Goal: Task Accomplishment & Management: Manage account settings

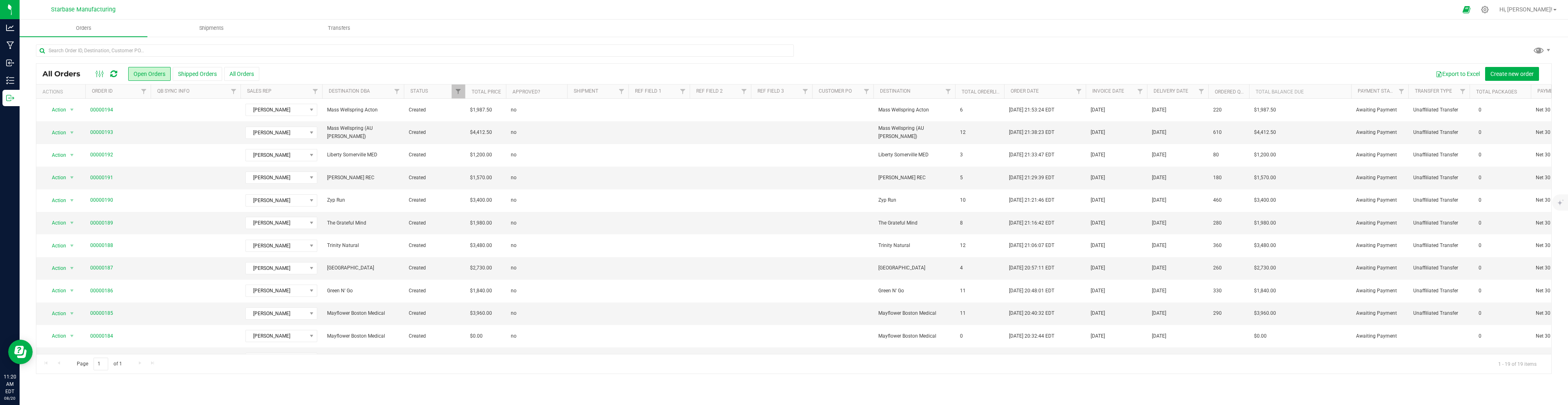
scroll to position [174, 0]
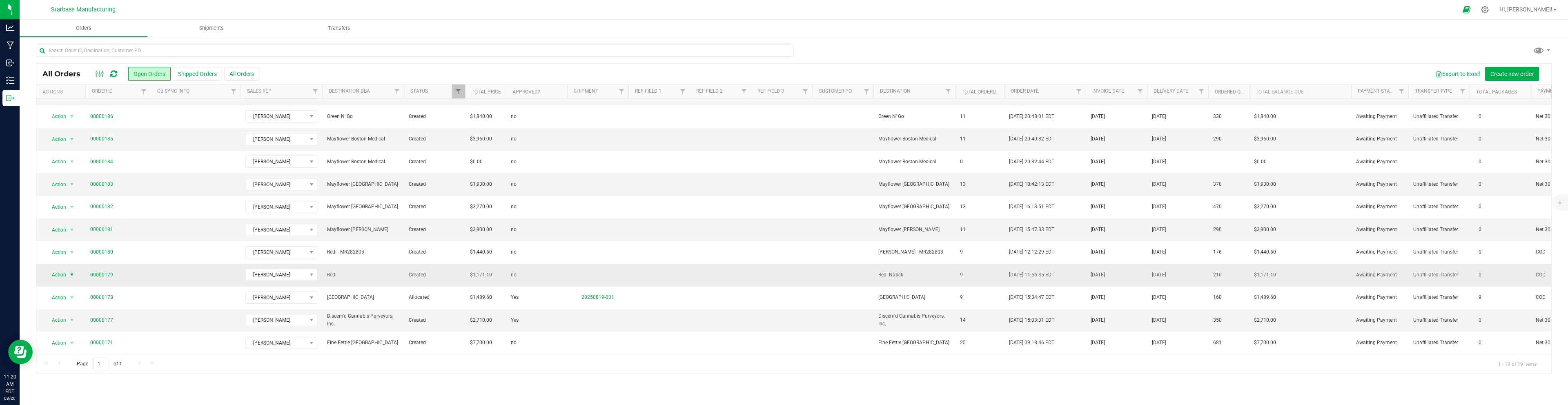
click at [71, 273] on span "select" at bounding box center [72, 275] width 7 height 7
click at [590, 226] on td at bounding box center [598, 230] width 61 height 23
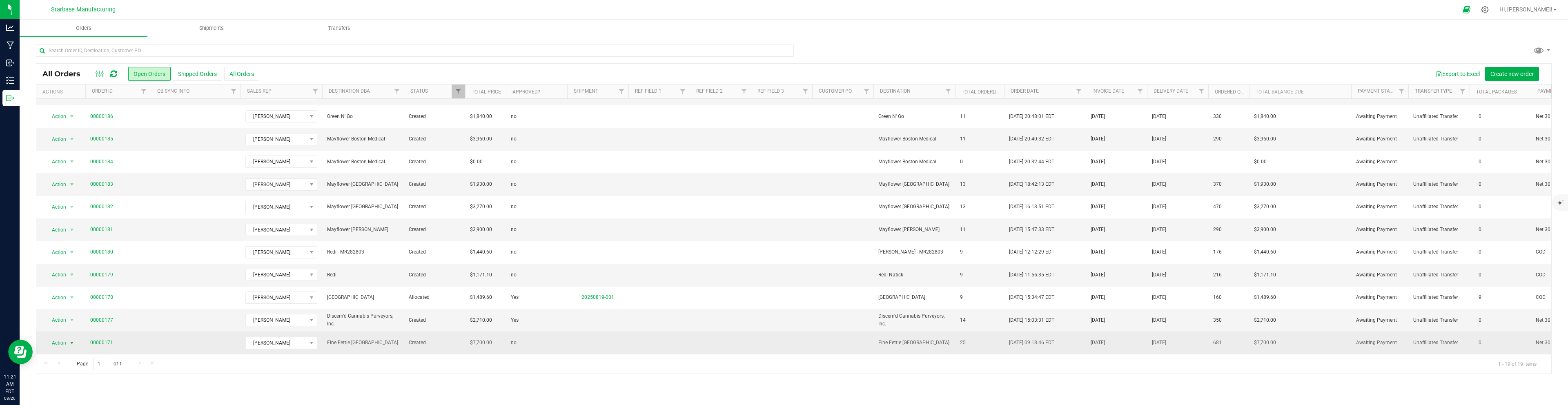
click at [71, 343] on span "select" at bounding box center [72, 343] width 7 height 7
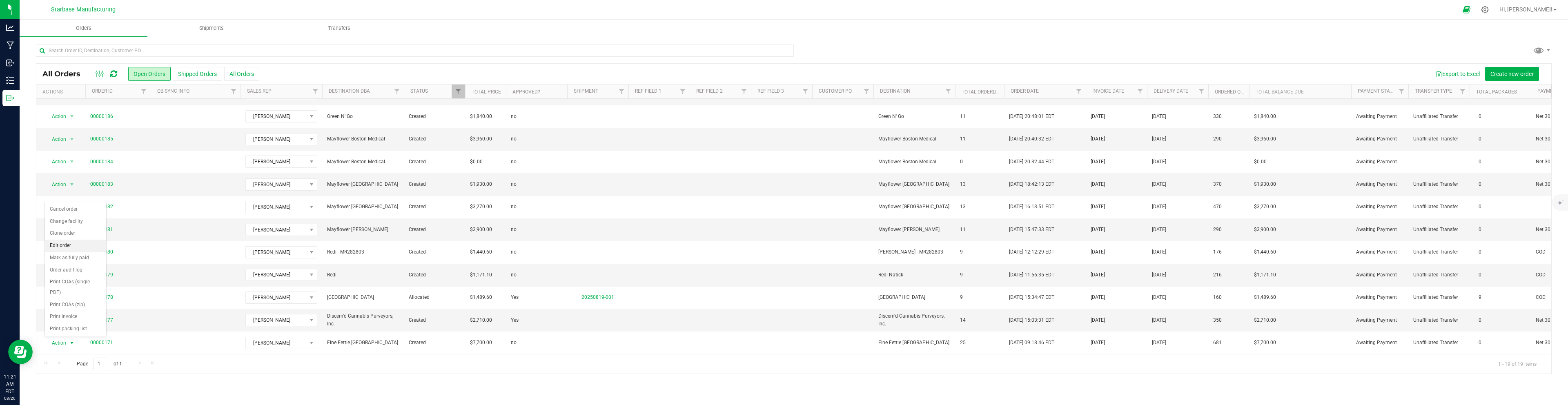
click at [63, 247] on li "Edit order" at bounding box center [75, 246] width 61 height 12
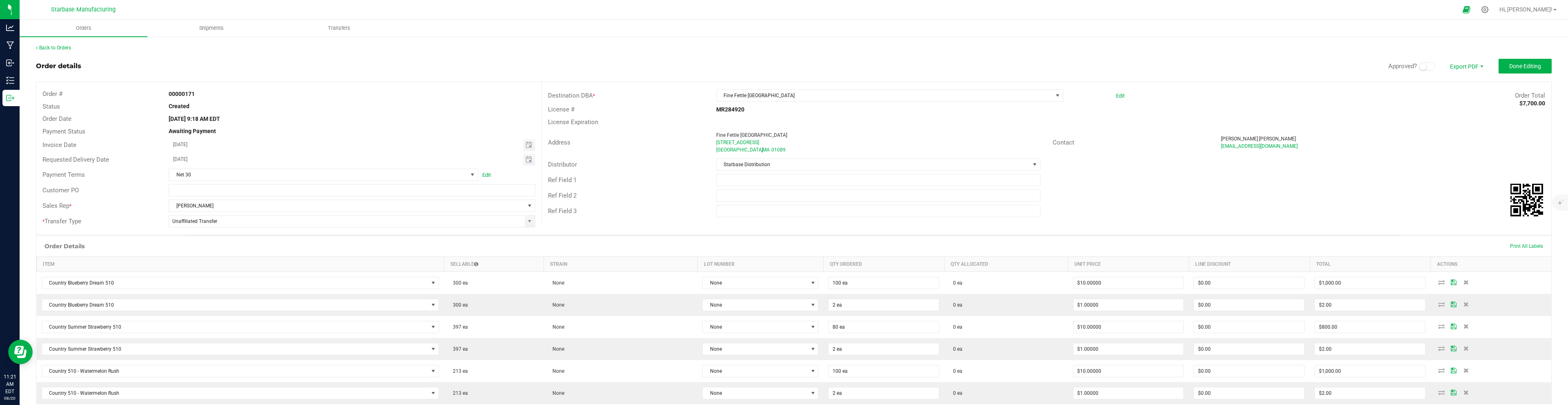
click at [532, 161] on span "Toggle calendar" at bounding box center [529, 160] width 12 height 12
click at [232, 253] on span "26" at bounding box center [229, 253] width 12 height 13
type input "[DATE]"
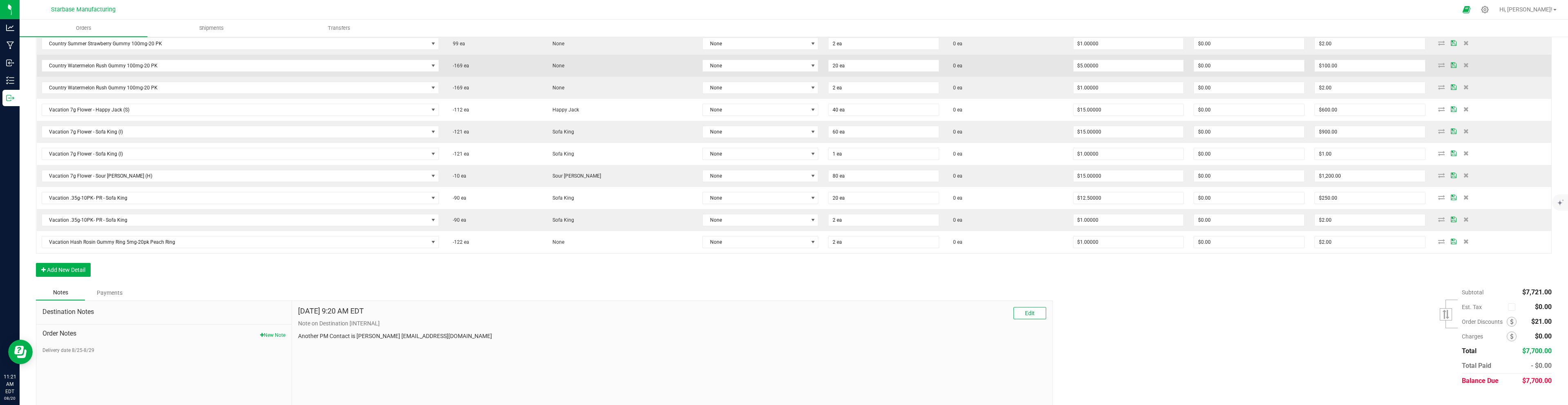
scroll to position [584, 0]
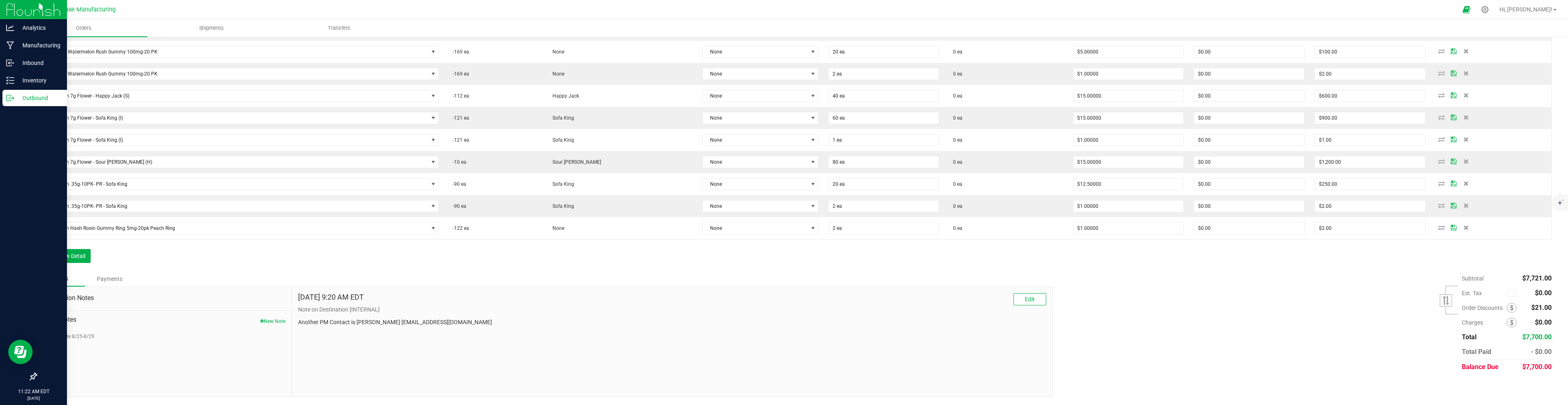
click at [30, 97] on p "Outbound" at bounding box center [38, 98] width 49 height 10
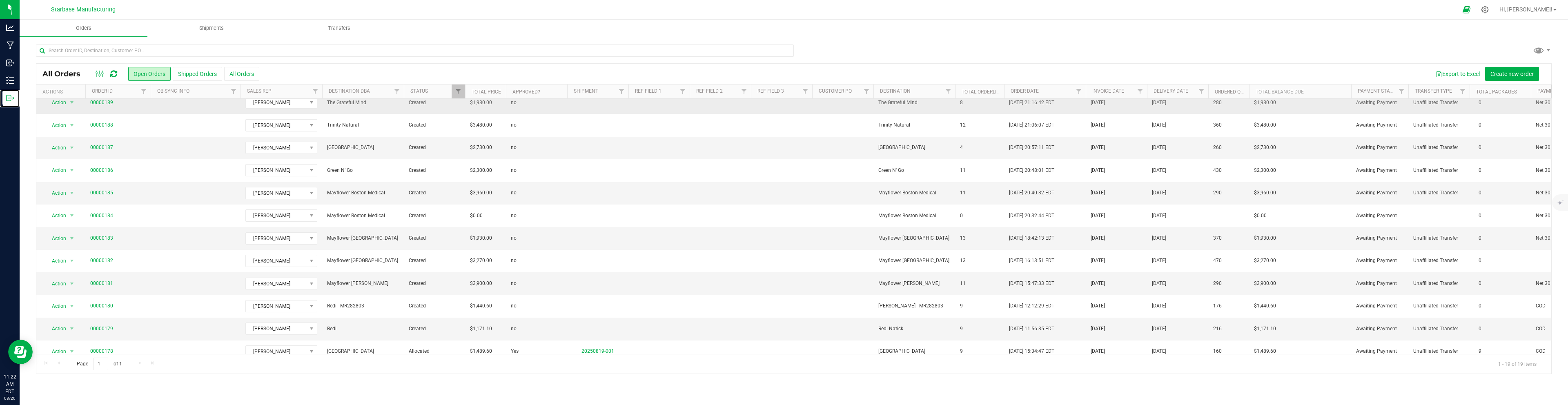
scroll to position [121, 0]
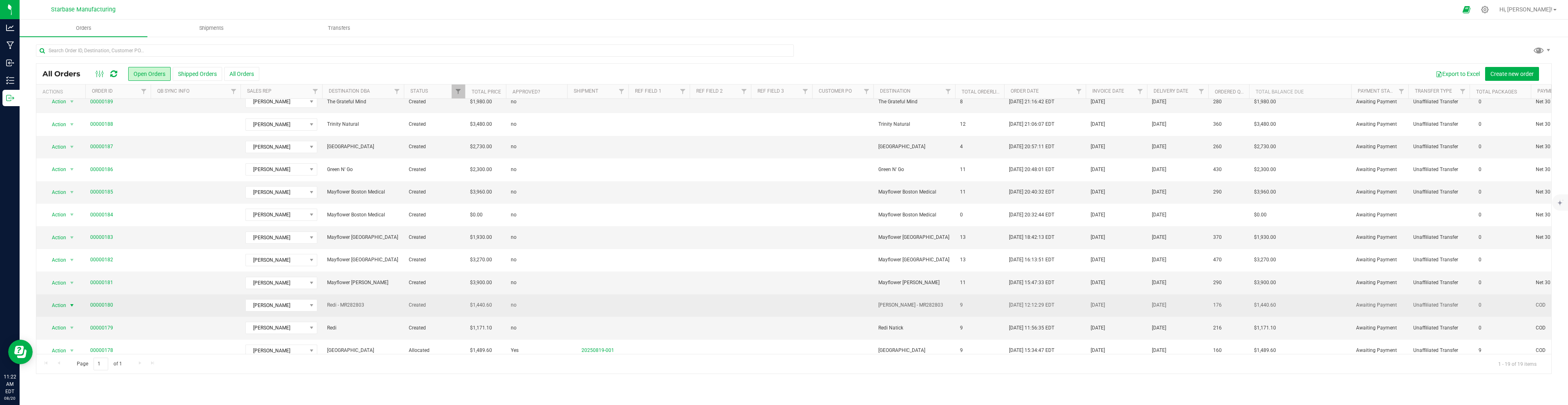
click at [72, 305] on span "select" at bounding box center [72, 305] width 7 height 7
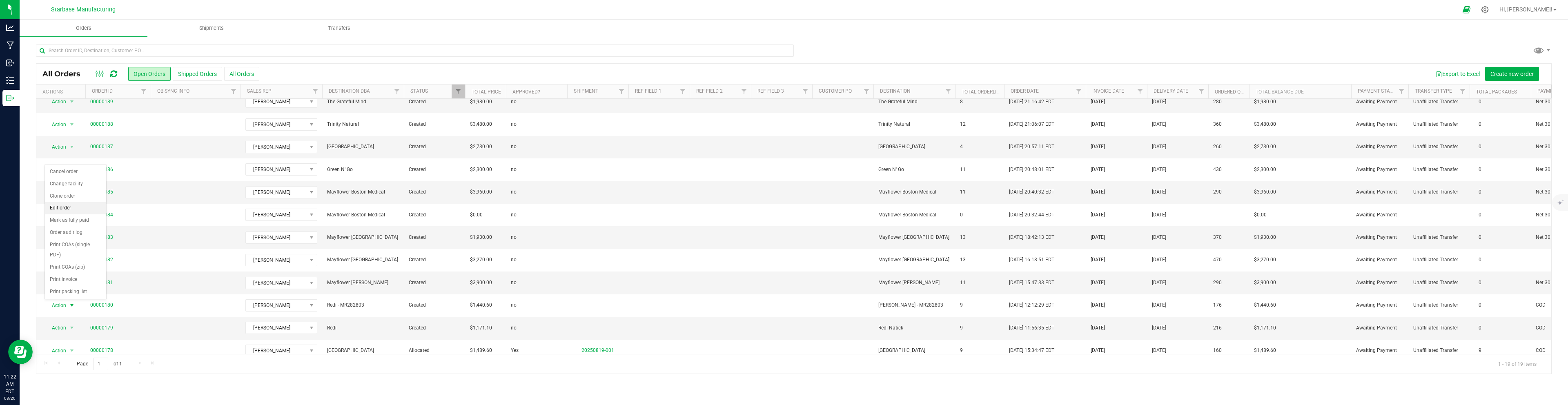
click at [61, 206] on li "Edit order" at bounding box center [75, 208] width 61 height 12
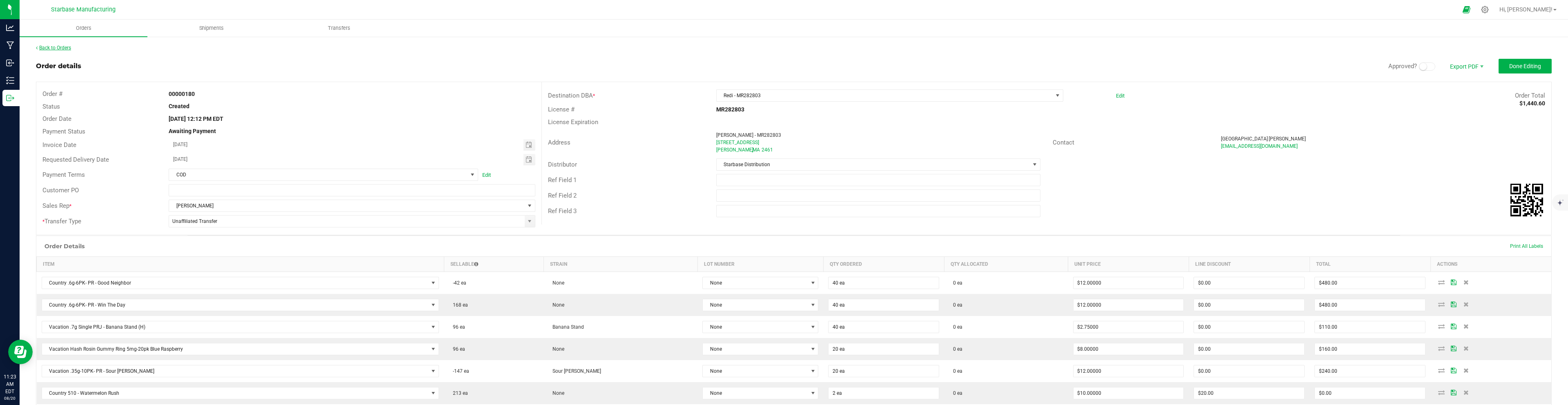
click at [62, 48] on link "Back to Orders" at bounding box center [54, 48] width 35 height 5
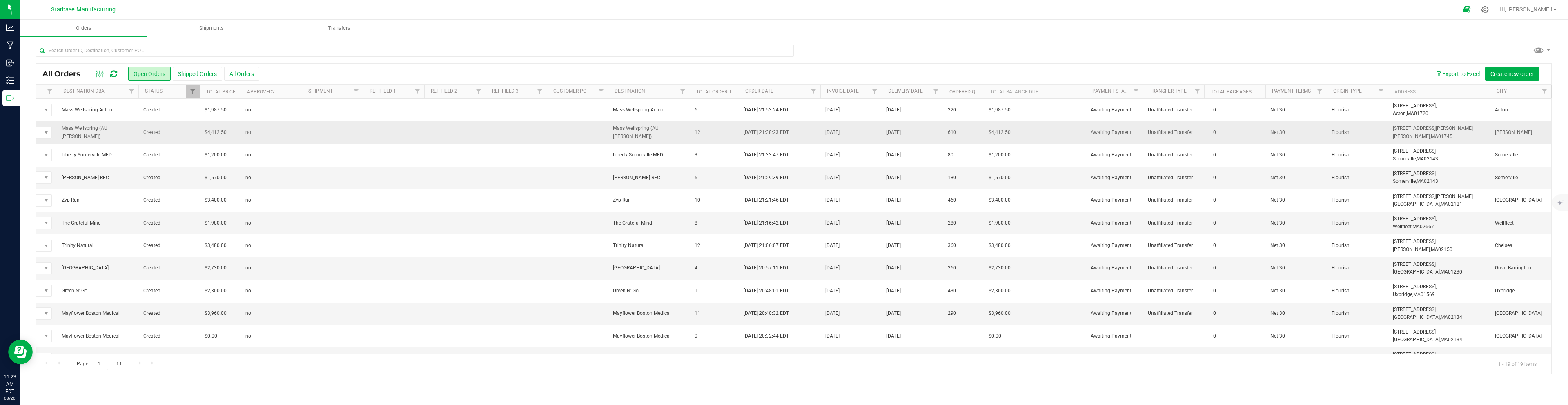
scroll to position [0, 182]
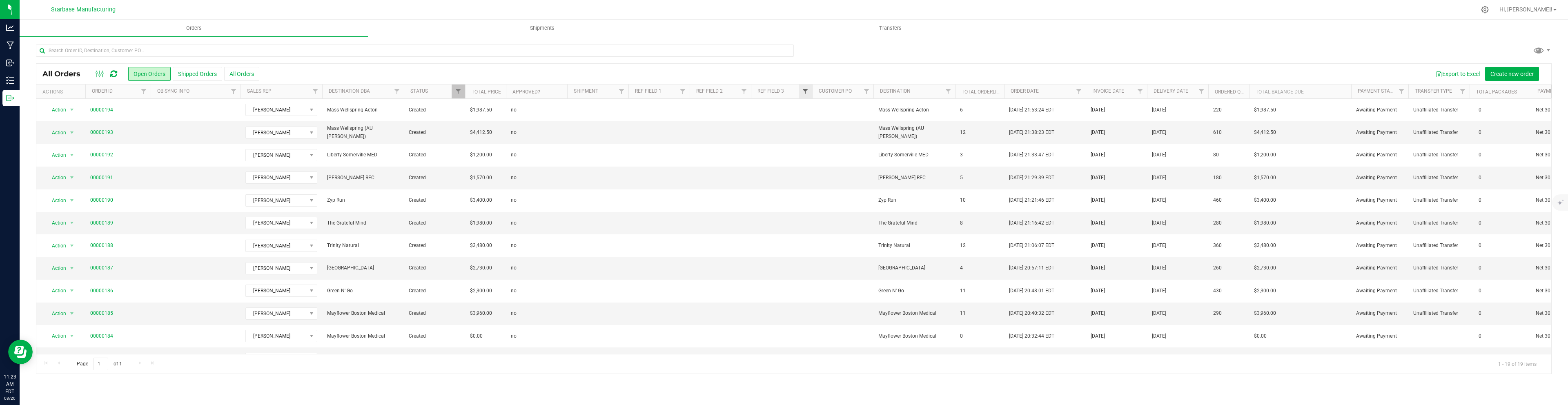
drag, startPoint x: 1230, startPoint y: 129, endPoint x: 802, endPoint y: 94, distance: 429.4
click at [803, 91] on div "All Orders Open Orders Shipped Orders All Orders Export to Excel Create new ord…" at bounding box center [794, 219] width 1516 height 311
click at [651, 171] on td at bounding box center [659, 178] width 61 height 23
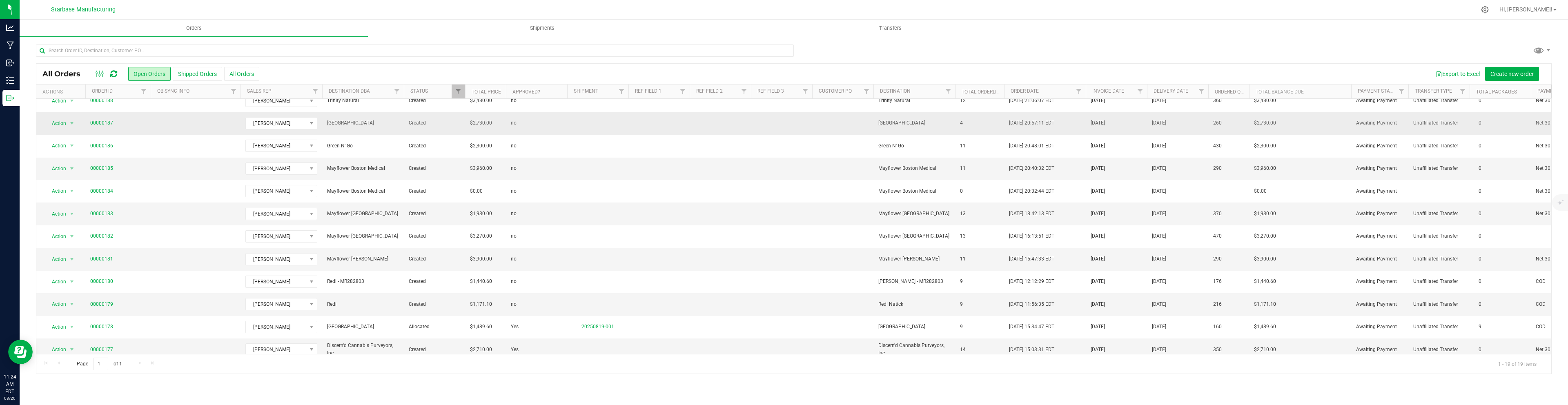
scroll to position [174, 0]
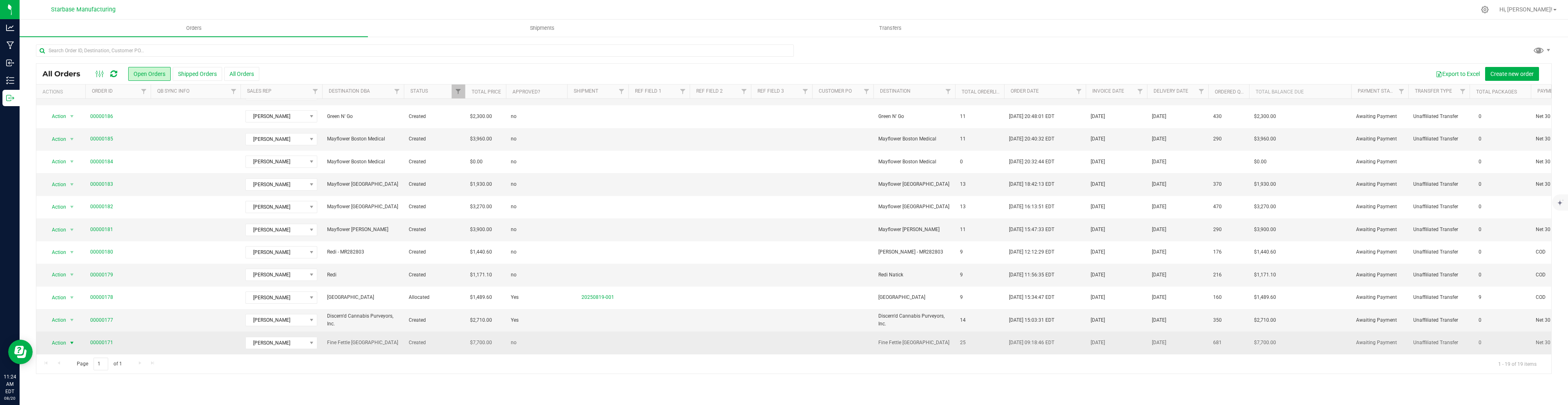
click at [69, 343] on span "select" at bounding box center [72, 343] width 7 height 7
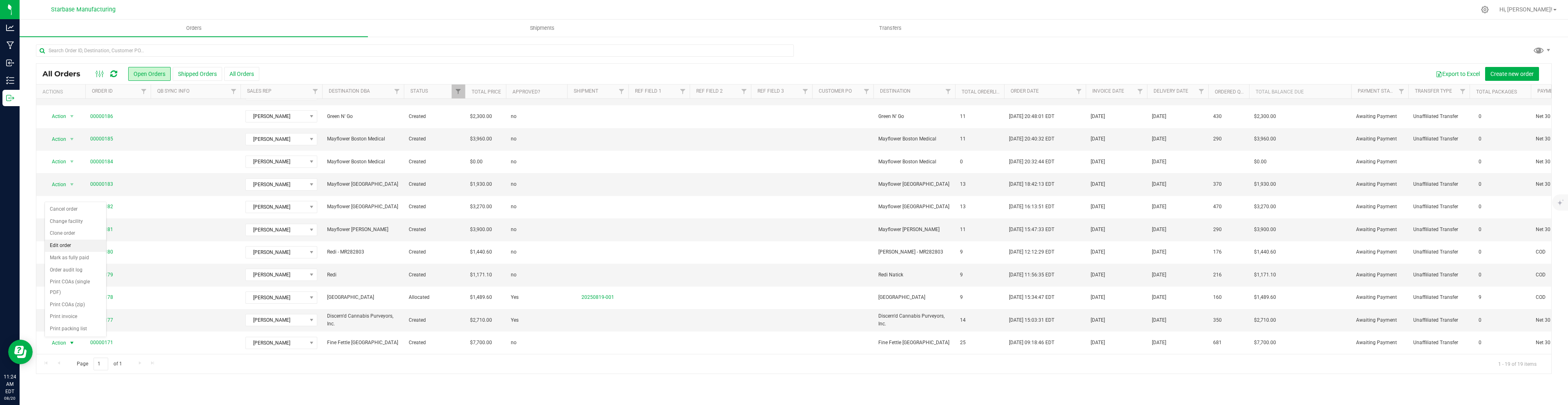
click at [63, 243] on li "Edit order" at bounding box center [75, 246] width 61 height 12
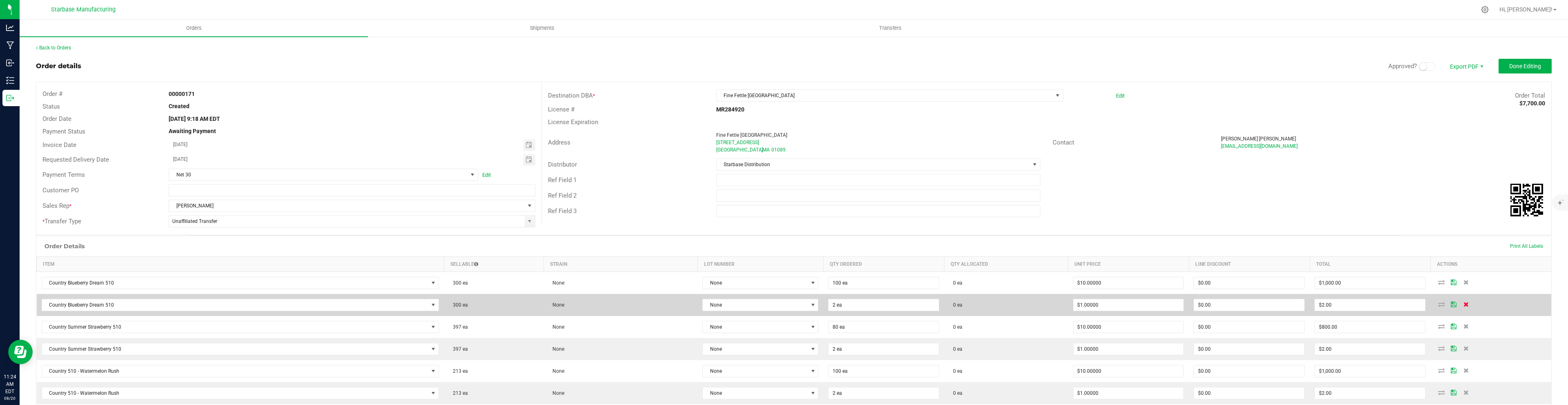
click at [1463, 305] on icon at bounding box center [1466, 305] width 5 height 5
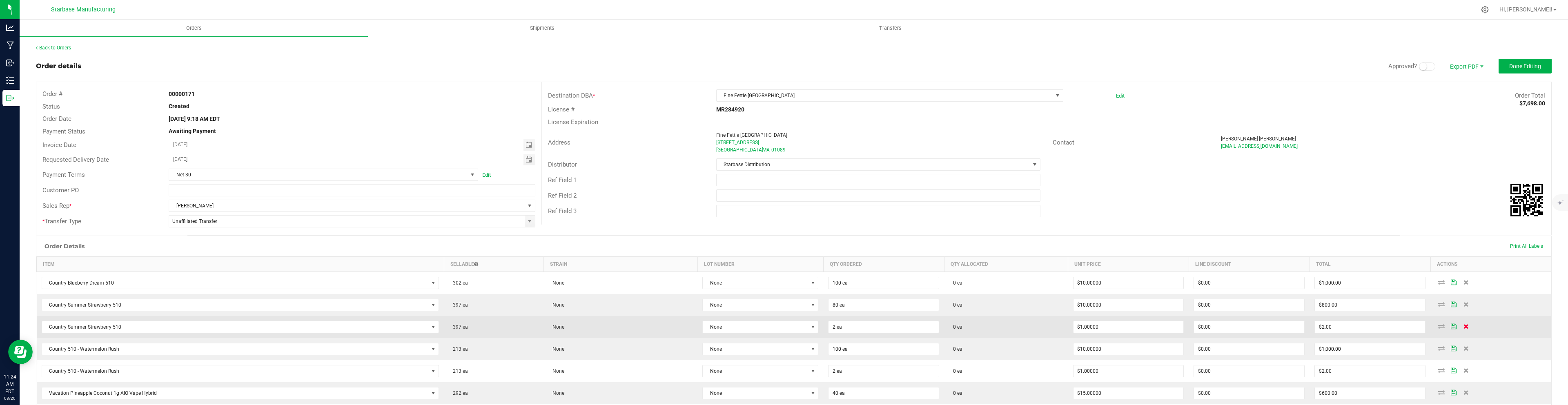
click at [1463, 327] on icon at bounding box center [1466, 326] width 5 height 5
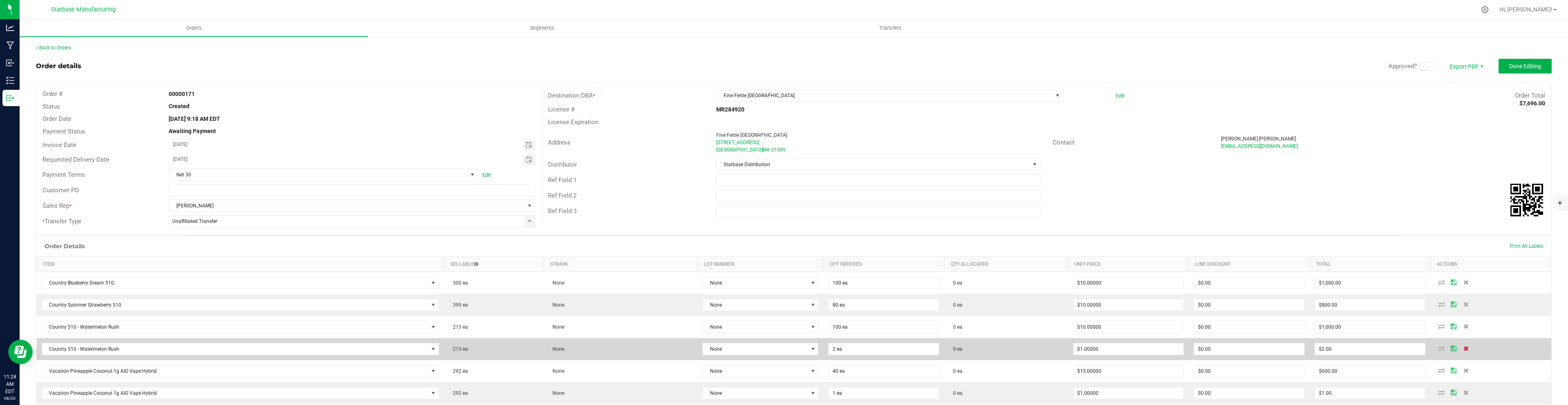
click at [1464, 350] on icon at bounding box center [1466, 348] width 5 height 5
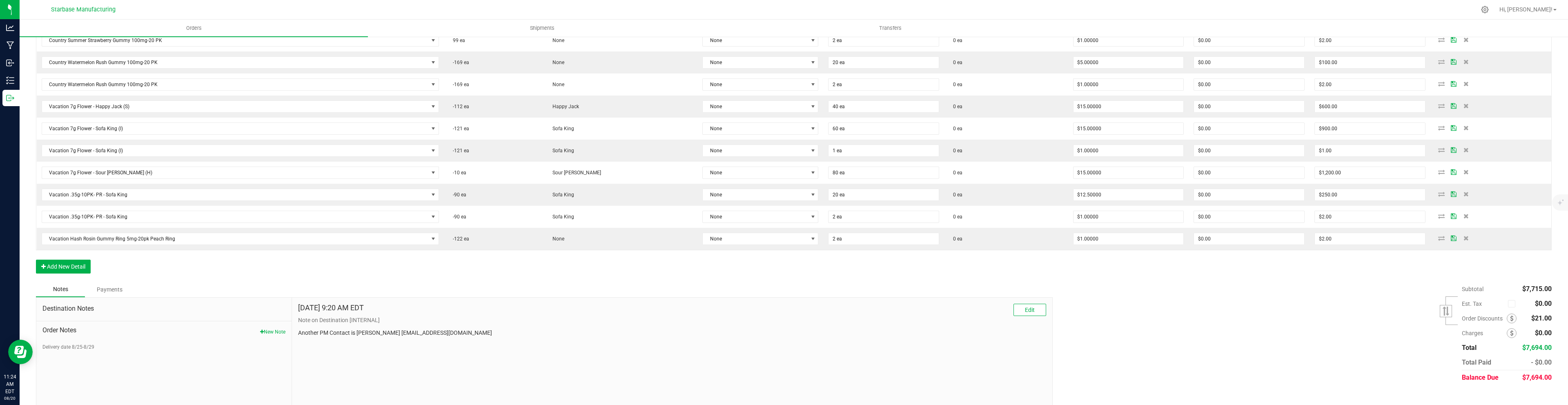
scroll to position [518, 0]
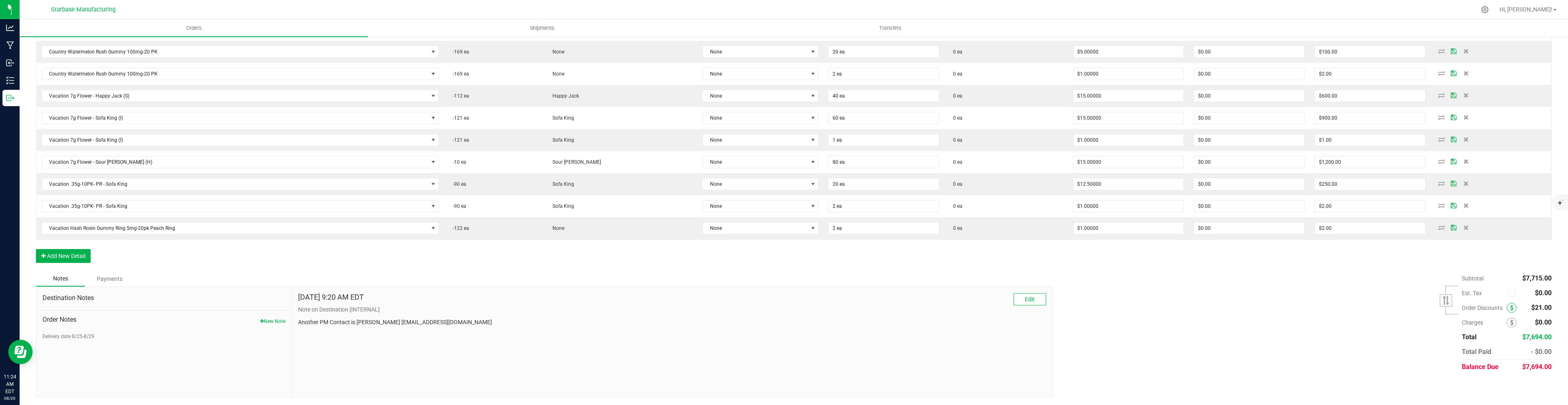
click at [1514, 309] on span at bounding box center [1511, 308] width 10 height 10
click at [1511, 307] on icon at bounding box center [1511, 308] width 3 height 5
click at [1511, 306] on icon at bounding box center [1511, 308] width 3 height 5
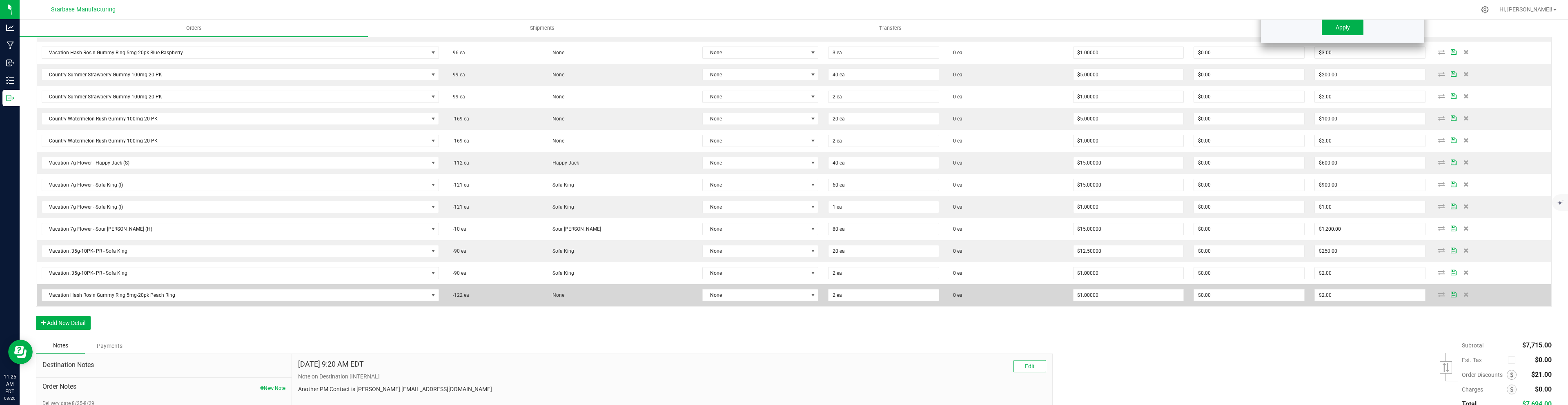
scroll to position [0, 0]
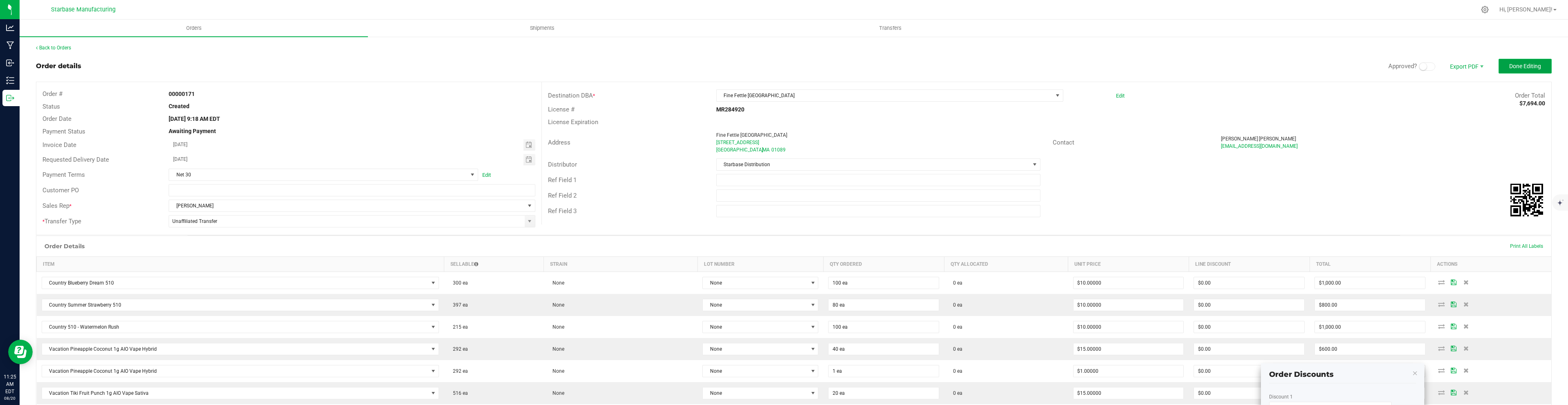
click at [1502, 68] on button "Done Editing" at bounding box center [1525, 66] width 53 height 15
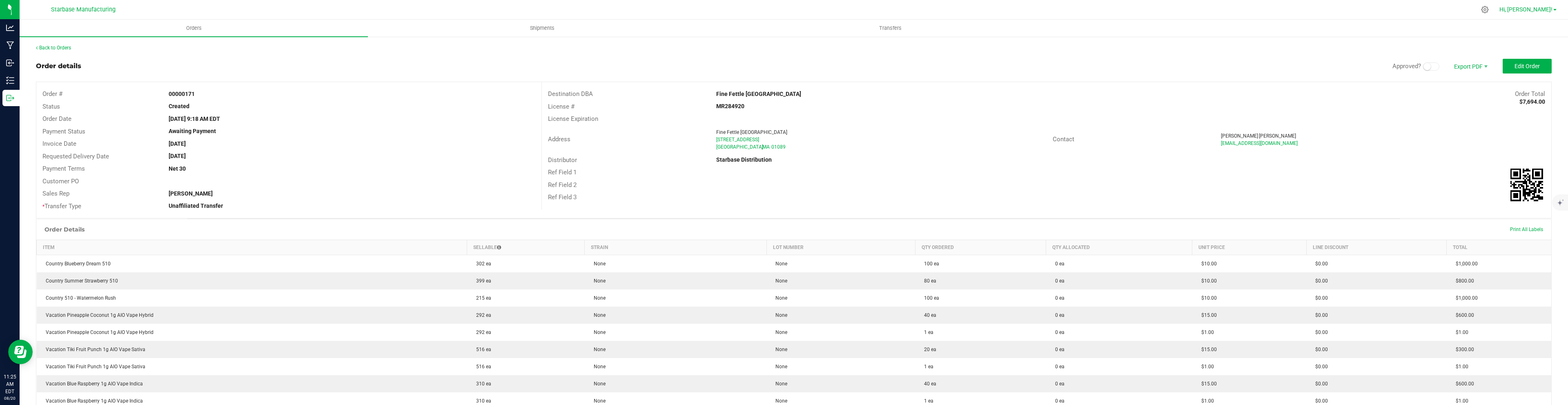
click at [1551, 8] on span "Hi, [PERSON_NAME]!" at bounding box center [1525, 9] width 53 height 7
click at [1528, 85] on span "Sign Out" at bounding box center [1525, 86] width 24 height 8
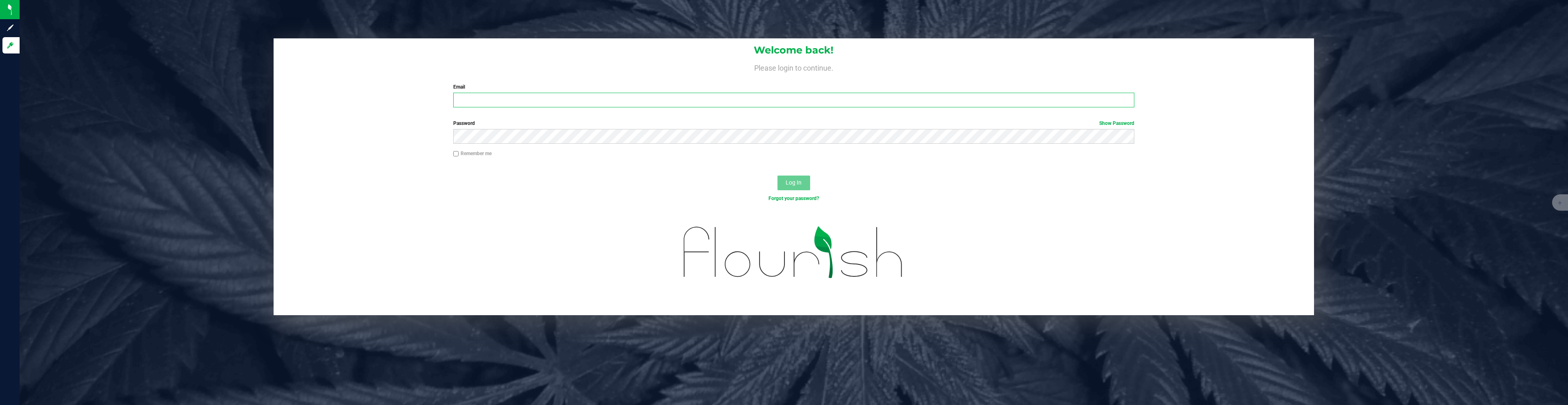
click at [670, 100] on input "Email" at bounding box center [794, 100] width 682 height 15
type input "chantelle@thestarbase.com"
click at [777, 175] on button "Log In" at bounding box center [794, 183] width 33 height 15
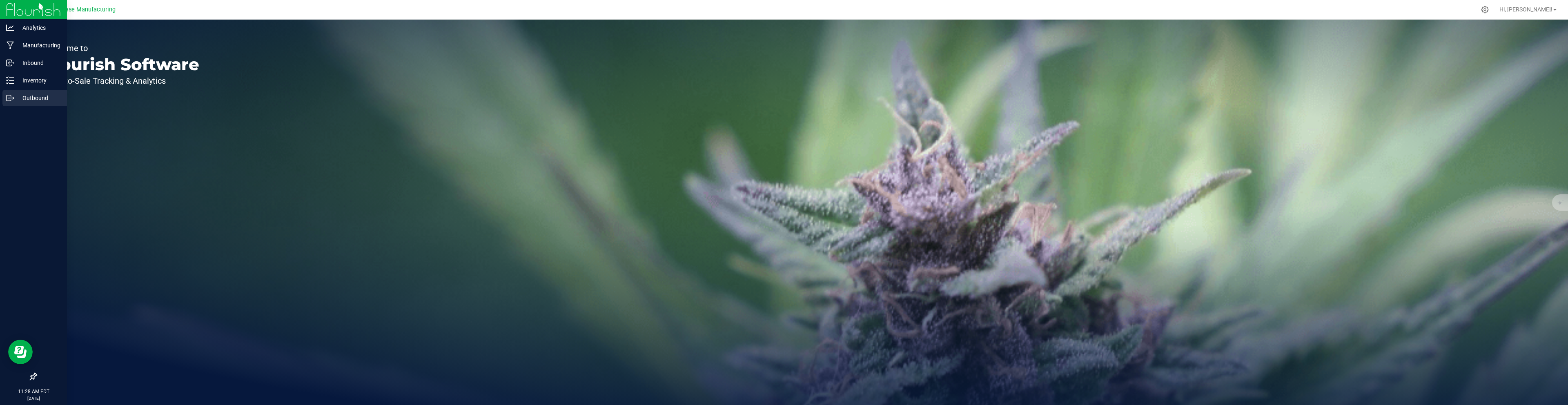
click at [29, 95] on p "Outbound" at bounding box center [38, 98] width 49 height 10
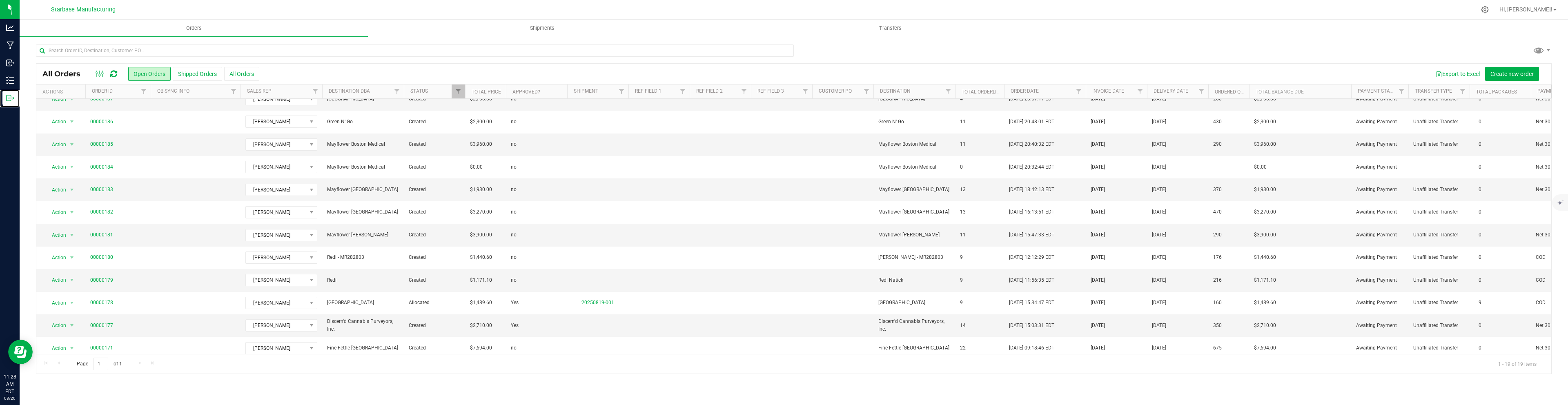
scroll to position [174, 0]
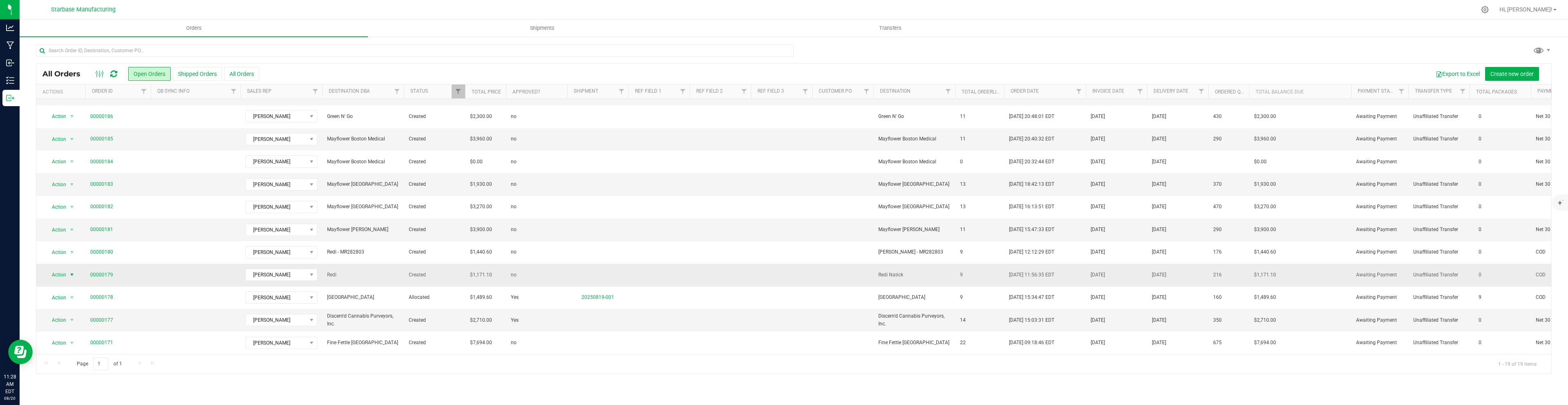
click at [71, 272] on span "select" at bounding box center [72, 275] width 7 height 7
click at [523, 91] on link "Approved?" at bounding box center [527, 91] width 28 height 5
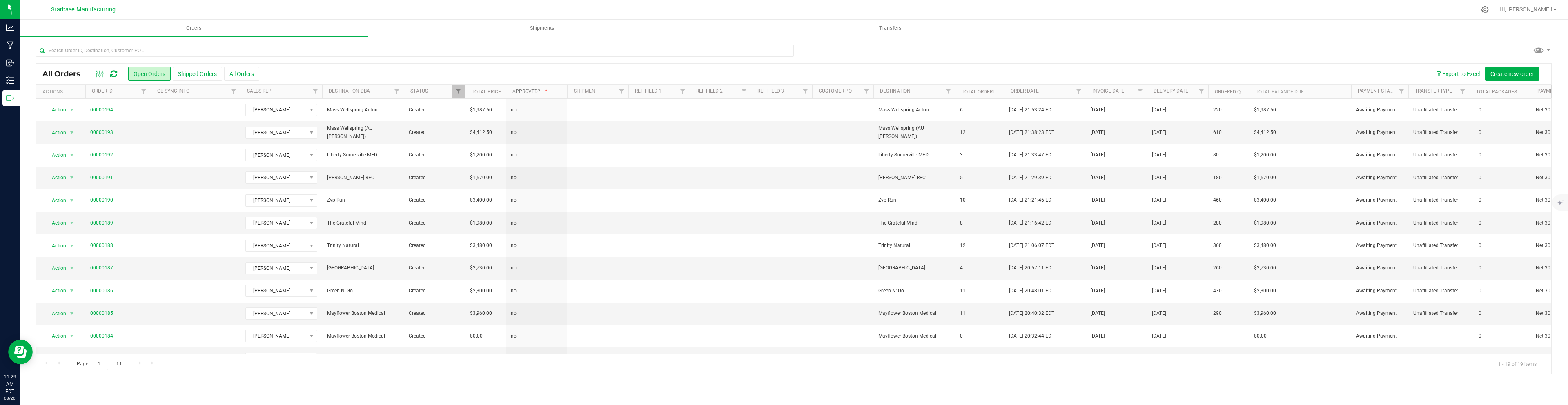
click at [544, 90] on span at bounding box center [546, 92] width 7 height 7
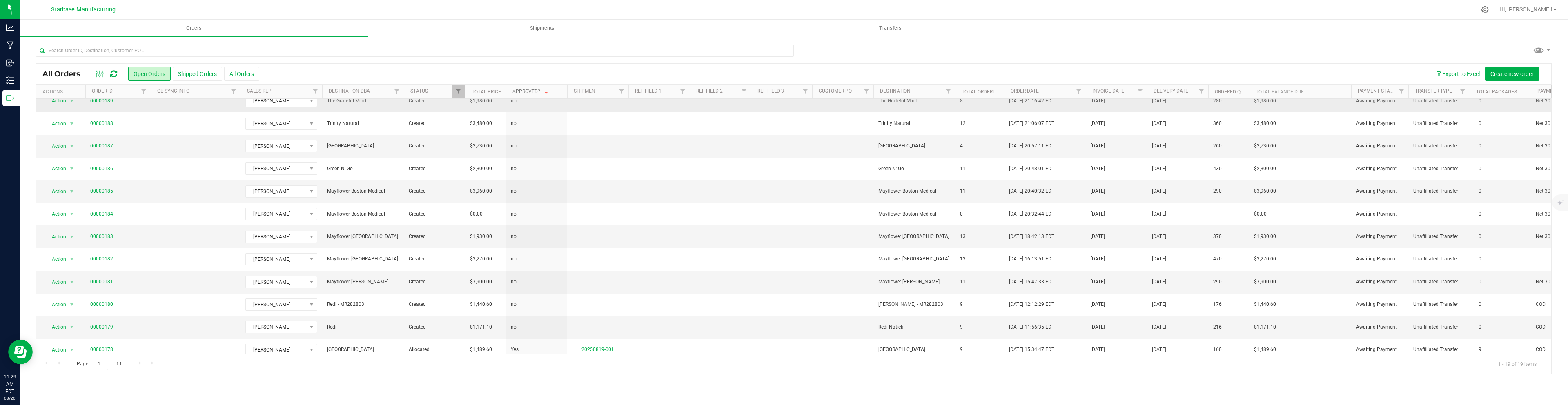
scroll to position [125, 0]
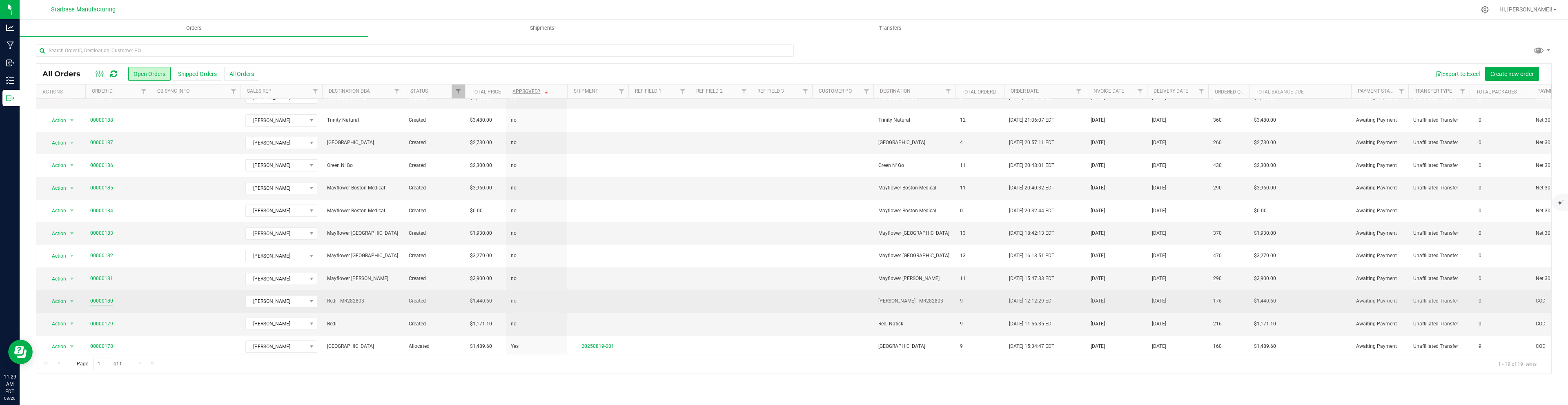
click at [100, 300] on link "00000180" at bounding box center [102, 301] width 23 height 8
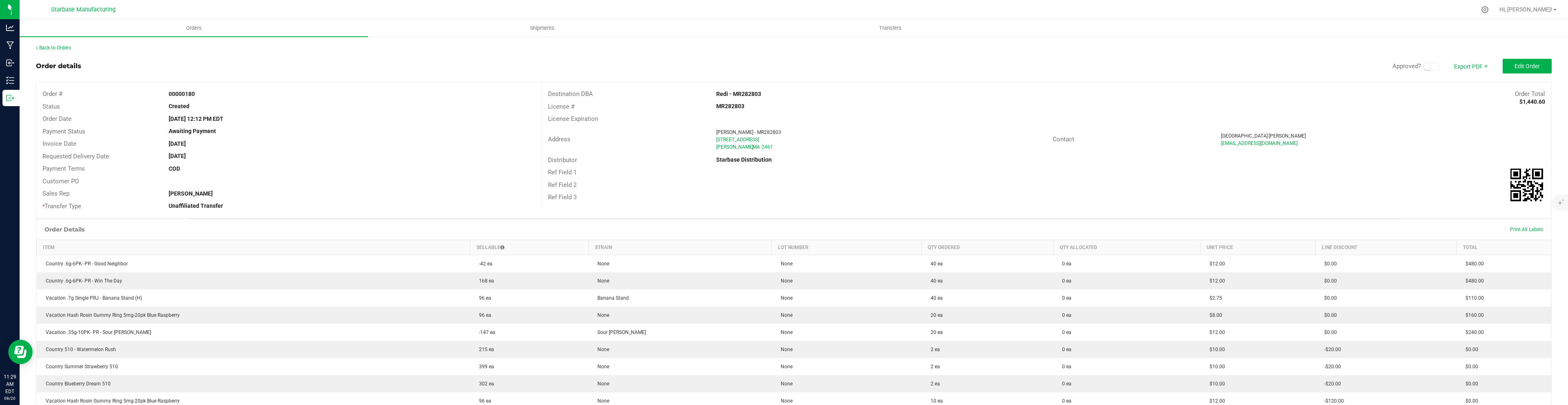
click at [1427, 69] on small at bounding box center [1427, 66] width 7 height 7
click at [55, 48] on link "Back to Orders" at bounding box center [54, 48] width 35 height 5
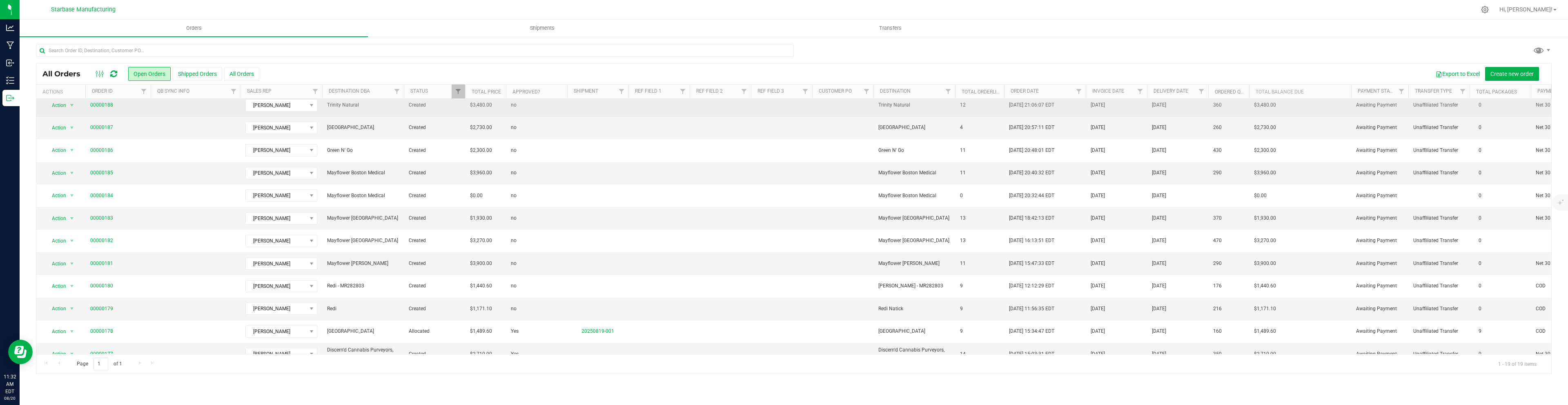
scroll to position [174, 0]
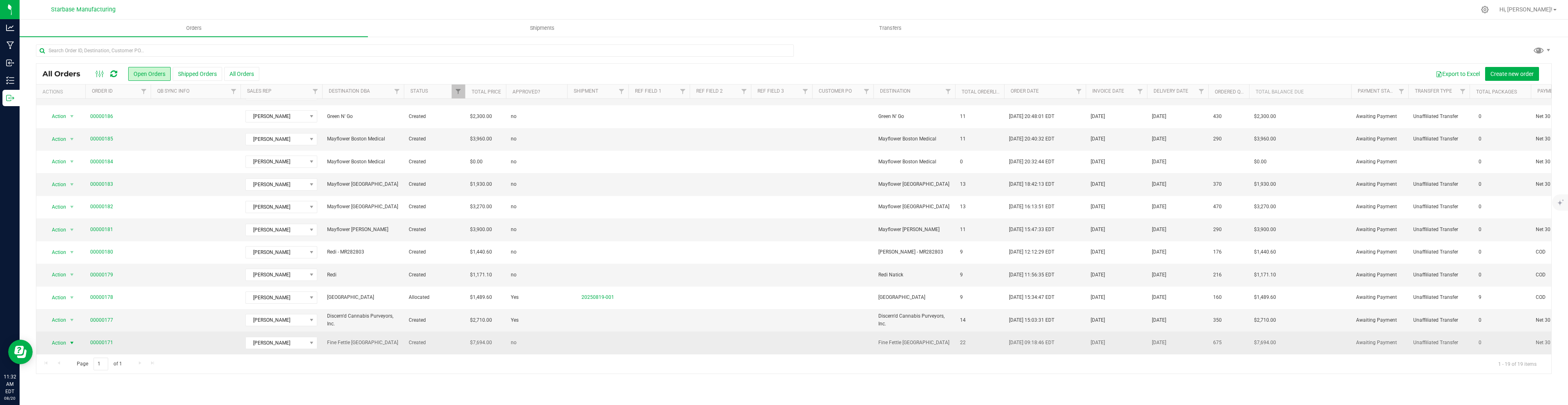
click at [71, 346] on span "select" at bounding box center [72, 343] width 7 height 7
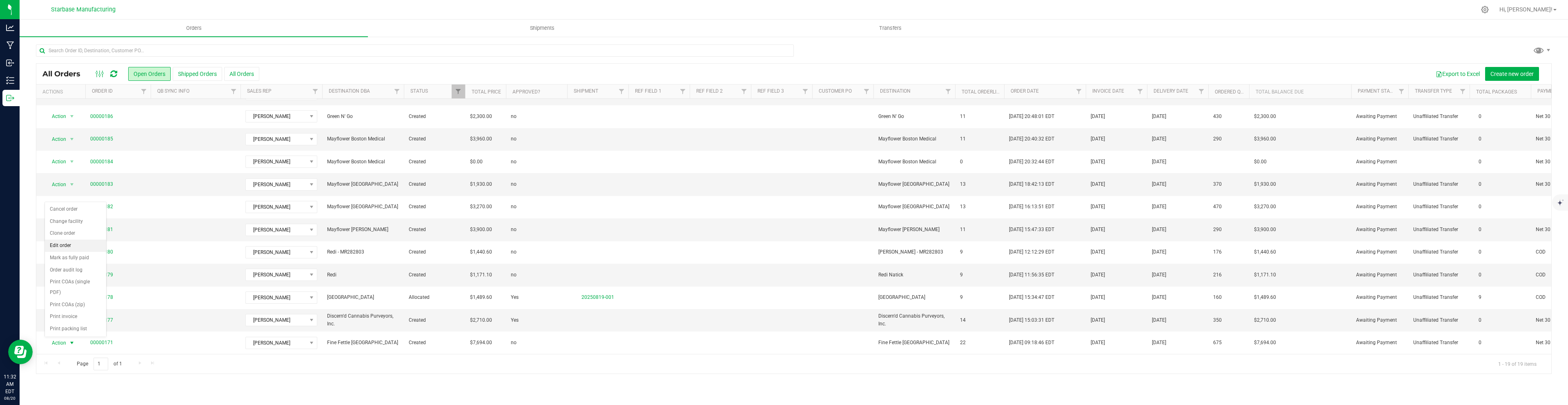
click at [64, 248] on li "Edit order" at bounding box center [75, 246] width 61 height 12
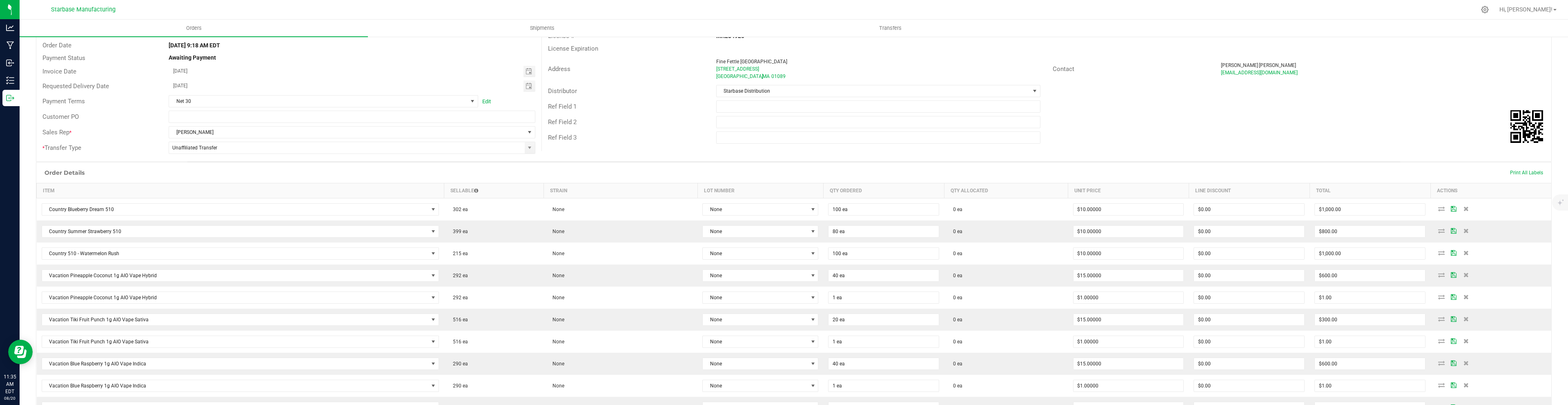
scroll to position [78, 0]
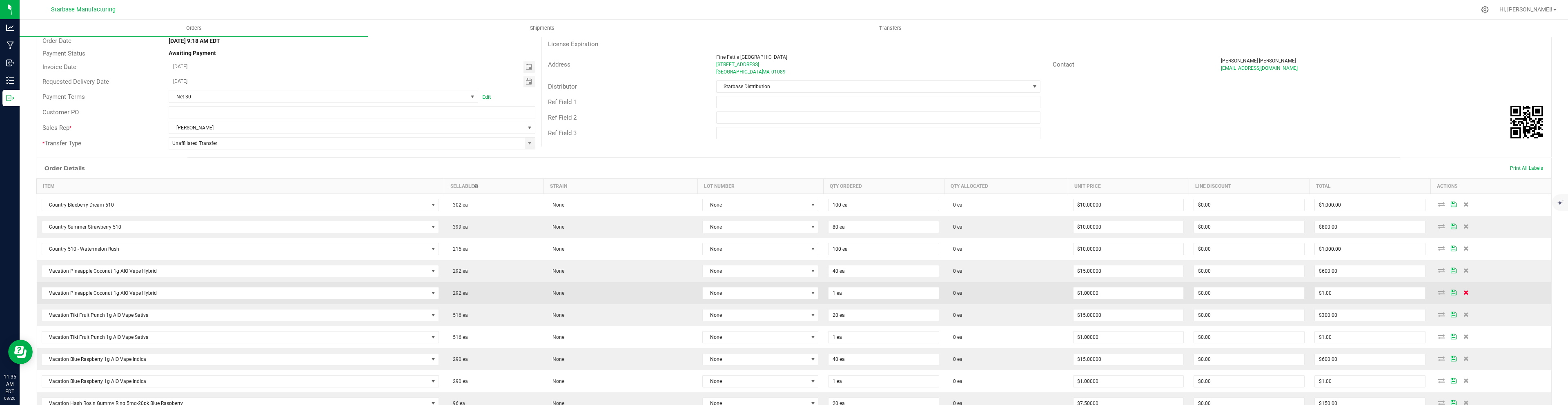
click at [1463, 292] on icon at bounding box center [1466, 292] width 5 height 5
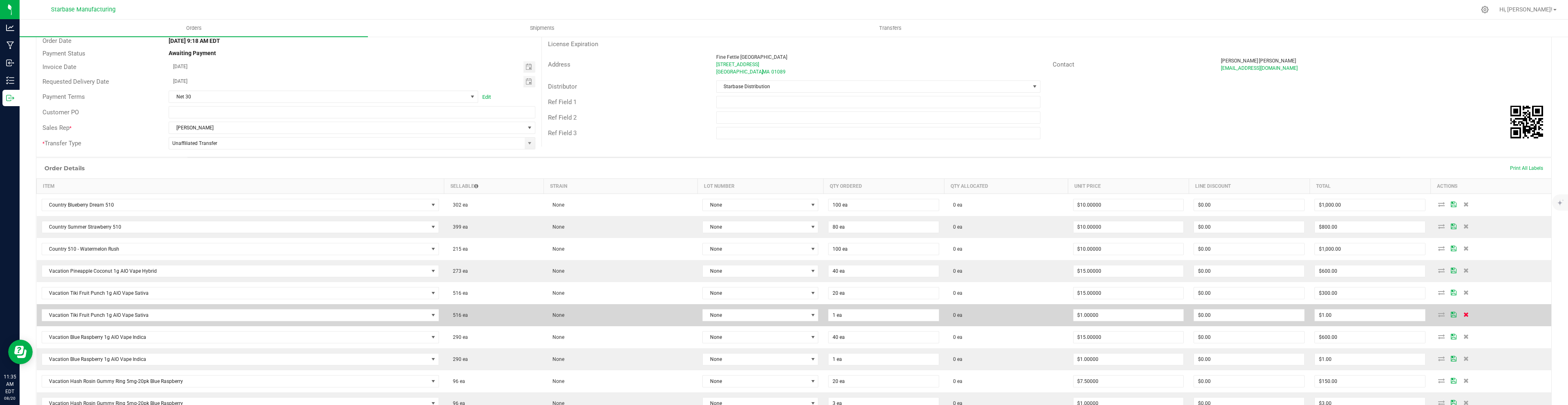
click at [1464, 315] on icon at bounding box center [1466, 315] width 5 height 5
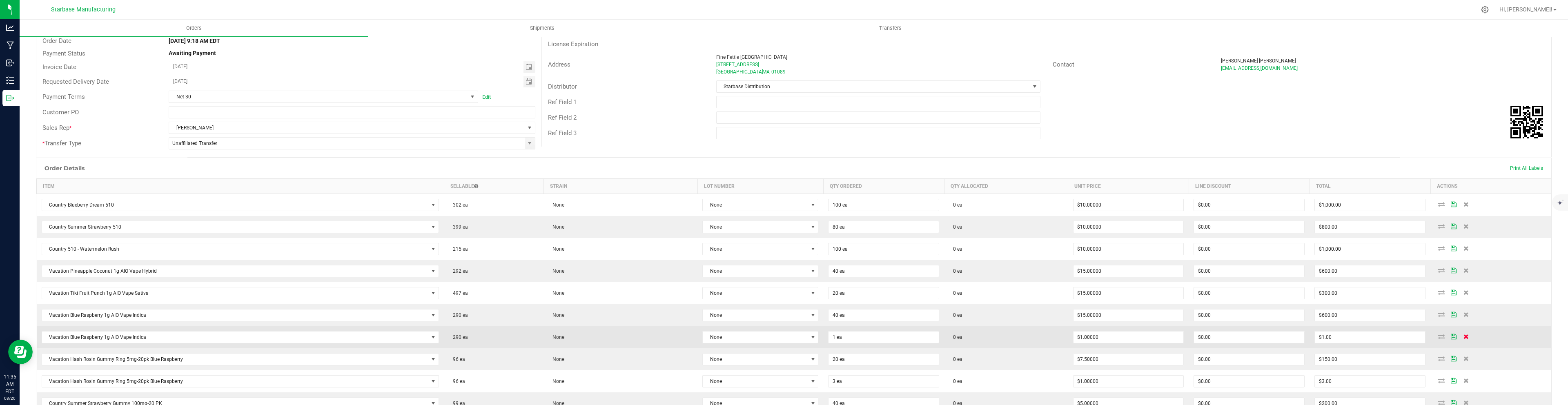
click at [1463, 339] on icon at bounding box center [1466, 337] width 5 height 5
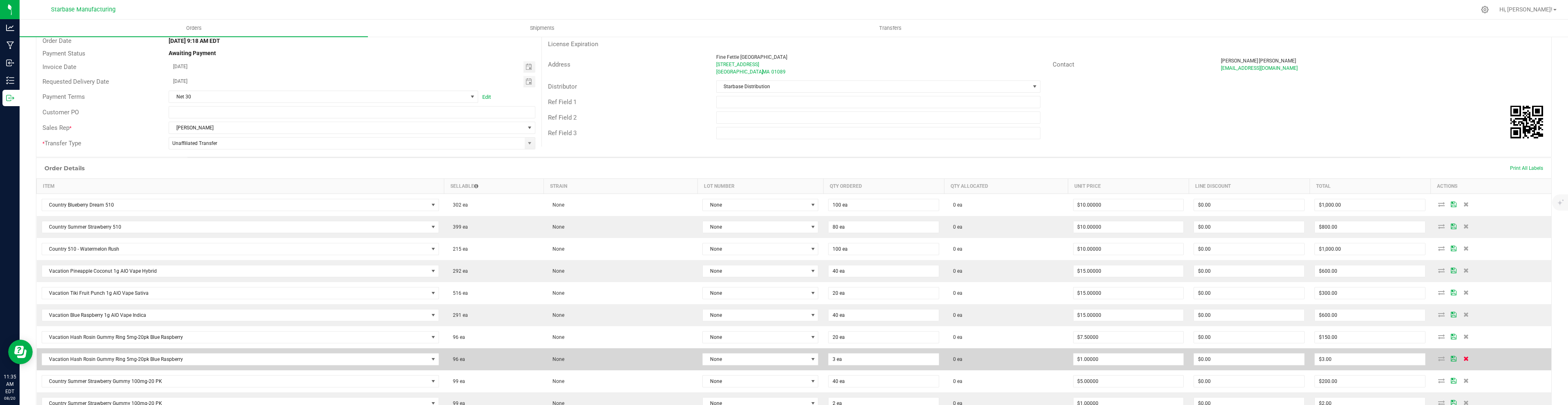
click at [1463, 359] on icon at bounding box center [1466, 359] width 5 height 5
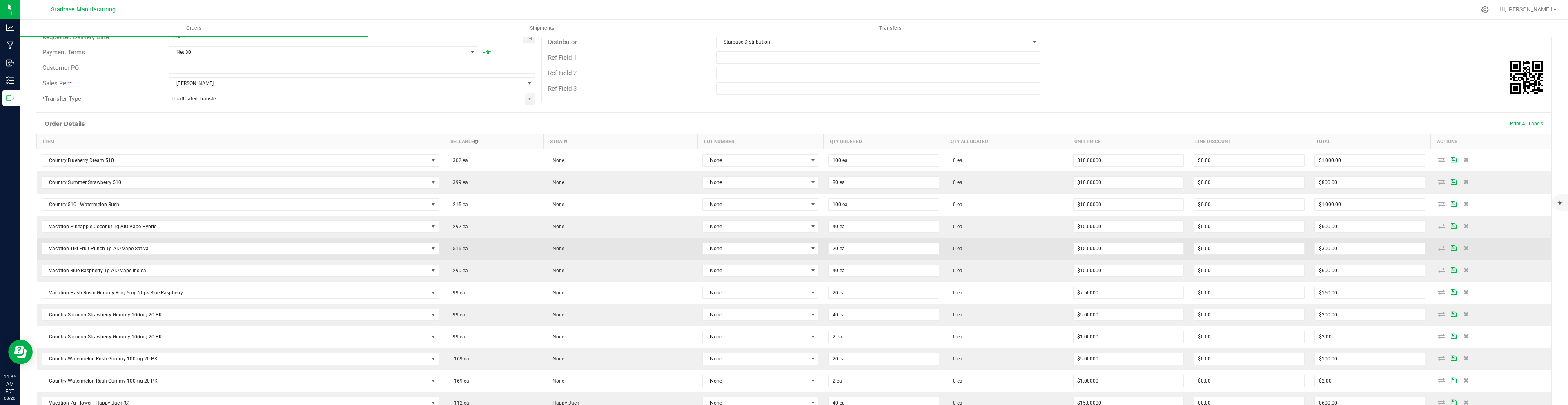
scroll to position [124, 0]
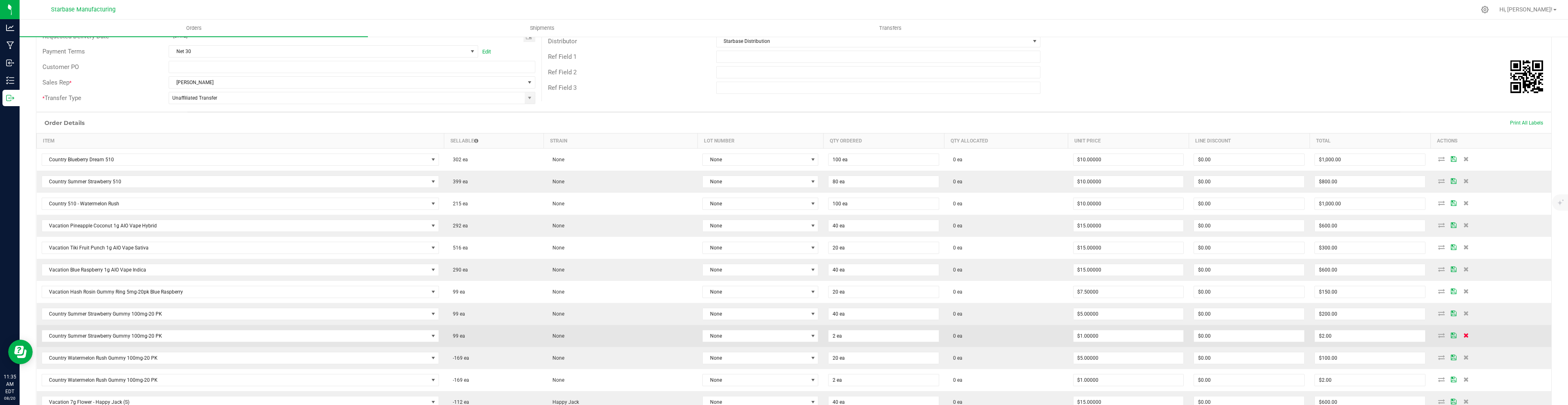
click at [1464, 334] on icon at bounding box center [1466, 336] width 5 height 5
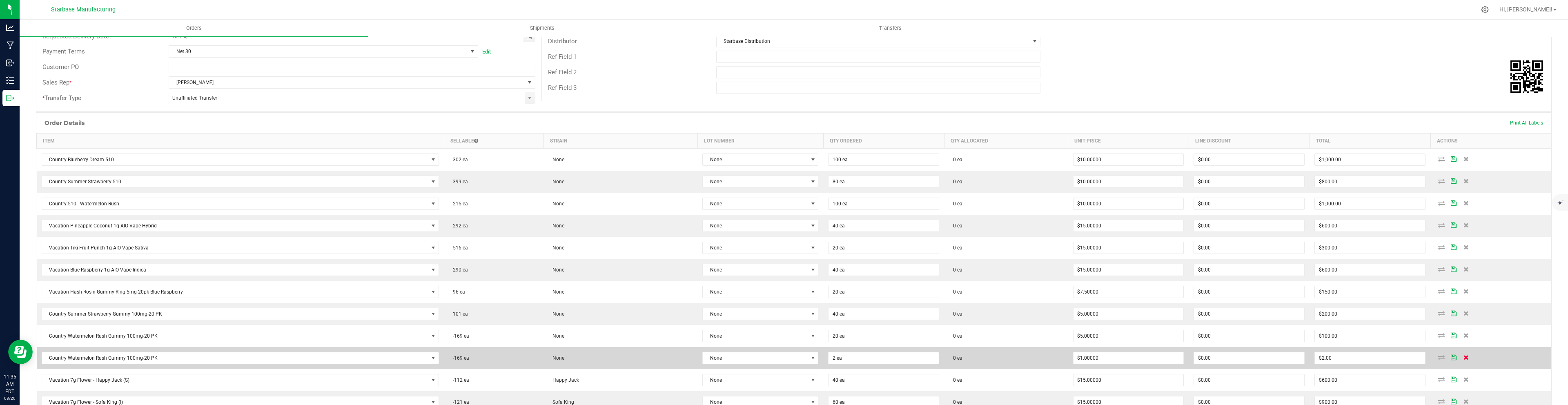
click at [1463, 358] on icon at bounding box center [1466, 357] width 5 height 5
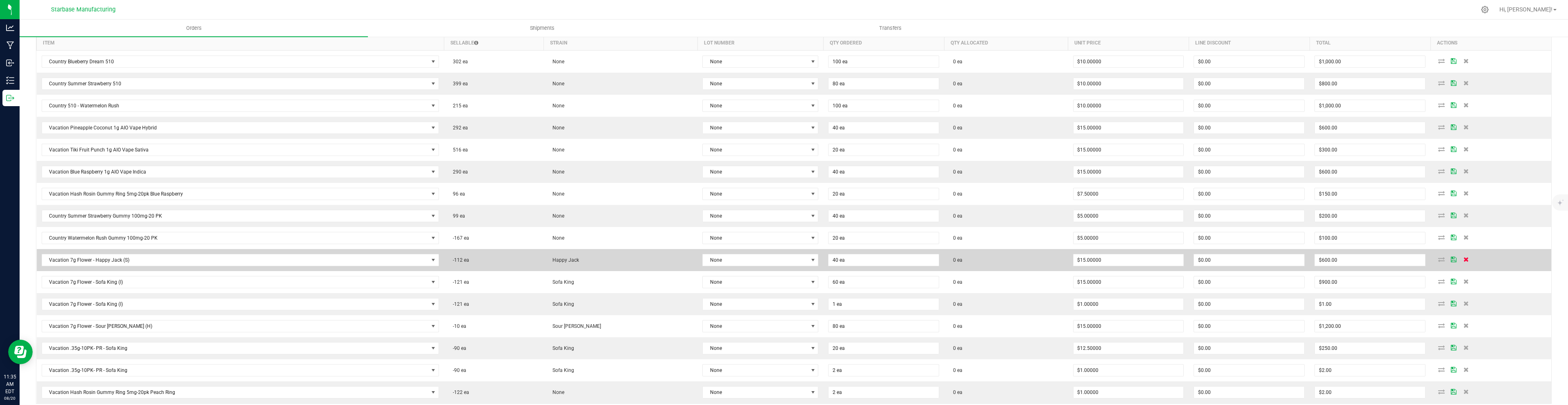
scroll to position [226, 0]
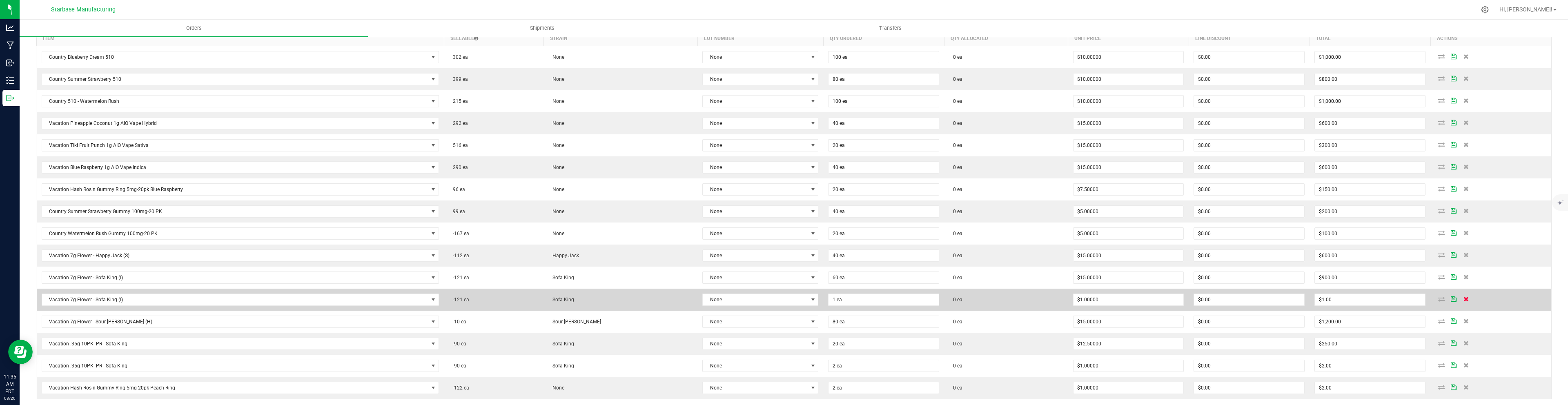
click at [1463, 298] on icon at bounding box center [1466, 299] width 5 height 5
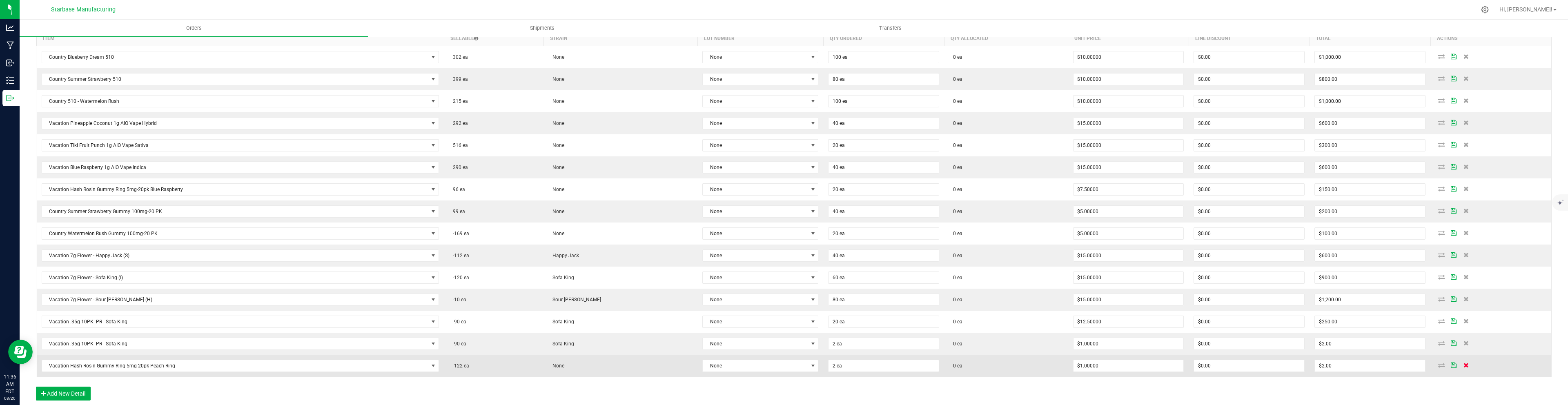
click at [1465, 366] on icon at bounding box center [1466, 365] width 5 height 5
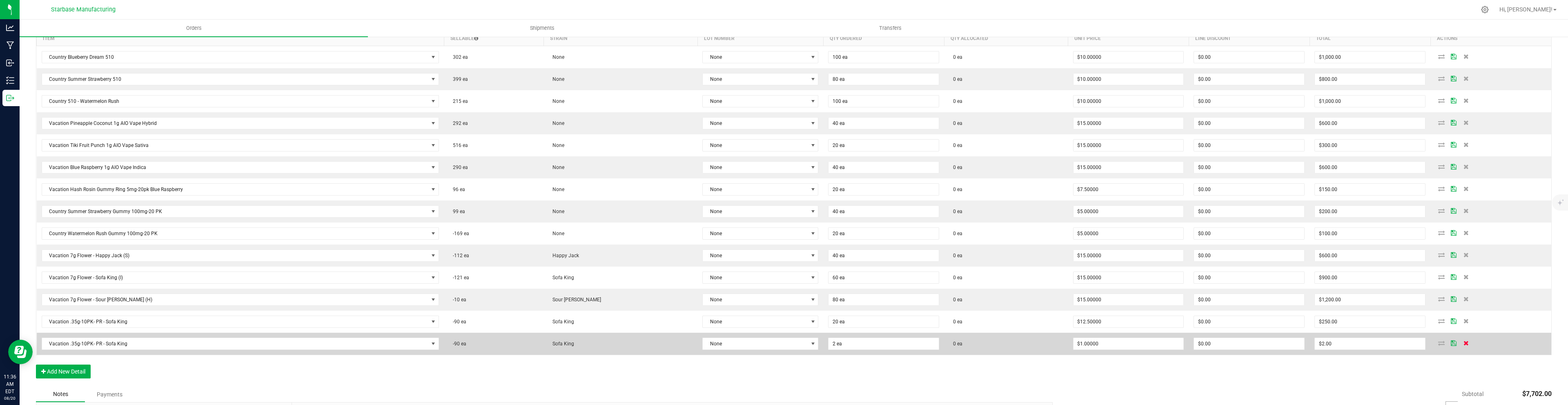
click at [1465, 343] on icon at bounding box center [1466, 343] width 5 height 5
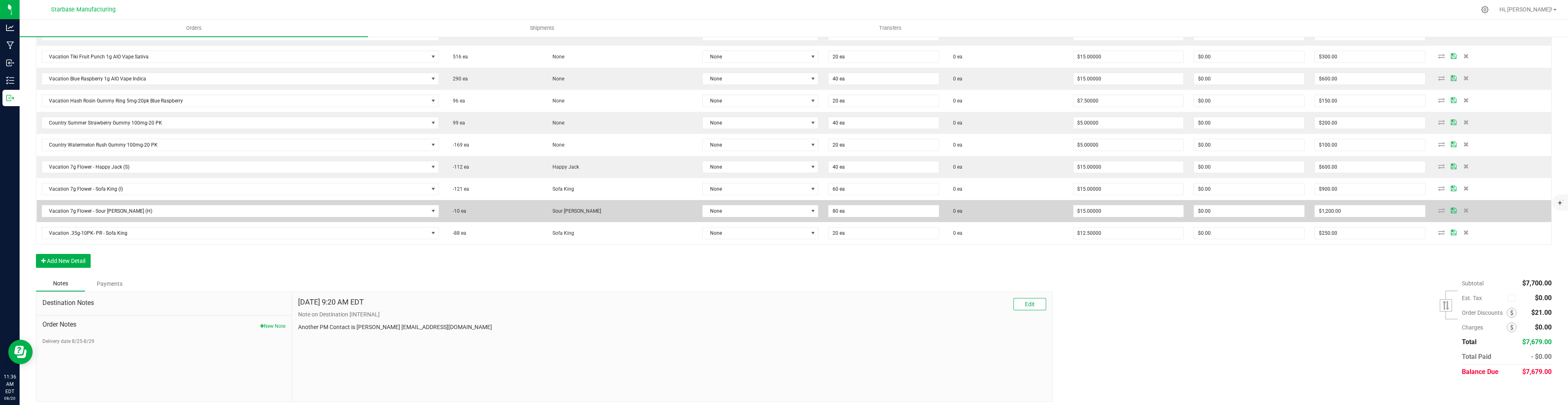
scroll to position [320, 0]
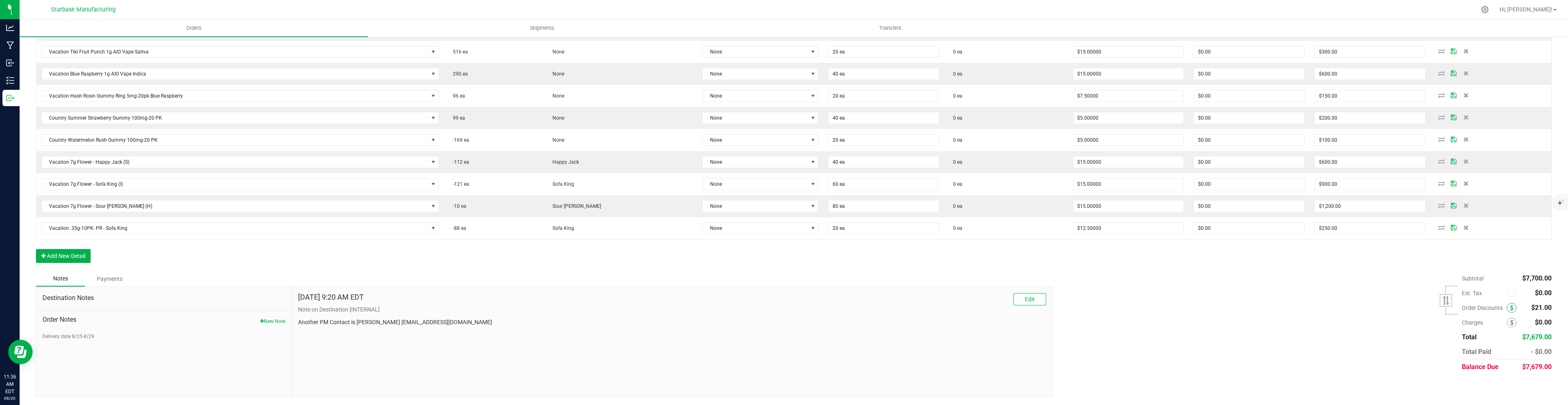
click at [1510, 307] on icon at bounding box center [1511, 308] width 3 height 5
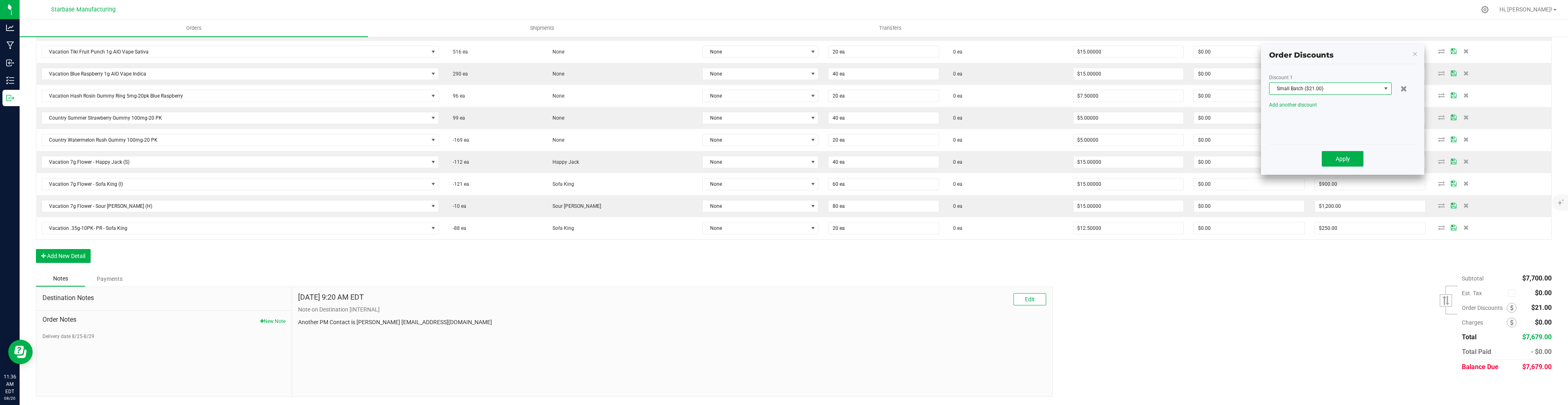
click at [1386, 89] on span at bounding box center [1385, 88] width 7 height 7
click at [1366, 83] on span "Small Batch ($21.00)" at bounding box center [1325, 88] width 111 height 12
click at [1359, 91] on span "Small Batch ($21.00)" at bounding box center [1325, 88] width 111 height 12
click at [1337, 125] on li "Custom" at bounding box center [1331, 124] width 122 height 14
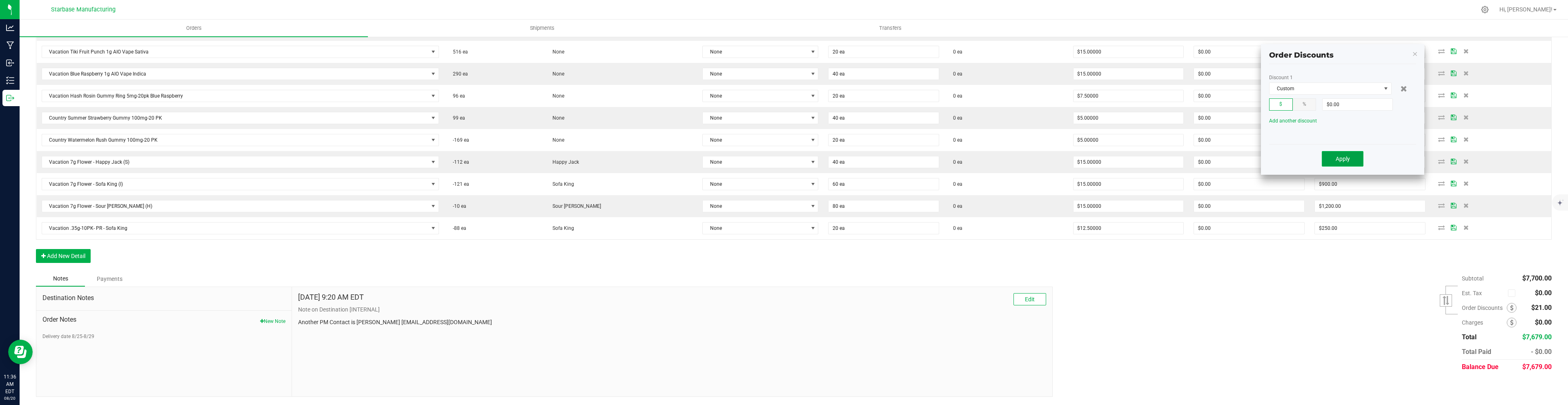
click at [1343, 157] on span "Apply" at bounding box center [1342, 159] width 14 height 7
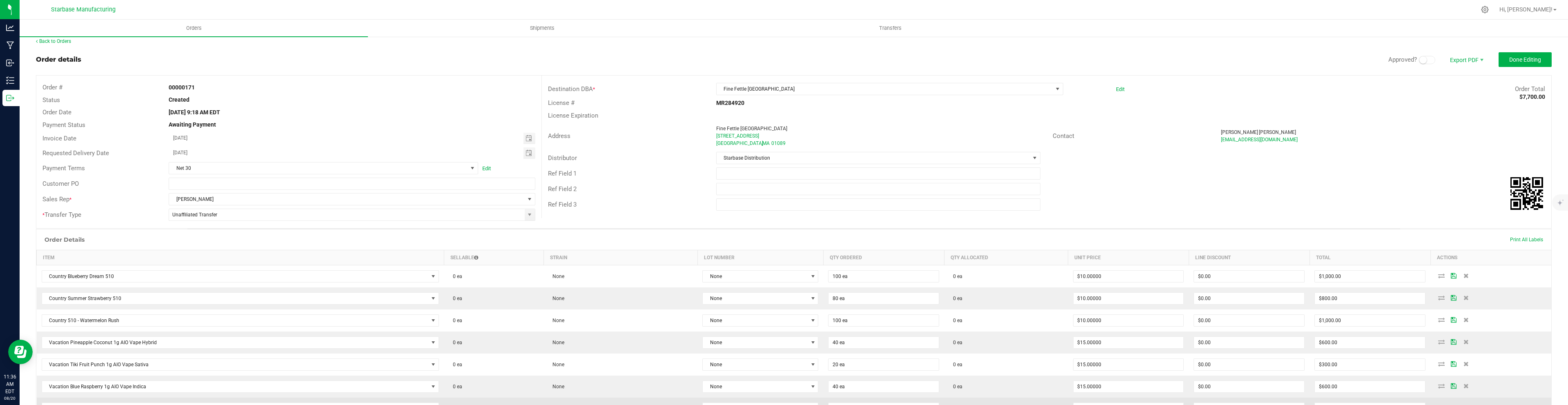
scroll to position [0, 0]
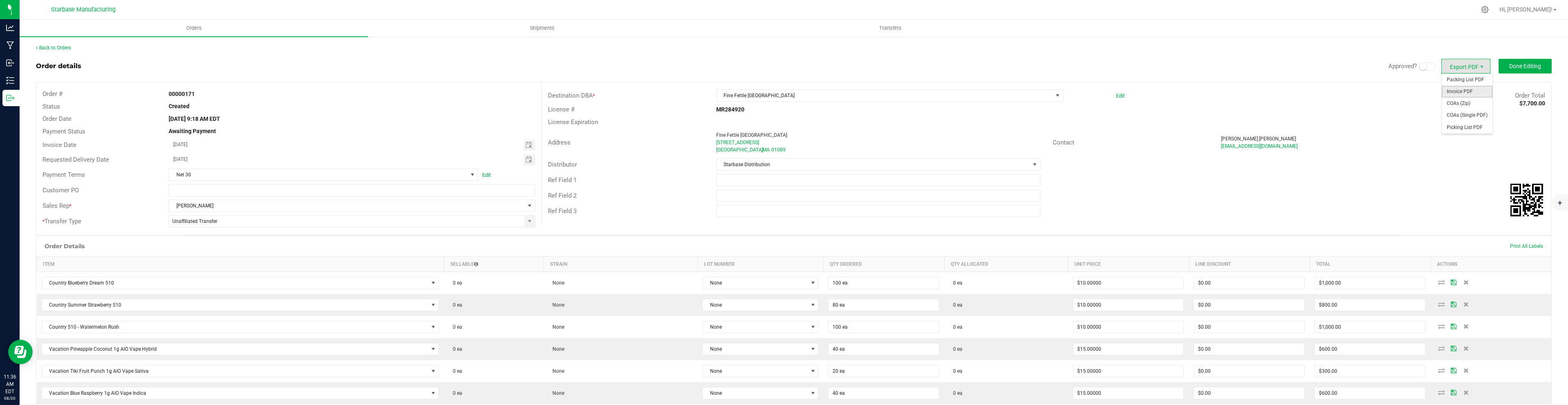
click at [1465, 91] on span "Invoice PDF" at bounding box center [1467, 91] width 51 height 12
click at [531, 163] on span "Toggle calendar" at bounding box center [528, 160] width 7 height 7
click at [218, 253] on span "25" at bounding box center [217, 253] width 12 height 13
type input "08/25/2025"
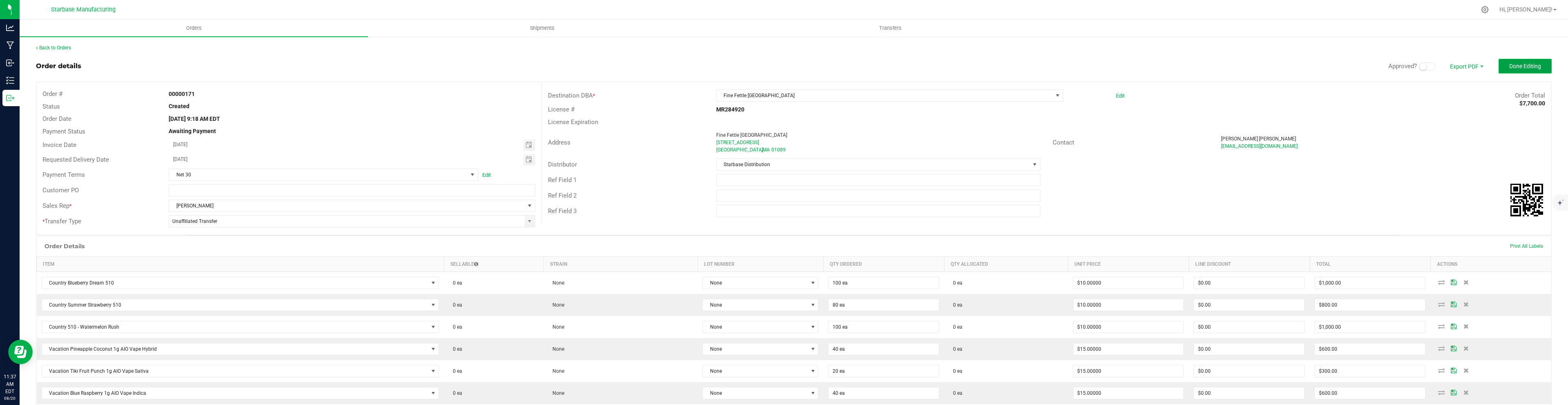
click at [1527, 64] on span "Done Editing" at bounding box center [1525, 66] width 32 height 7
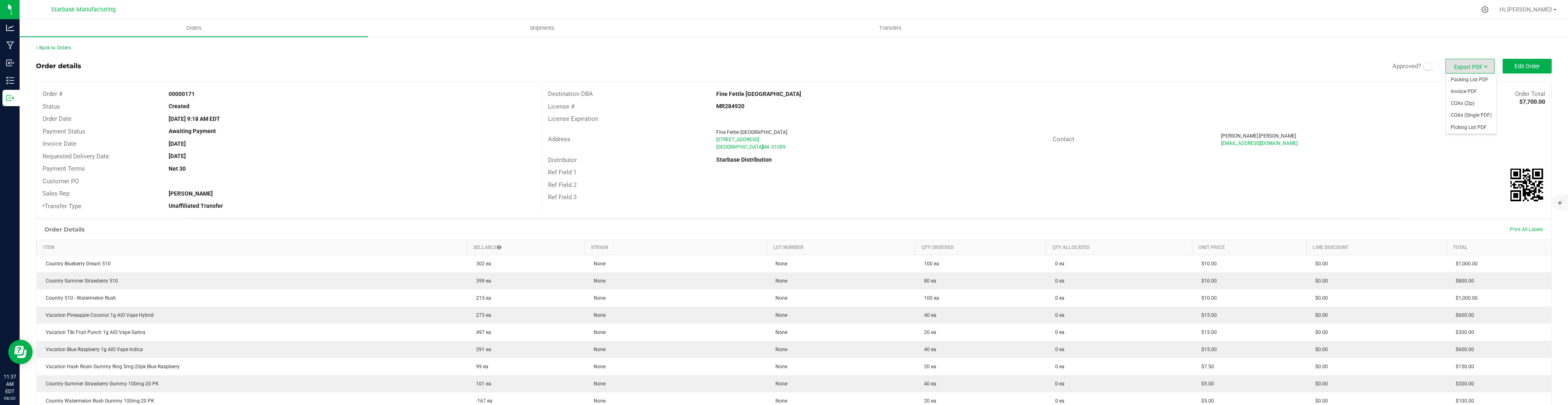
click at [1475, 66] on span "Export PDF" at bounding box center [1470, 66] width 49 height 15
click at [1467, 115] on span "COAs (Single PDF)" at bounding box center [1471, 115] width 51 height 12
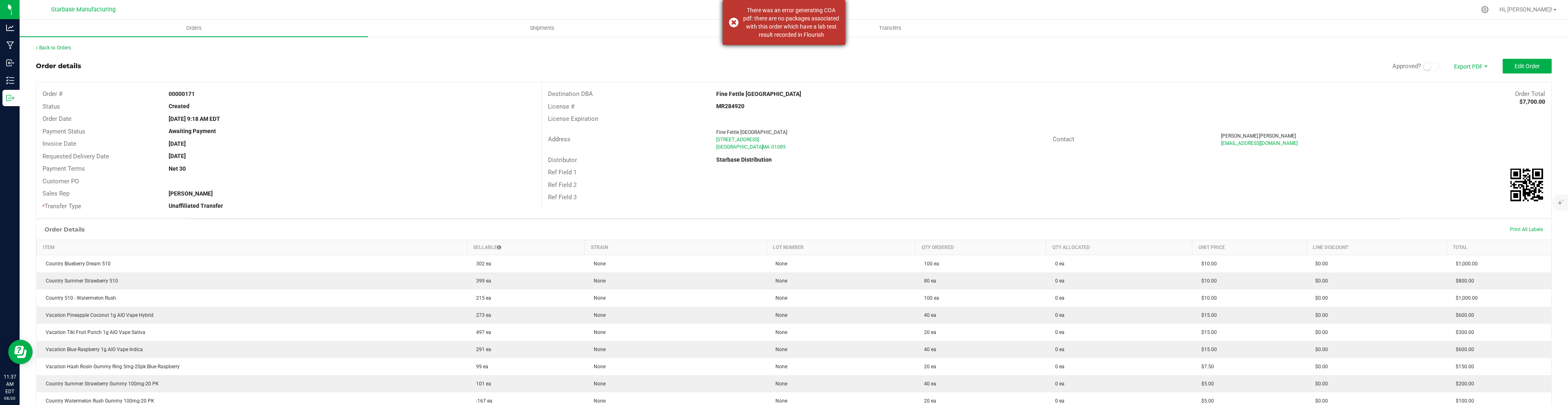
click at [733, 18] on div "There was an error generating COA pdf: there are no packages associated with th…" at bounding box center [783, 23] width 122 height 45
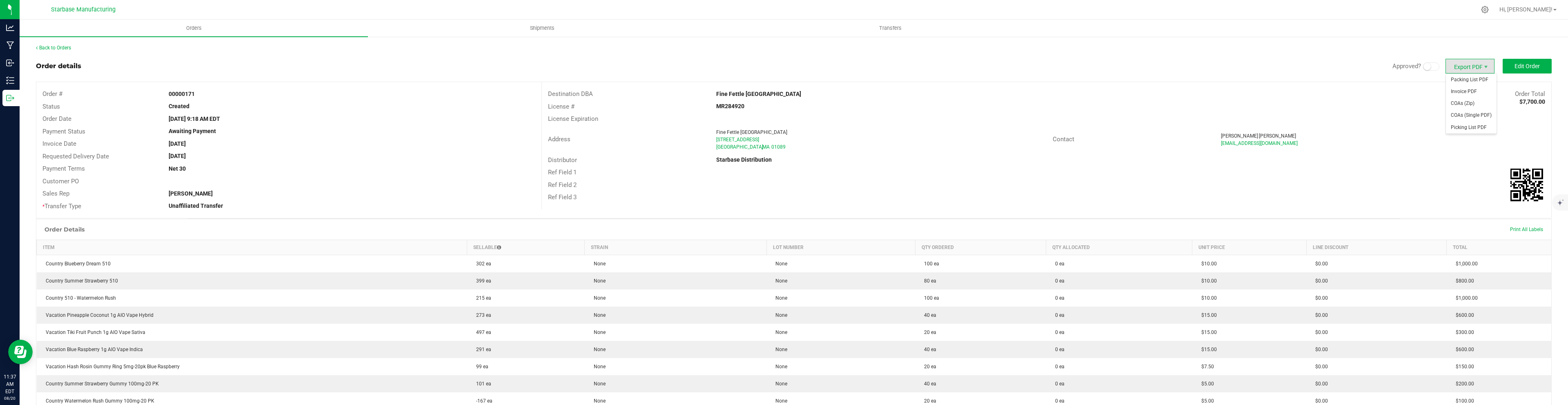
click at [1480, 67] on span "Export PDF" at bounding box center [1470, 66] width 49 height 15
click at [1468, 90] on span "Invoice PDF" at bounding box center [1471, 91] width 51 height 12
click at [1526, 71] on button "Edit Order" at bounding box center [1527, 66] width 49 height 15
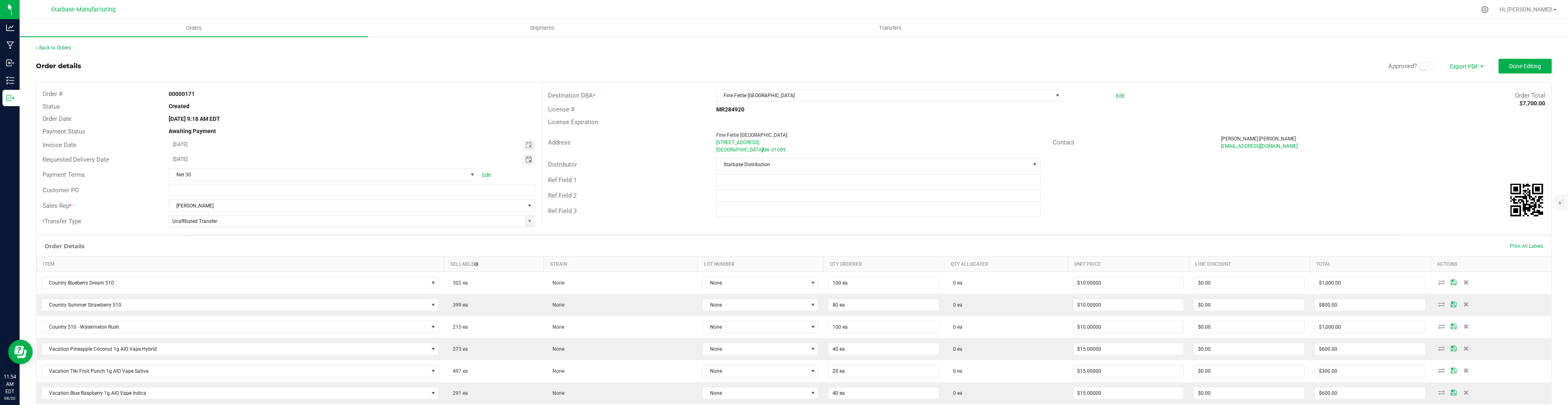
click at [529, 159] on span "Toggle calendar" at bounding box center [528, 160] width 7 height 7
click at [251, 252] on span "28" at bounding box center [253, 253] width 12 height 13
type input "08/28/2025"
click at [1531, 66] on span "Done Editing" at bounding box center [1525, 66] width 32 height 7
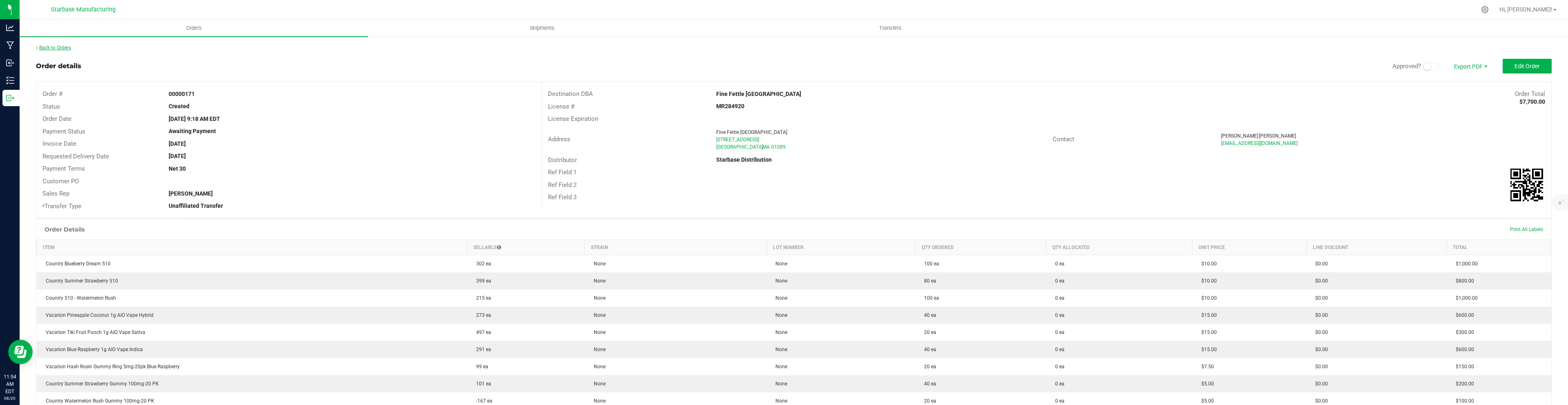
click at [56, 46] on link "Back to Orders" at bounding box center [54, 48] width 35 height 5
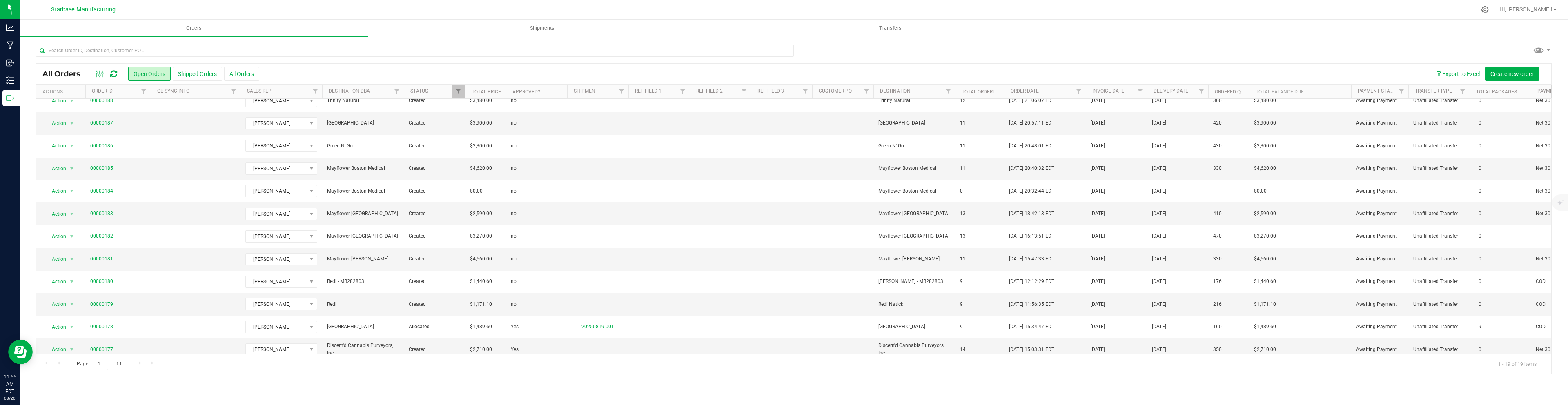
scroll to position [174, 0]
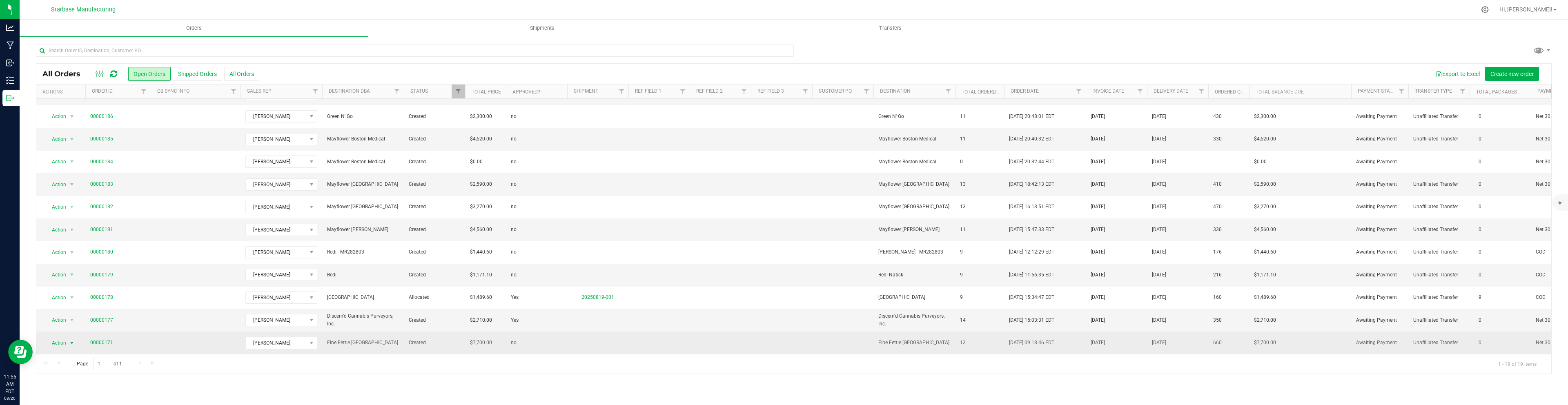
click at [71, 343] on span "select" at bounding box center [72, 343] width 7 height 7
click at [72, 342] on span "select" at bounding box center [72, 343] width 7 height 7
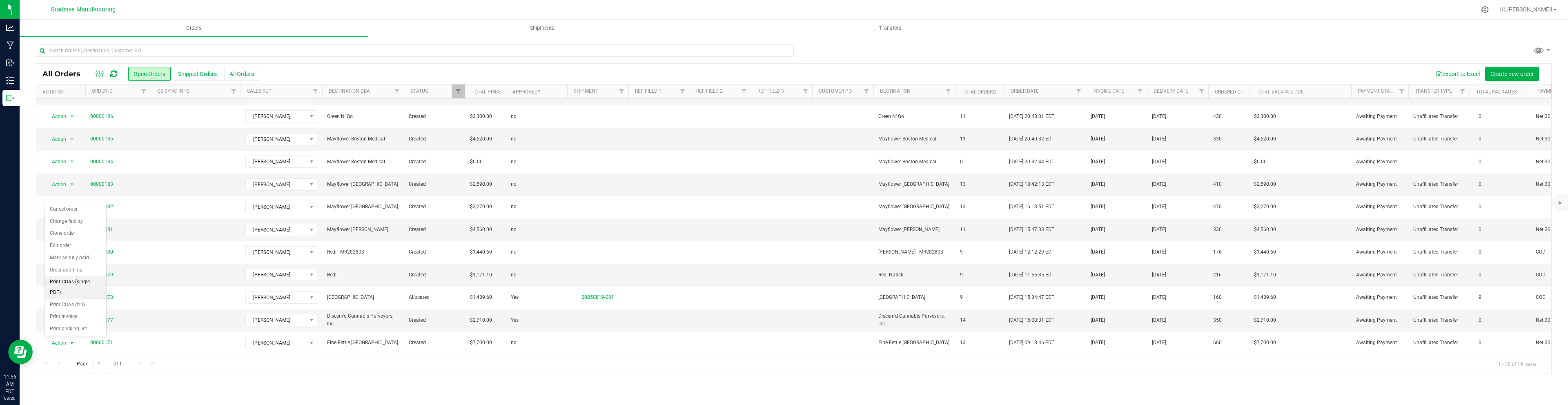
click at [65, 280] on li "Print COAs (single PDF)" at bounding box center [75, 287] width 61 height 23
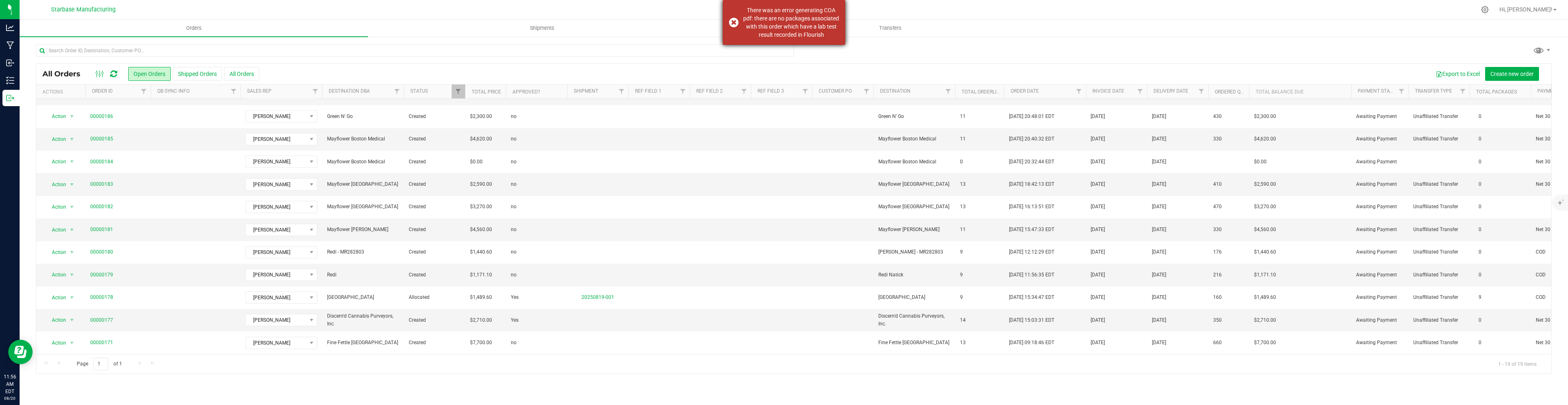
click at [735, 22] on div "There was an error generating COA pdf: there are no packages associated with th…" at bounding box center [783, 23] width 122 height 45
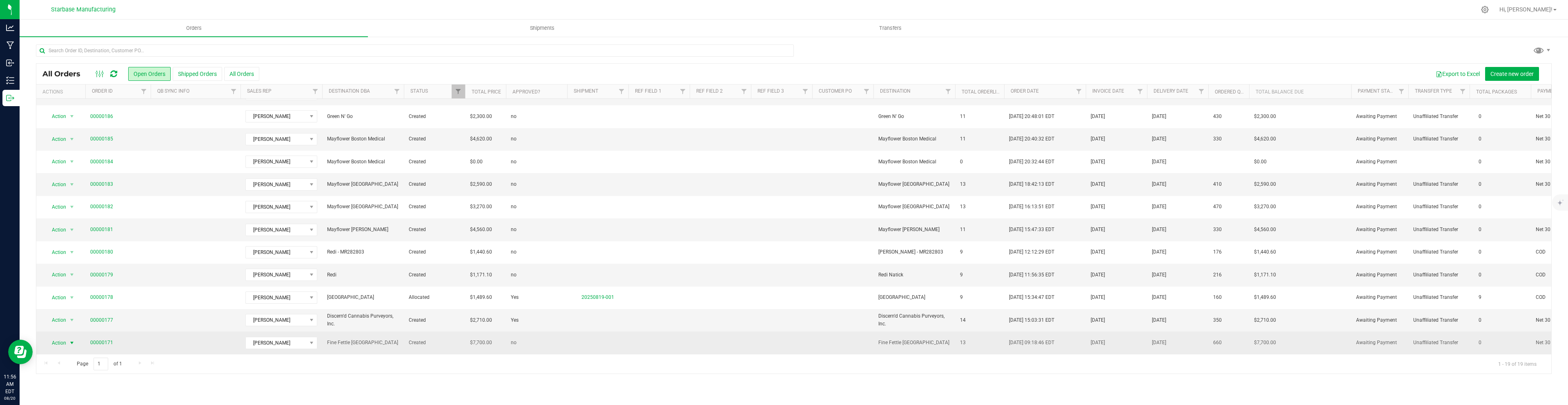
click at [69, 347] on span "select" at bounding box center [72, 343] width 10 height 12
click at [100, 340] on link "00000171" at bounding box center [102, 343] width 23 height 8
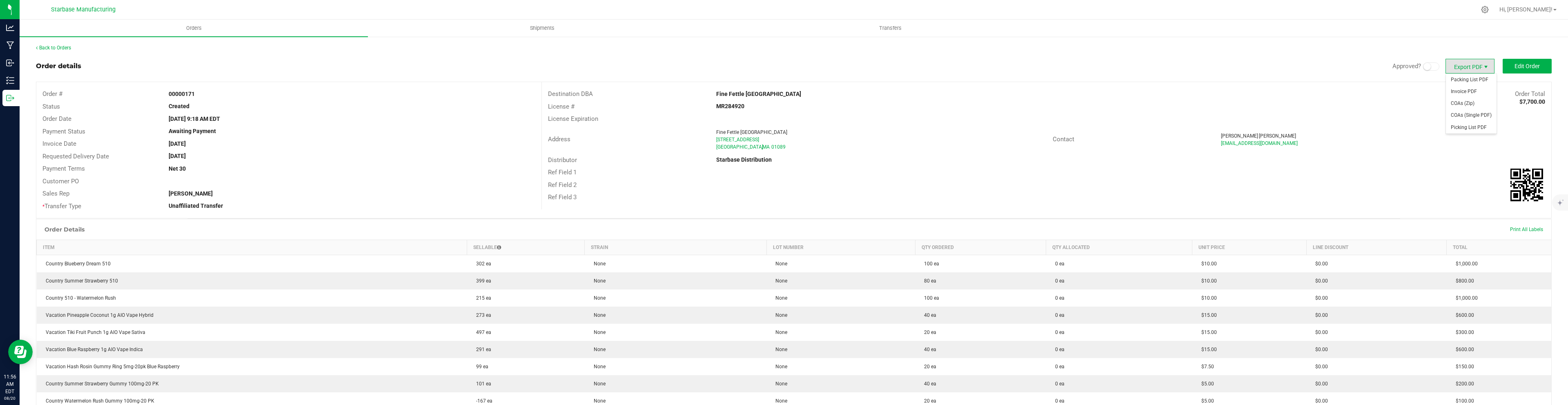
click at [1485, 66] on span "Export PDF" at bounding box center [1486, 67] width 7 height 7
click at [1473, 113] on span "COAs (Single PDF)" at bounding box center [1471, 115] width 51 height 12
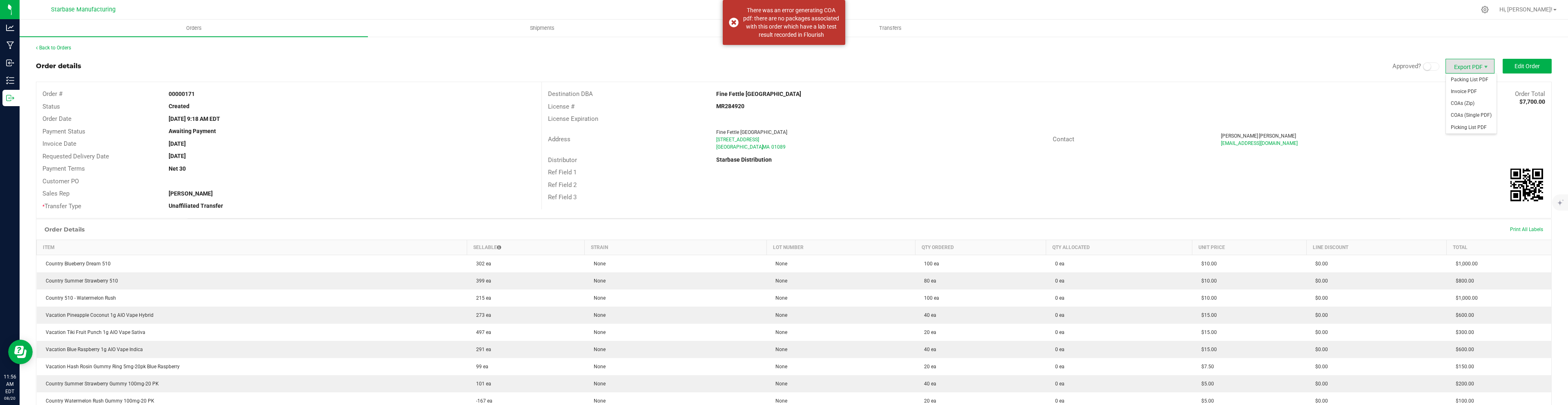
click at [1480, 66] on span "Export PDF" at bounding box center [1470, 66] width 49 height 15
click at [1467, 88] on span "Invoice PDF" at bounding box center [1471, 91] width 51 height 12
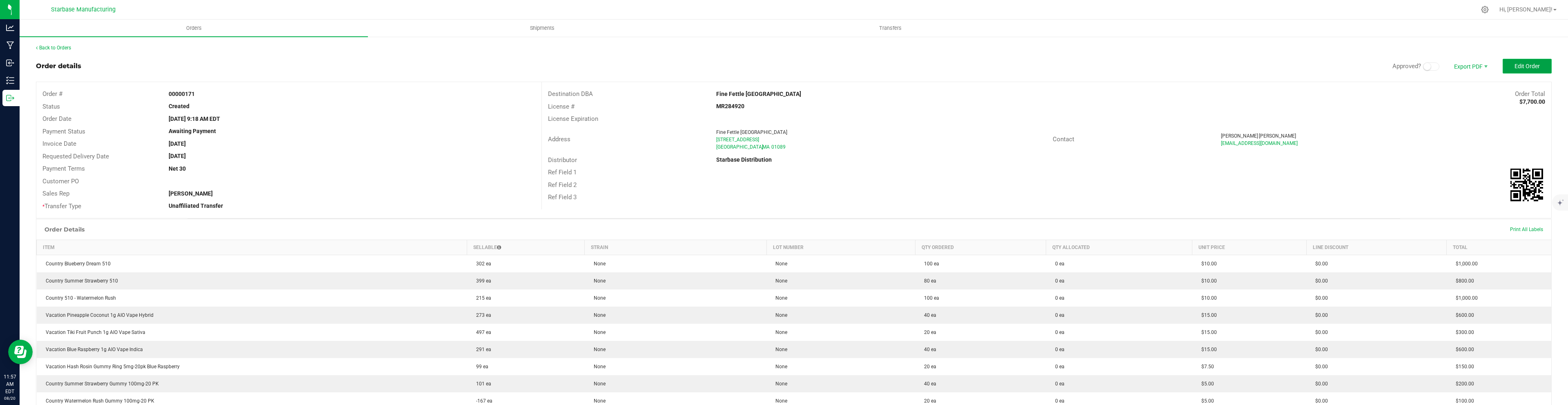
click at [1532, 68] on span "Edit Order" at bounding box center [1527, 66] width 26 height 7
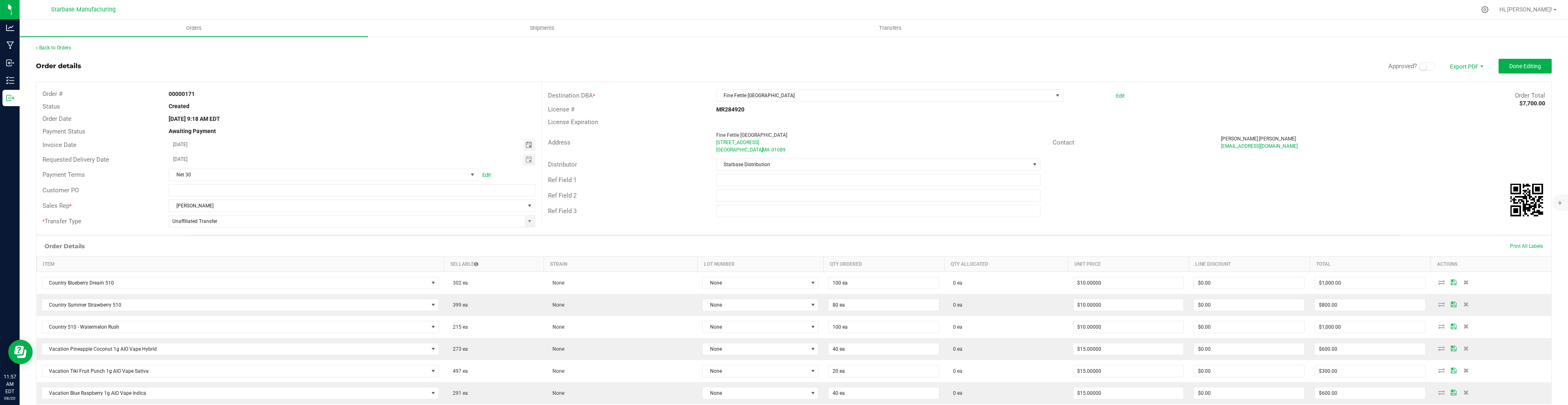
click at [531, 142] on span "Toggle calendar" at bounding box center [528, 145] width 7 height 7
click at [253, 236] on span "28" at bounding box center [253, 238] width 12 height 13
type input "08/28/2025"
click at [1534, 66] on span "Done Editing" at bounding box center [1525, 66] width 32 height 7
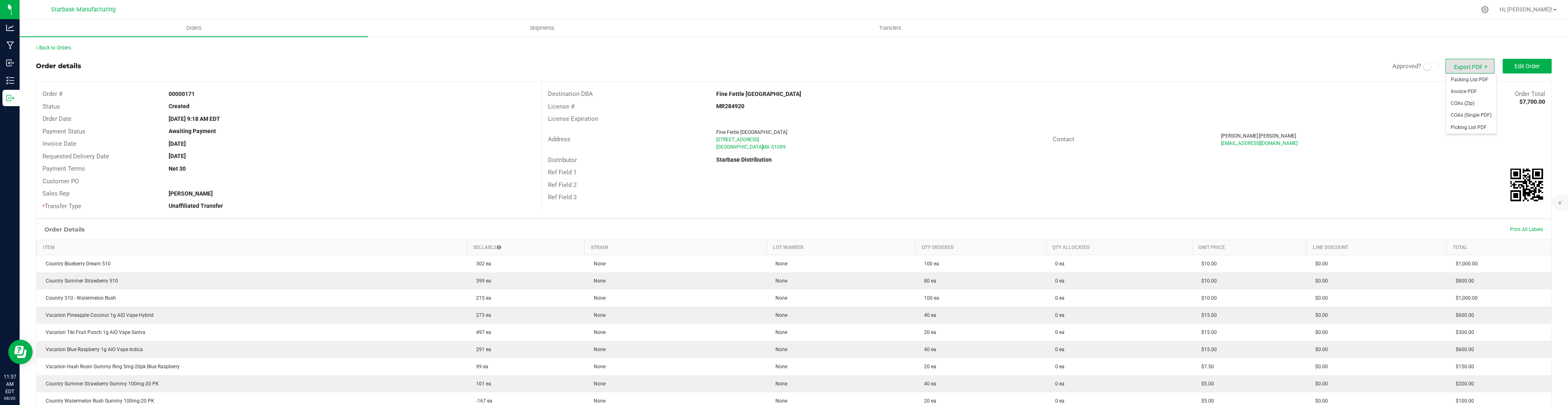
click at [1473, 67] on span "Export PDF" at bounding box center [1470, 66] width 49 height 15
click at [1469, 94] on span "Invoice PDF" at bounding box center [1471, 91] width 51 height 12
click at [1484, 65] on span "Export PDF" at bounding box center [1486, 67] width 7 height 7
click at [1472, 116] on span "COAs (Single PDF)" at bounding box center [1471, 115] width 51 height 12
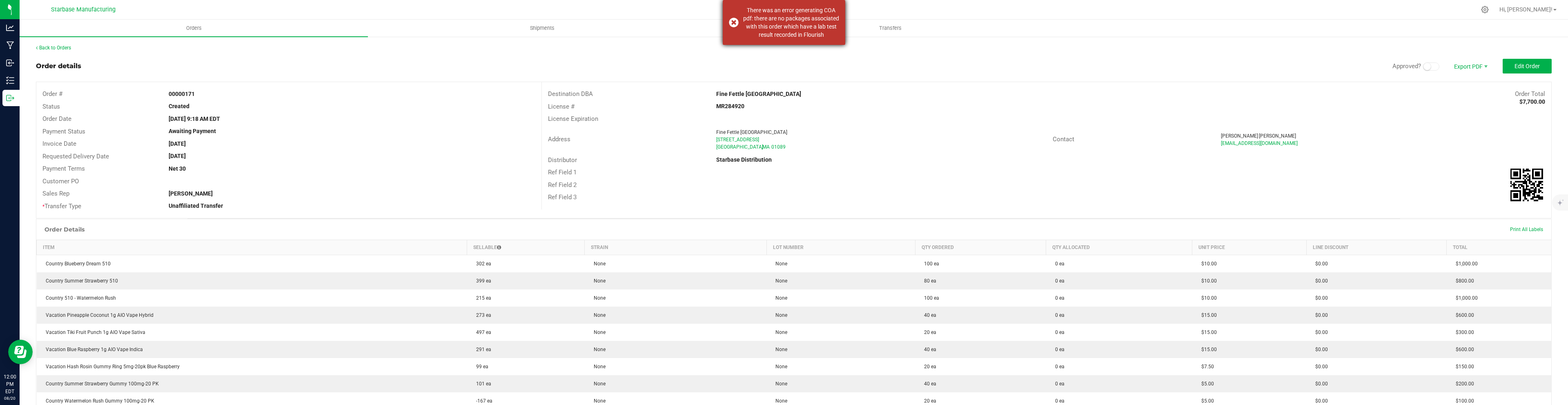
click at [734, 24] on div "There was an error generating COA pdf: there are no packages associated with th…" at bounding box center [783, 23] width 122 height 45
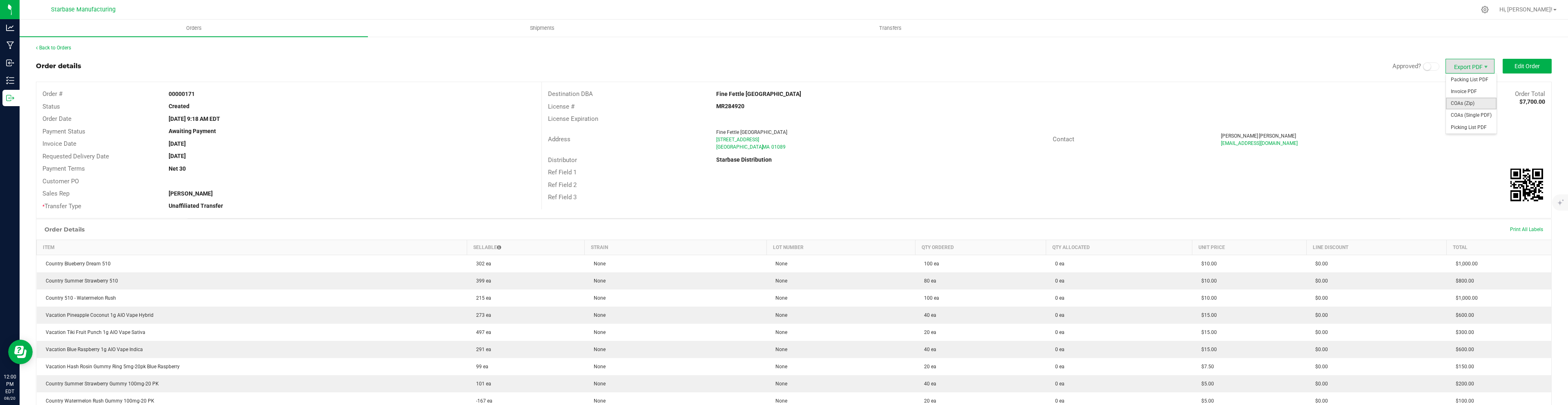
click at [1468, 105] on span "COAs (Zip)" at bounding box center [1471, 103] width 51 height 12
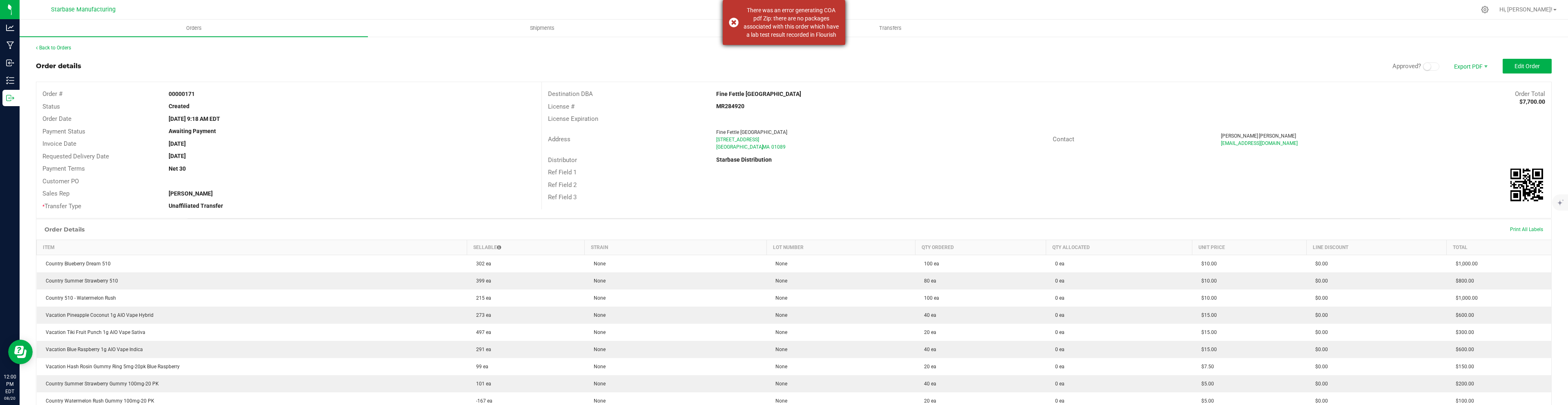
click at [732, 23] on div "There was an error generating COA pdf Zip: there are no packages associated wit…" at bounding box center [783, 23] width 122 height 45
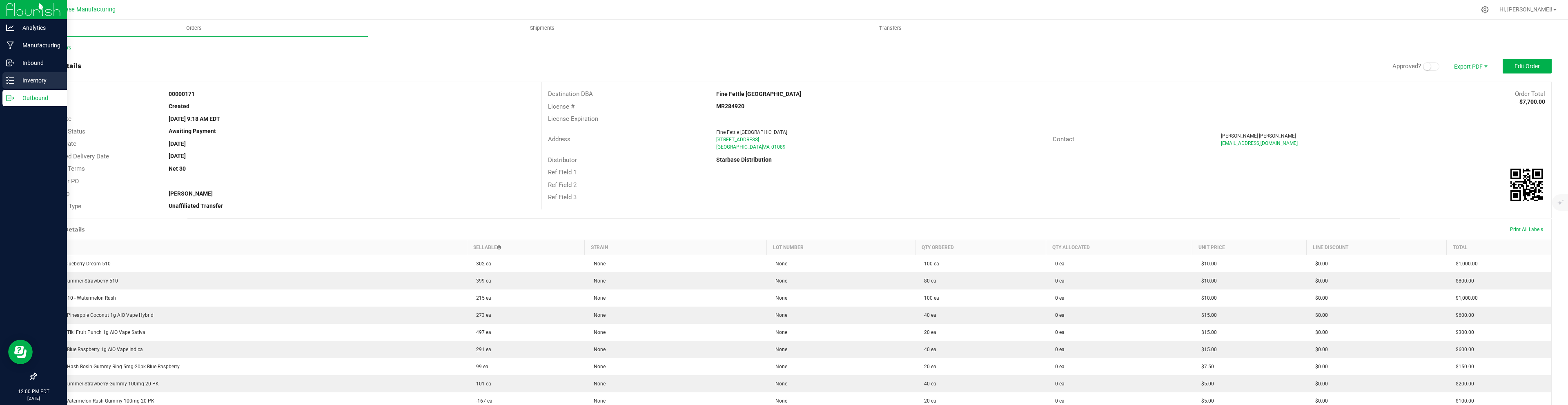
click at [32, 78] on p "Inventory" at bounding box center [38, 80] width 49 height 10
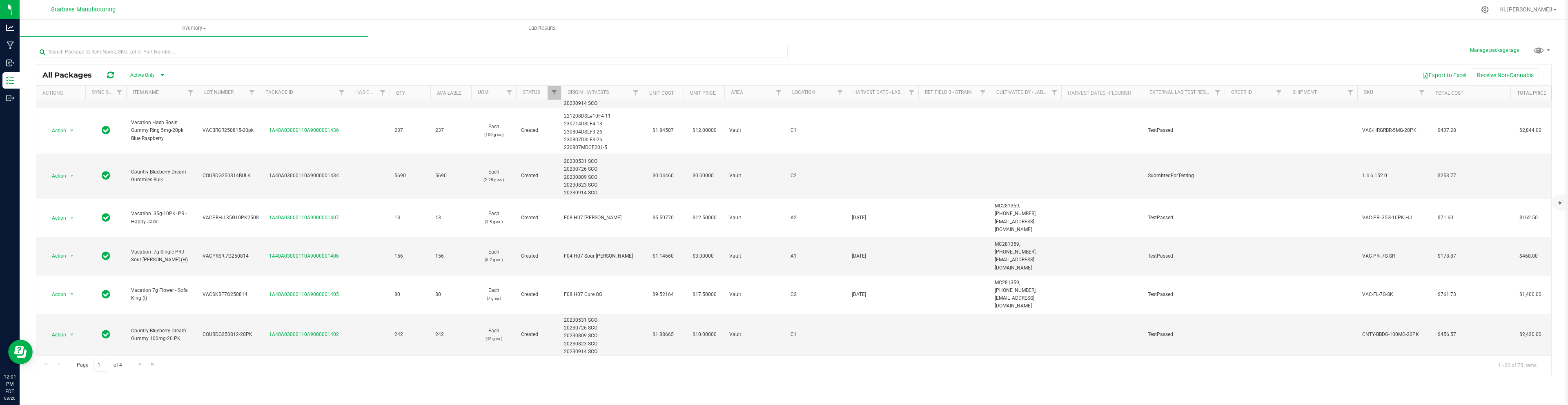
scroll to position [362, 0]
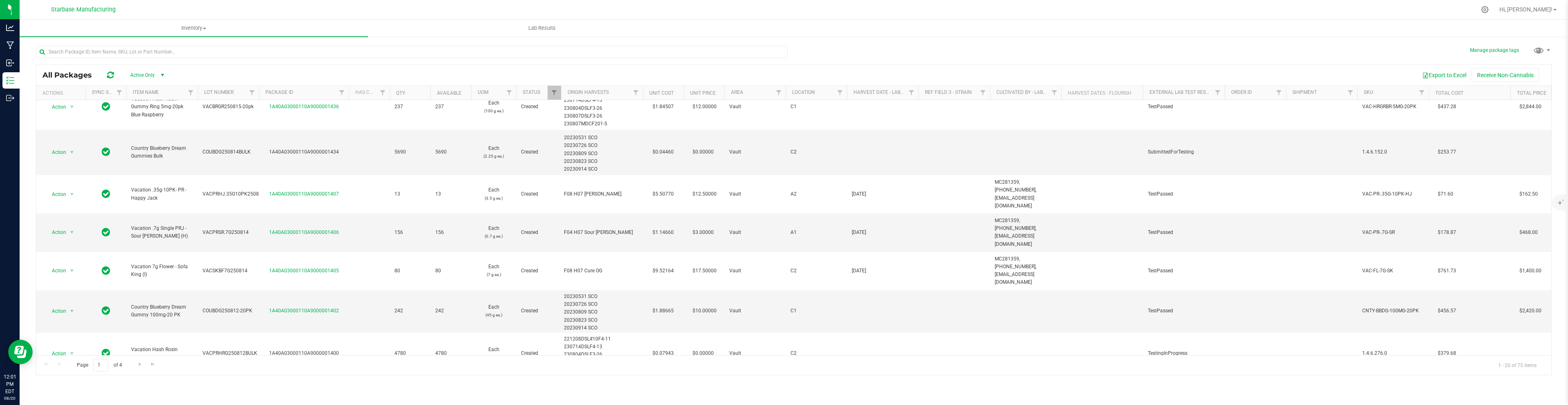
click at [1030, 68] on div "Export to Excel Receive Non-Cannabis" at bounding box center [859, 75] width 1371 height 14
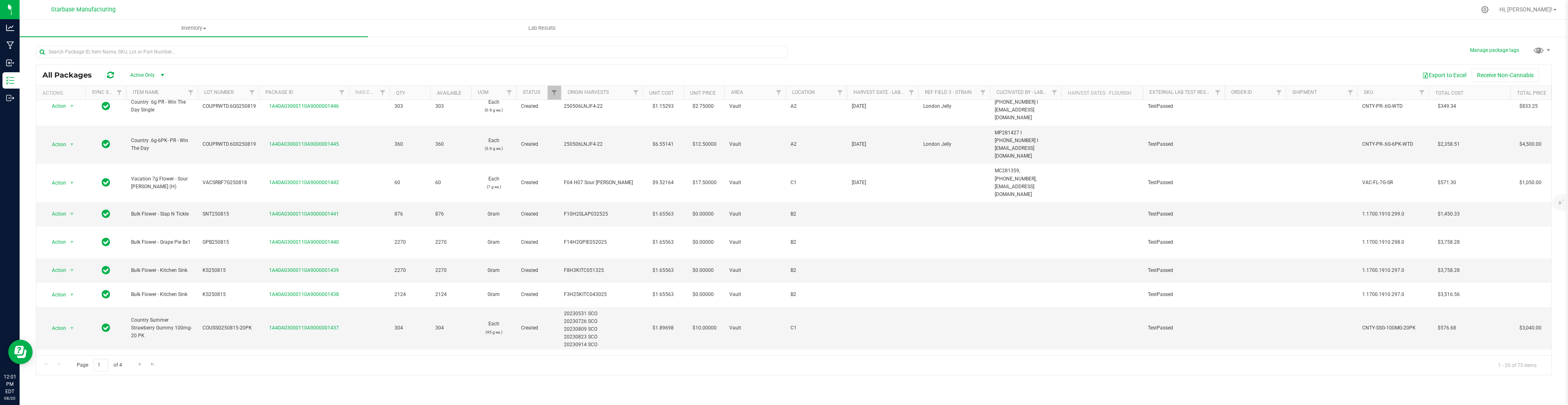
scroll to position [0, 0]
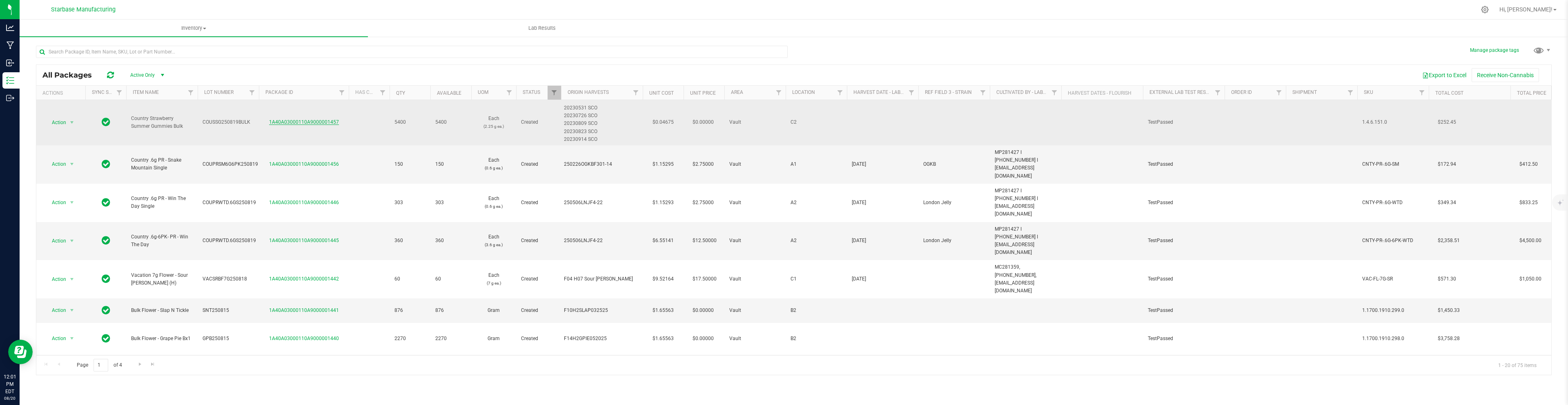
click at [317, 119] on link "1A40A03000110A9000001457" at bounding box center [304, 122] width 70 height 5
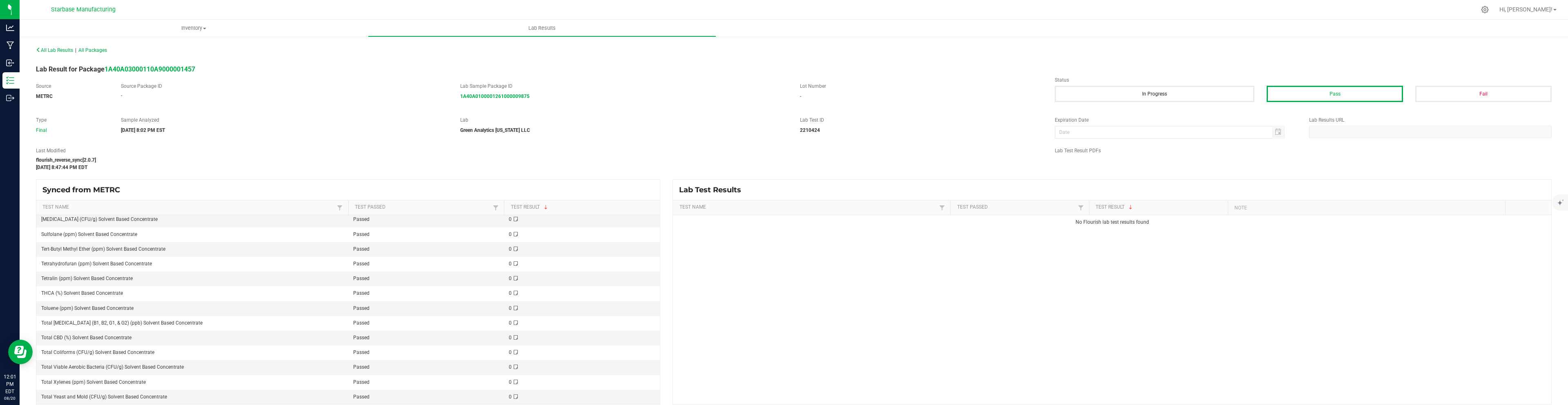
scroll to position [8, 0]
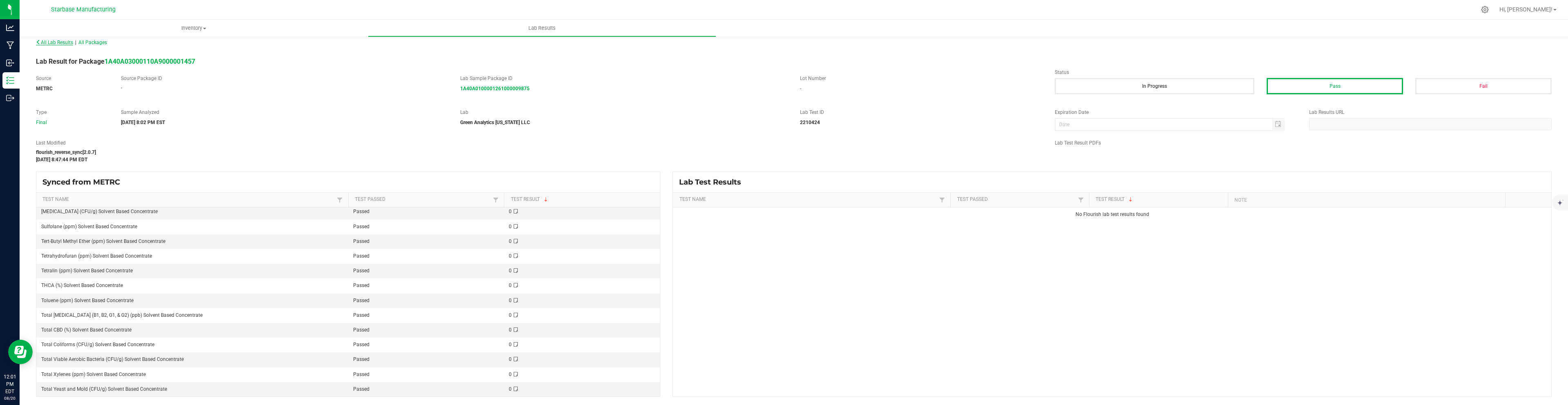
click at [48, 42] on span "All Lab Results" at bounding box center [54, 42] width 37 height 5
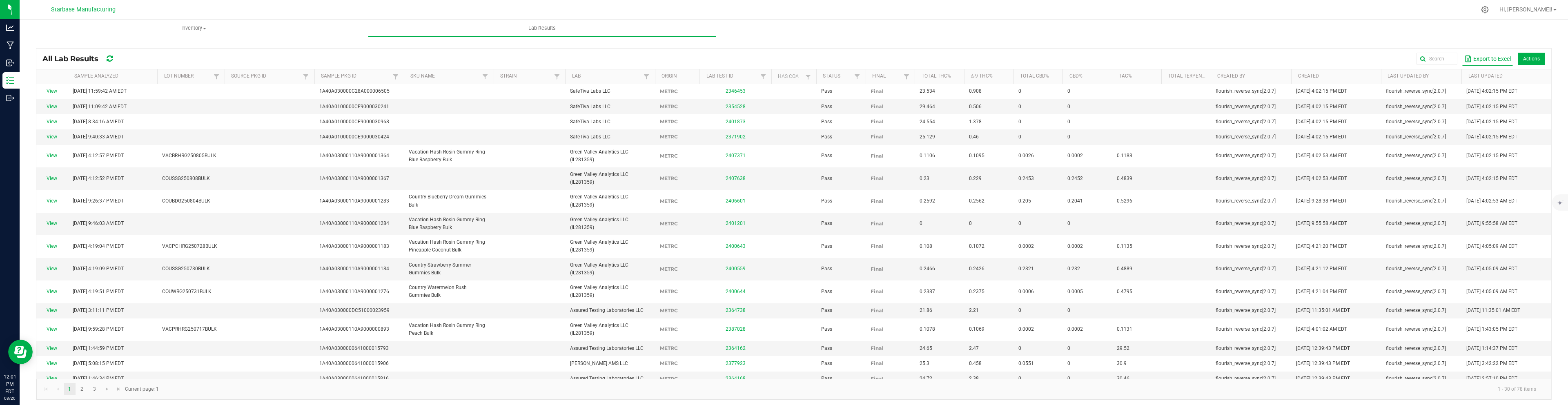
click at [1496, 61] on button "Export to Excel" at bounding box center [1487, 58] width 51 height 14
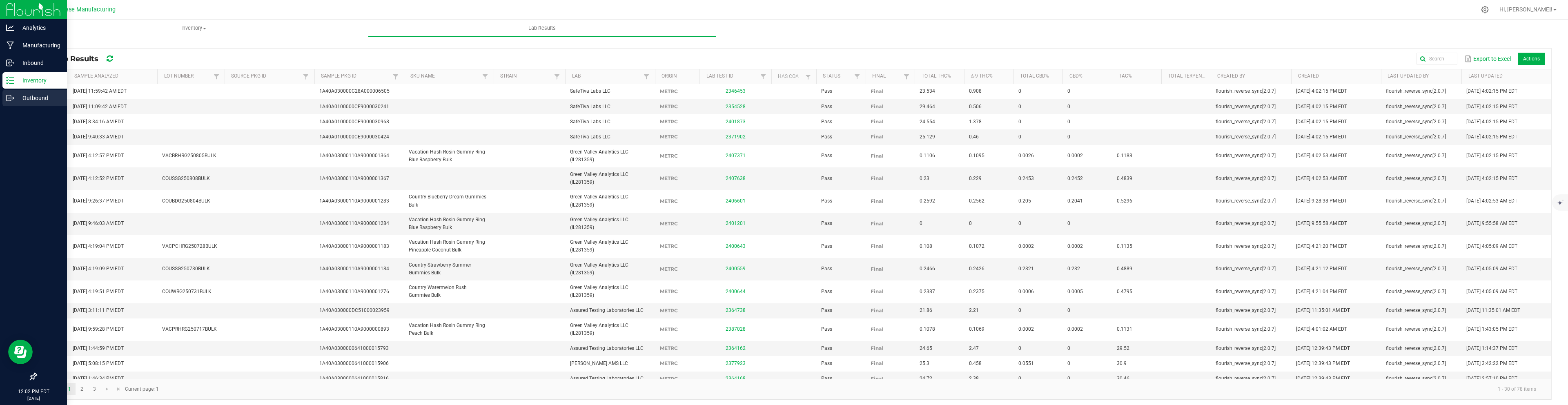
click at [9, 97] on icon at bounding box center [10, 97] width 8 height 8
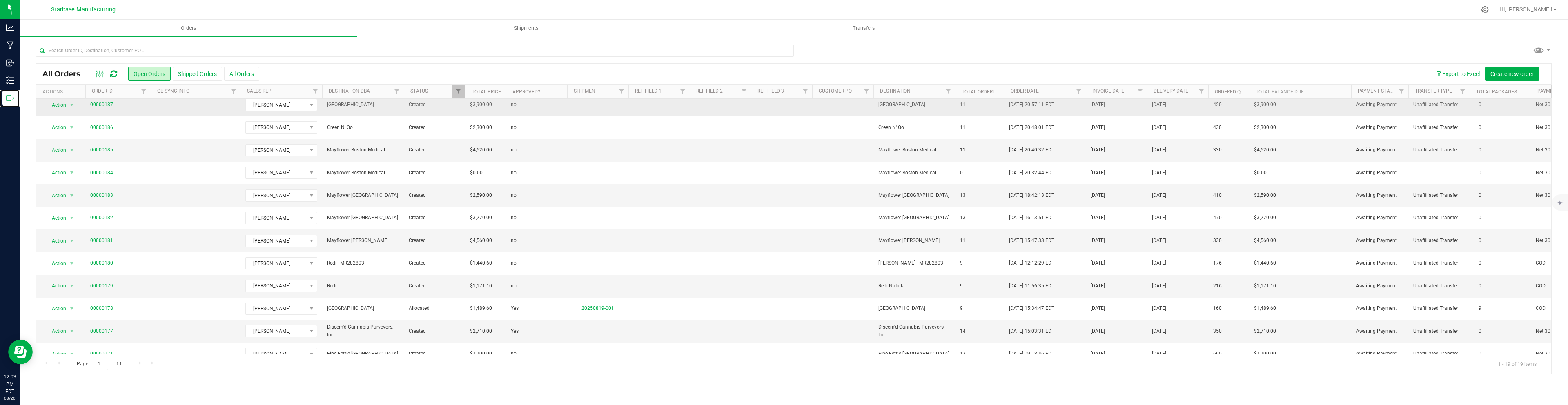
scroll to position [174, 0]
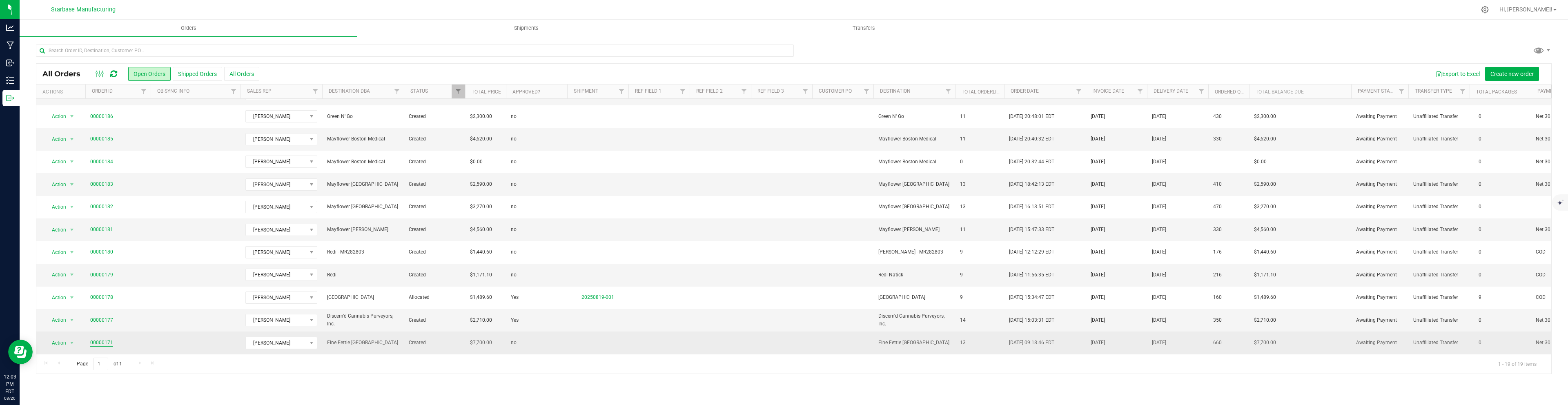
click at [106, 340] on link "00000171" at bounding box center [102, 343] width 23 height 8
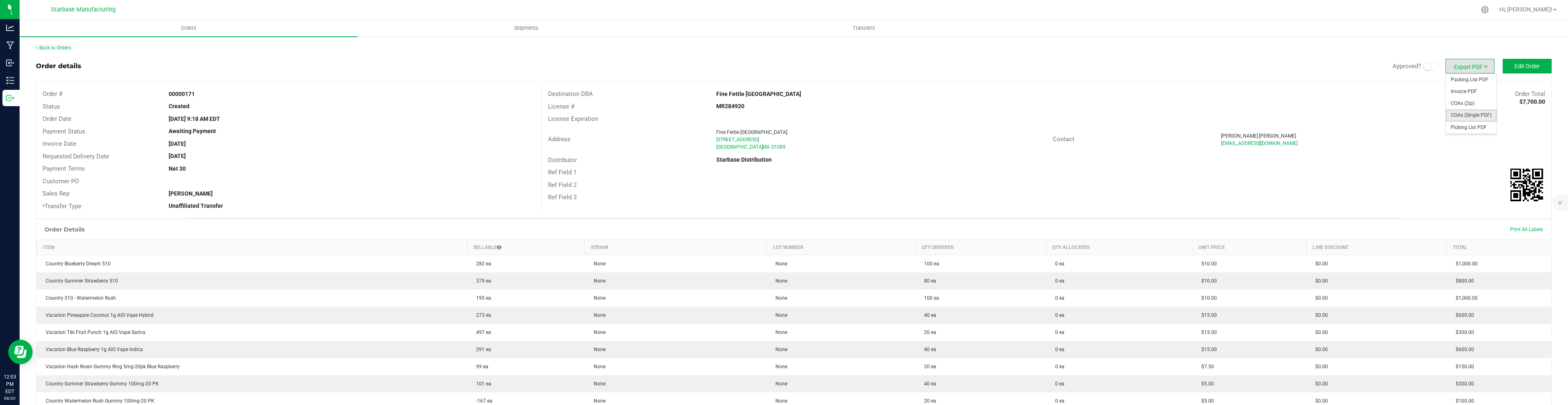
click at [1475, 117] on span "COAs (Single PDF)" at bounding box center [1471, 115] width 51 height 12
click at [1469, 119] on span "COAs (Single PDF)" at bounding box center [1471, 115] width 51 height 12
click at [58, 49] on link "Back to Orders" at bounding box center [54, 48] width 35 height 5
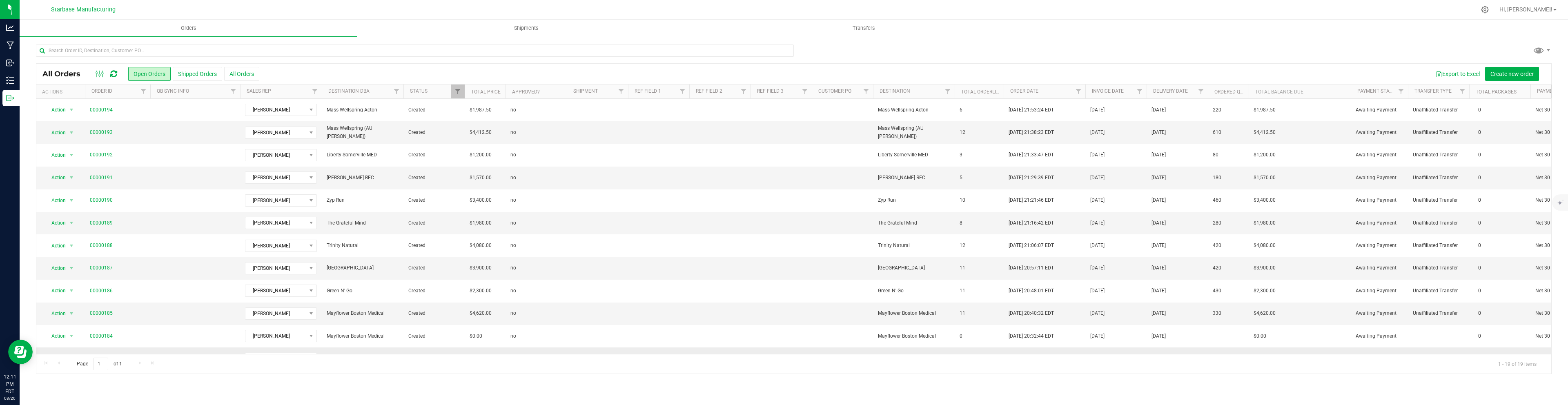
scroll to position [174, 1]
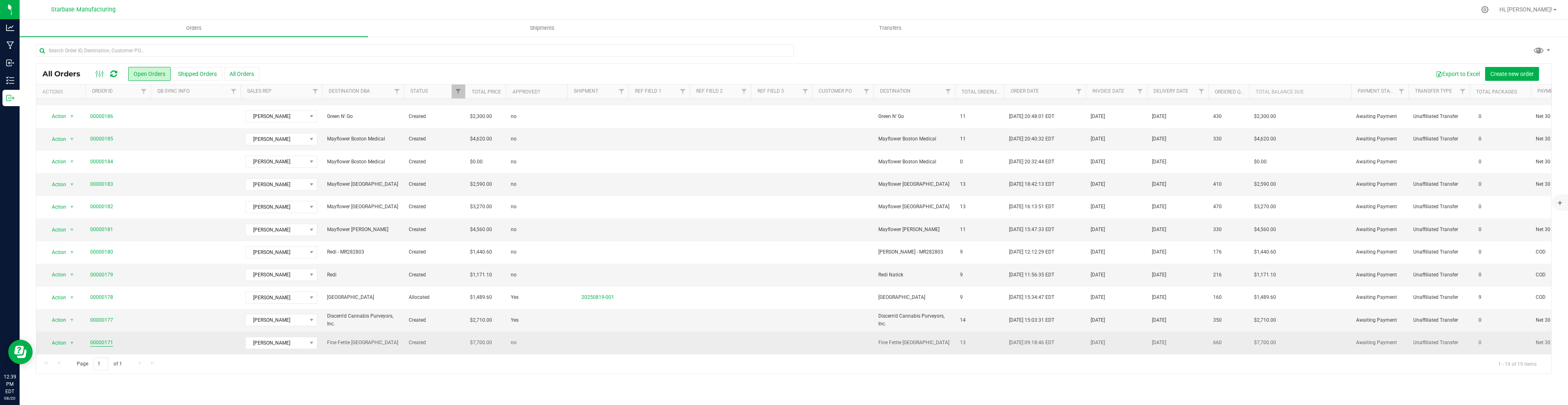
click at [105, 340] on link "00000171" at bounding box center [102, 343] width 23 height 8
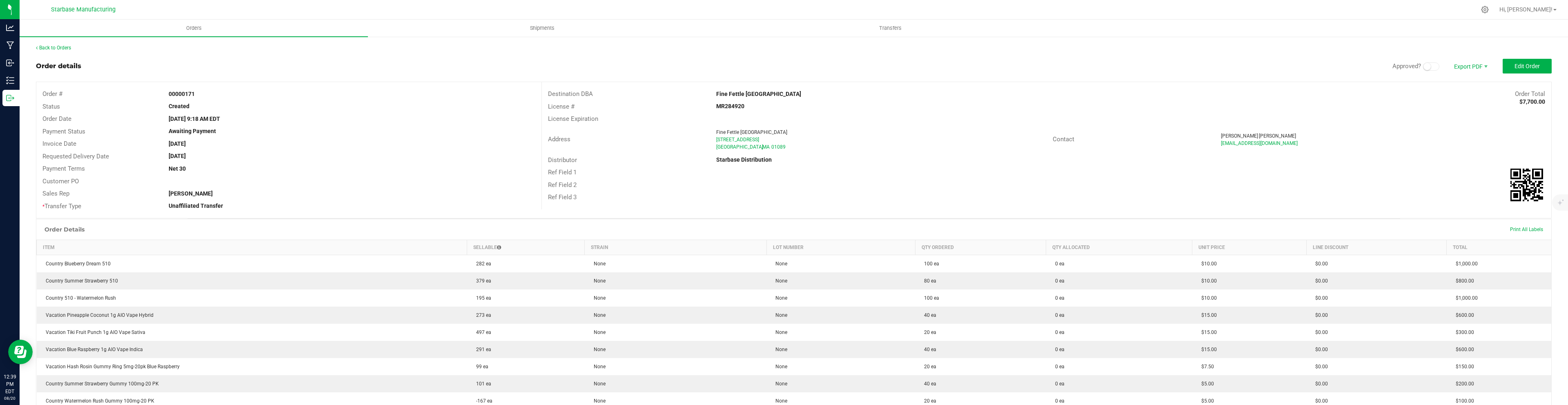
click at [1427, 66] on small at bounding box center [1427, 66] width 7 height 7
click at [55, 43] on div "Back to Orders Order details Approved? Export PDF Edit Order Order # 00000171 S…" at bounding box center [794, 328] width 1549 height 585
click at [57, 48] on link "Back to Orders" at bounding box center [54, 48] width 35 height 5
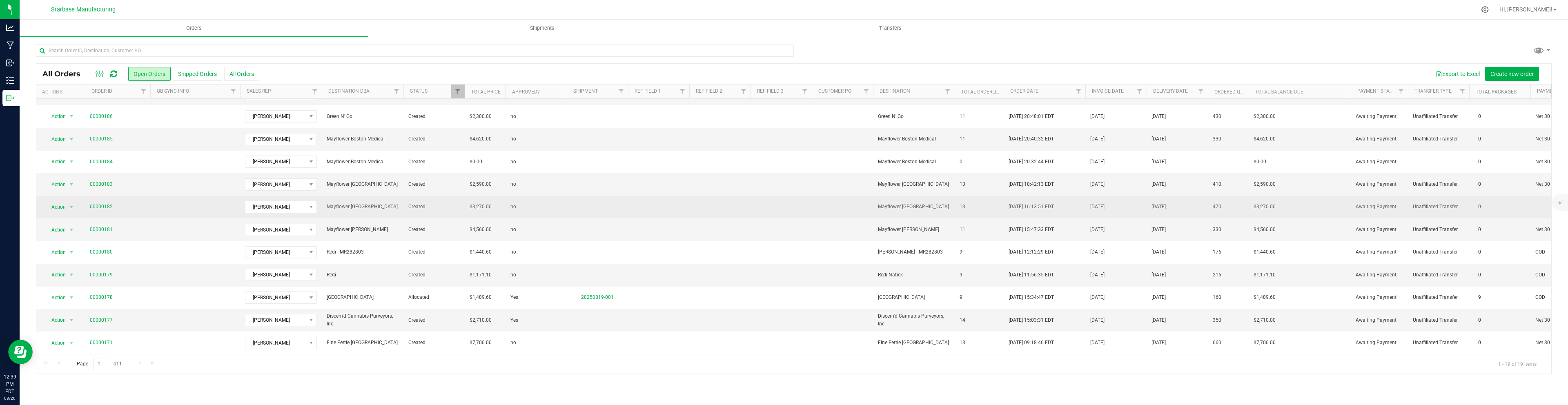
scroll to position [0, 1]
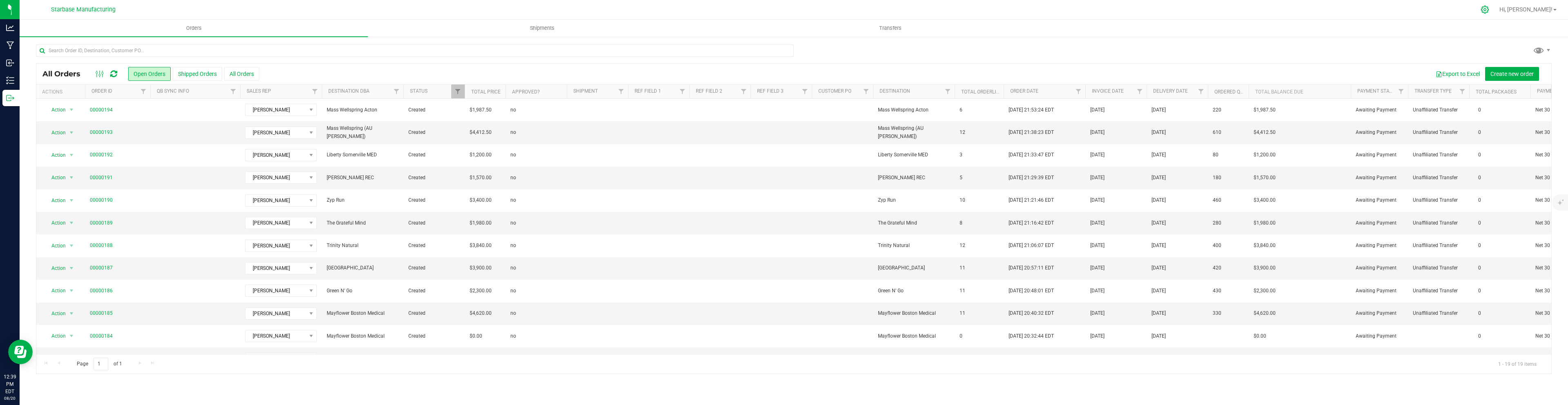
click at [1489, 13] on icon at bounding box center [1485, 10] width 9 height 9
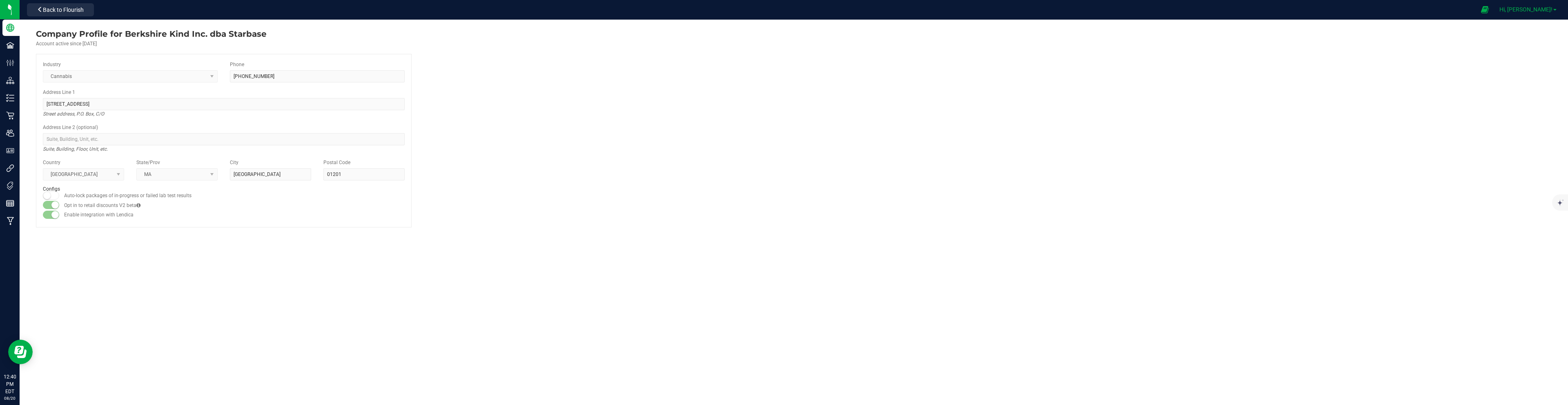
click at [1542, 7] on span "Hi, [PERSON_NAME]!" at bounding box center [1525, 9] width 53 height 7
click at [1532, 68] on li "Sign Out" at bounding box center [1531, 72] width 61 height 15
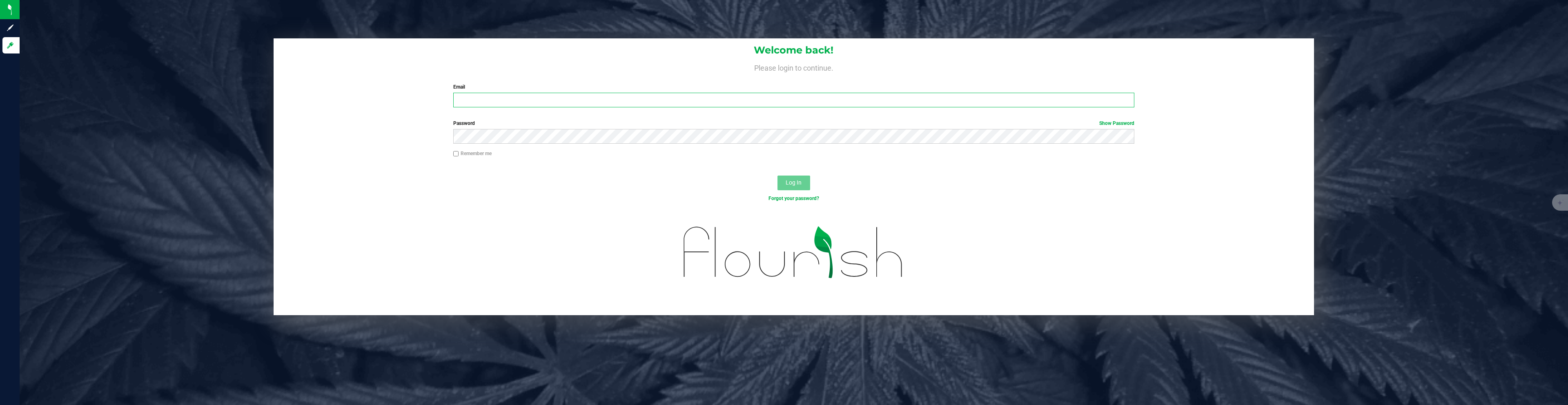
click at [878, 104] on input "Email" at bounding box center [794, 100] width 682 height 15
type input "chantelle@thestarbase.com"
click at [455, 156] on input "Remember me" at bounding box center [456, 153] width 5 height 5
checkbox input "true"
click at [799, 181] on span "Log In" at bounding box center [794, 182] width 16 height 7
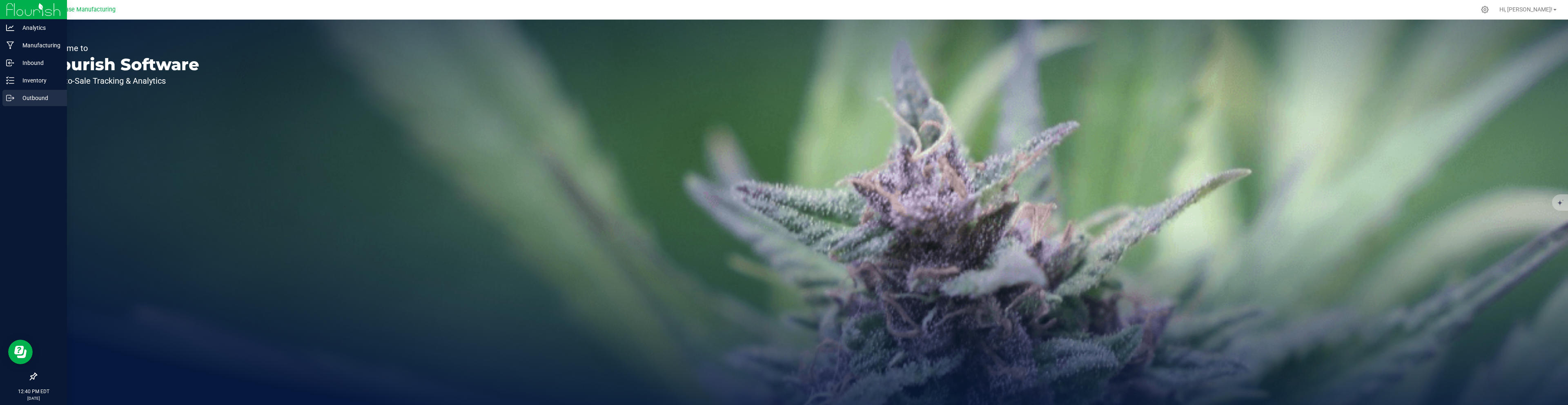
click at [8, 101] on icon at bounding box center [9, 97] width 4 height 5
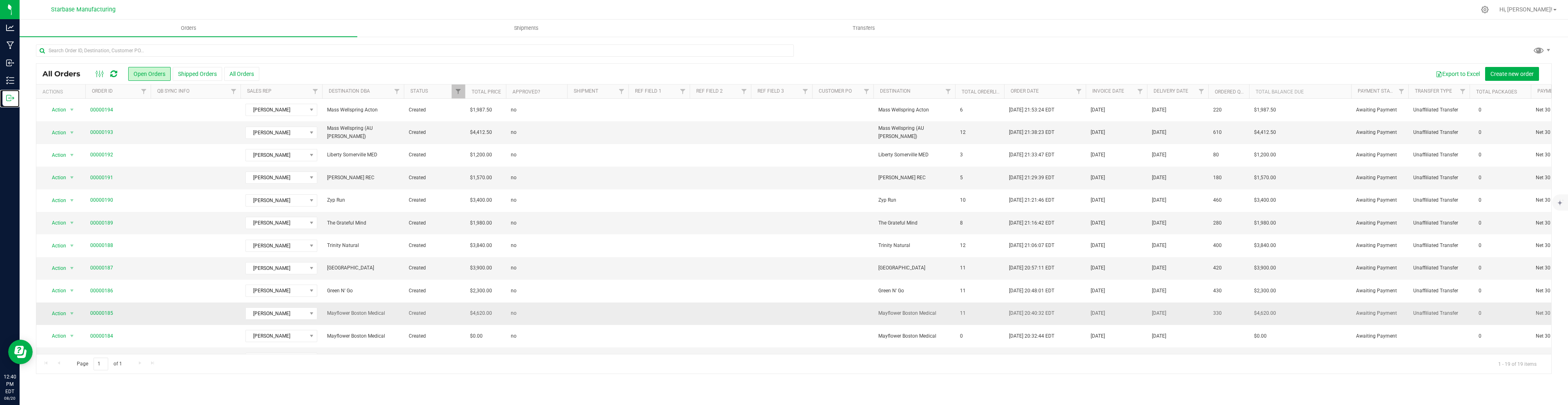
scroll to position [174, 0]
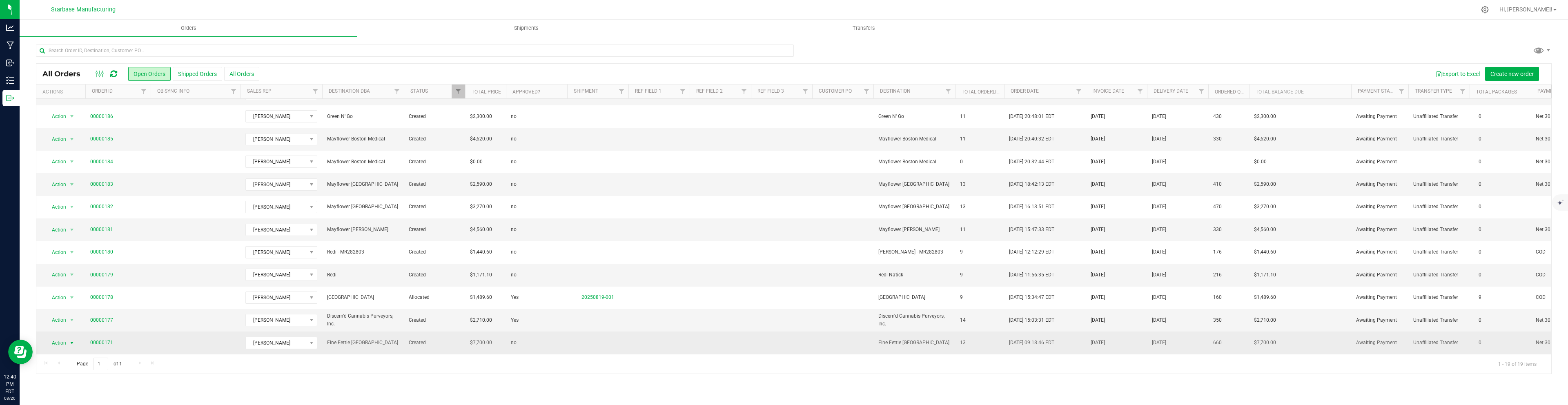
click at [71, 342] on span "select" at bounding box center [72, 343] width 7 height 7
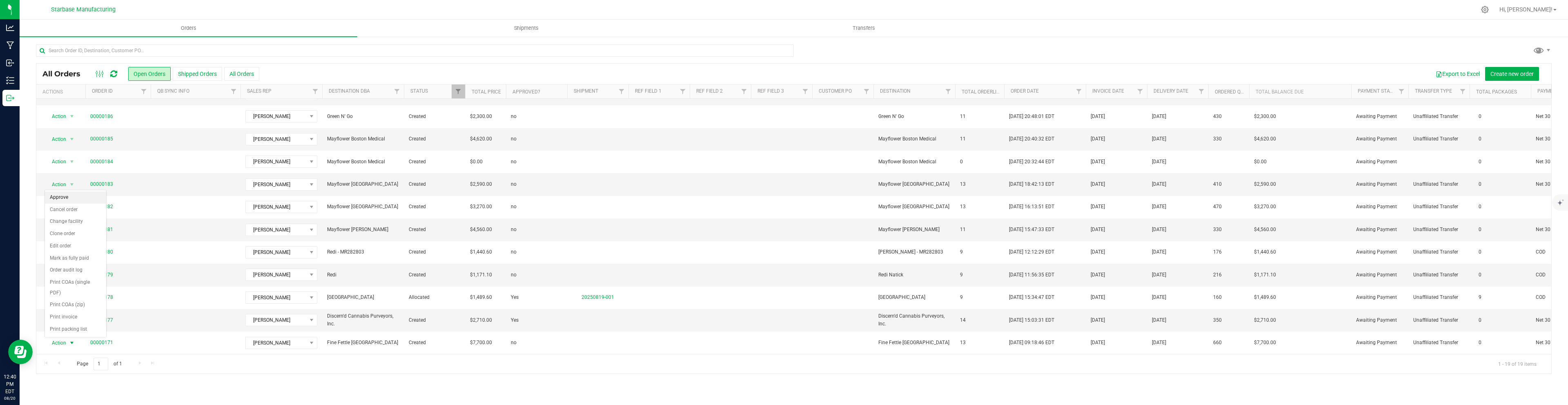
click at [60, 197] on li "Approve" at bounding box center [75, 198] width 61 height 12
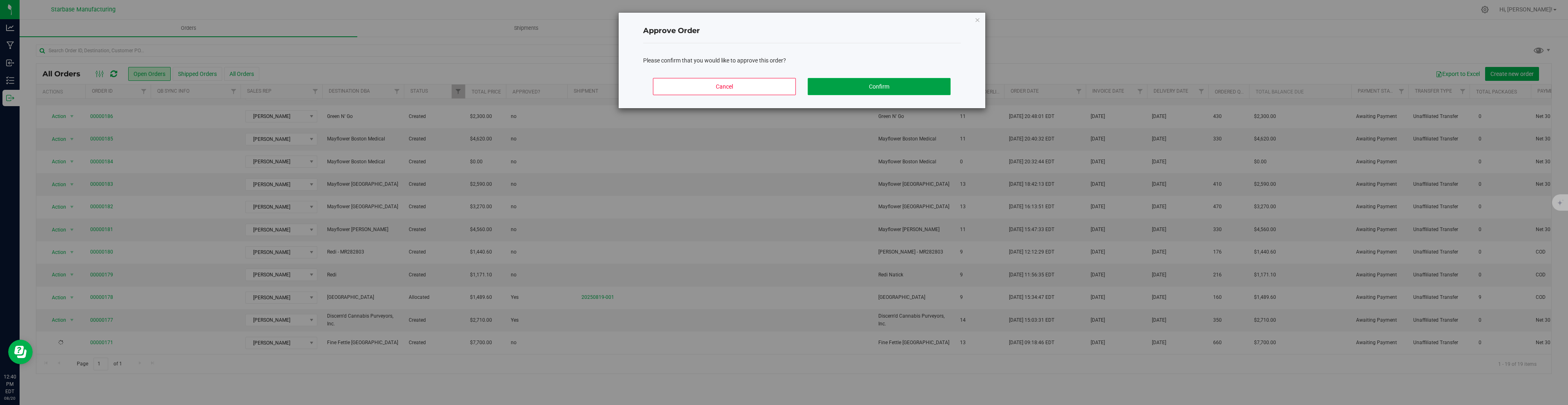
click at [919, 89] on button "Confirm" at bounding box center [879, 86] width 143 height 17
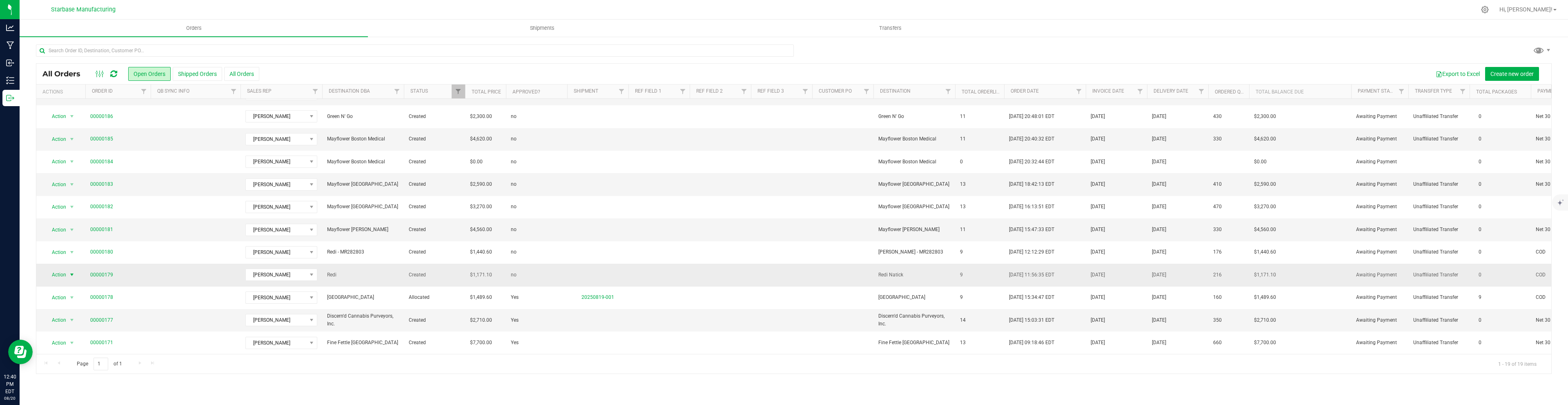
click at [71, 273] on span "select" at bounding box center [72, 275] width 7 height 7
click at [60, 131] on li "Approve" at bounding box center [75, 130] width 61 height 12
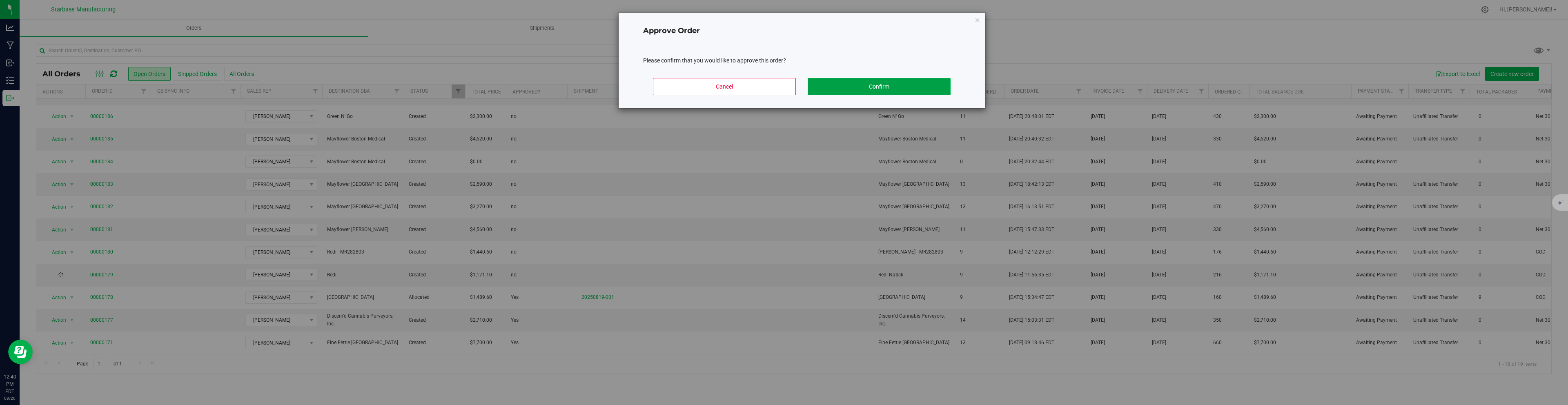
click at [924, 80] on button "Confirm" at bounding box center [879, 86] width 143 height 17
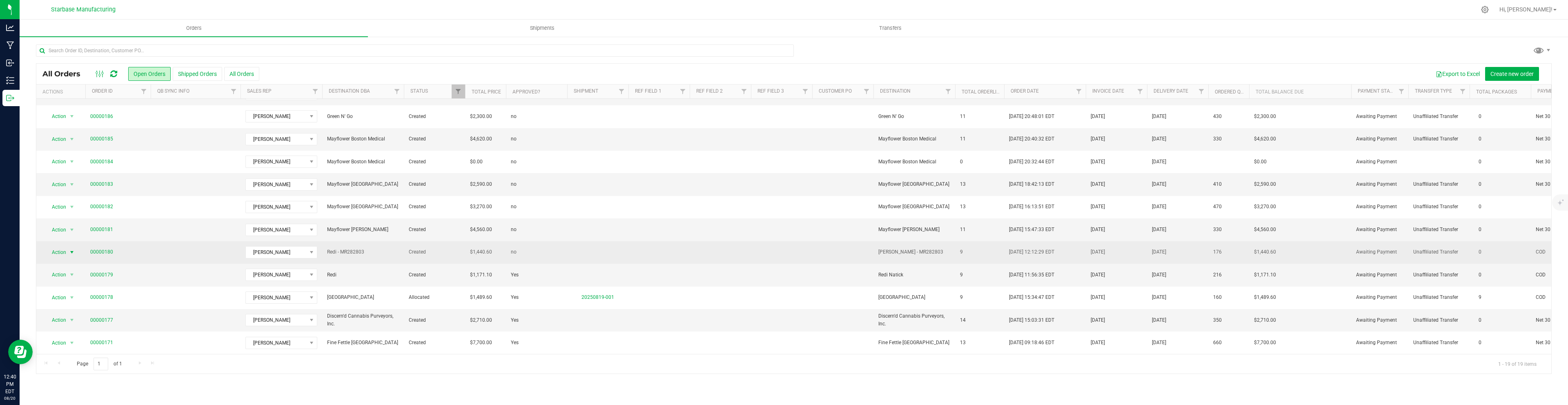
click at [71, 252] on span "select" at bounding box center [72, 252] width 7 height 7
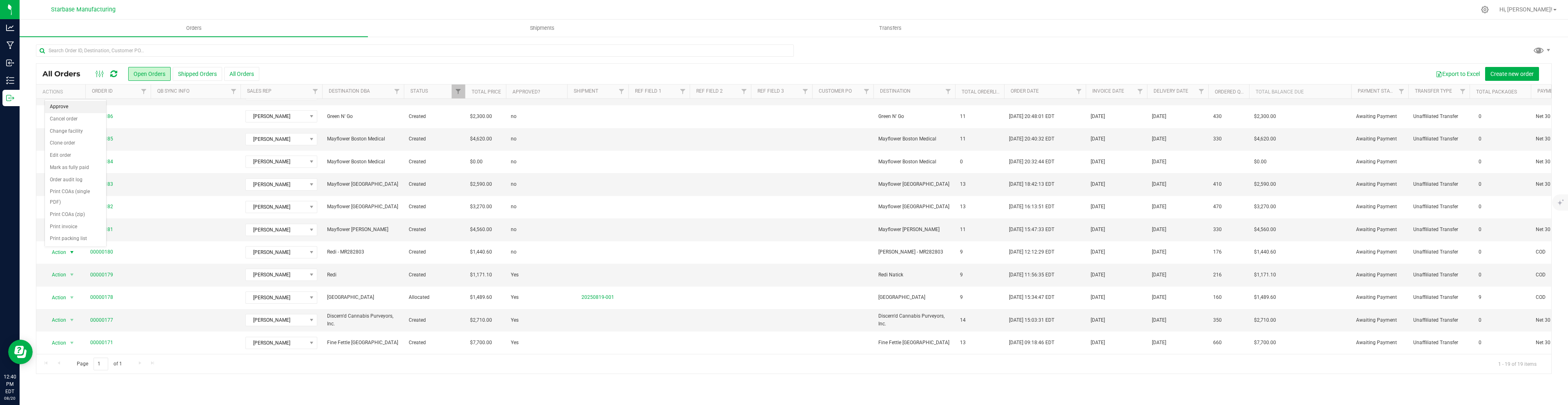
click at [66, 108] on li "Approve" at bounding box center [75, 107] width 61 height 12
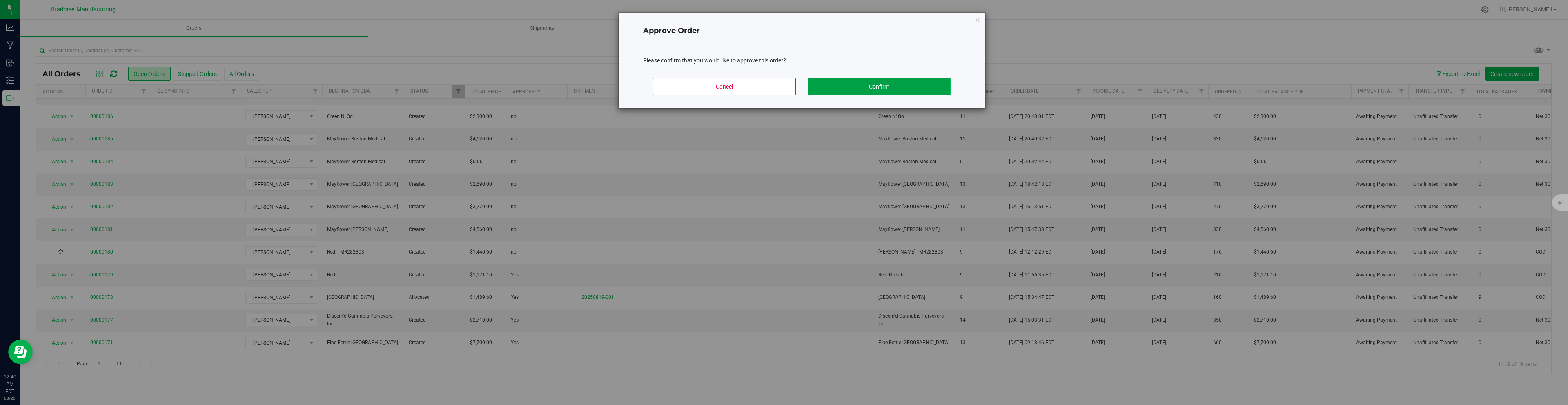
click at [905, 86] on button "Confirm" at bounding box center [879, 86] width 143 height 17
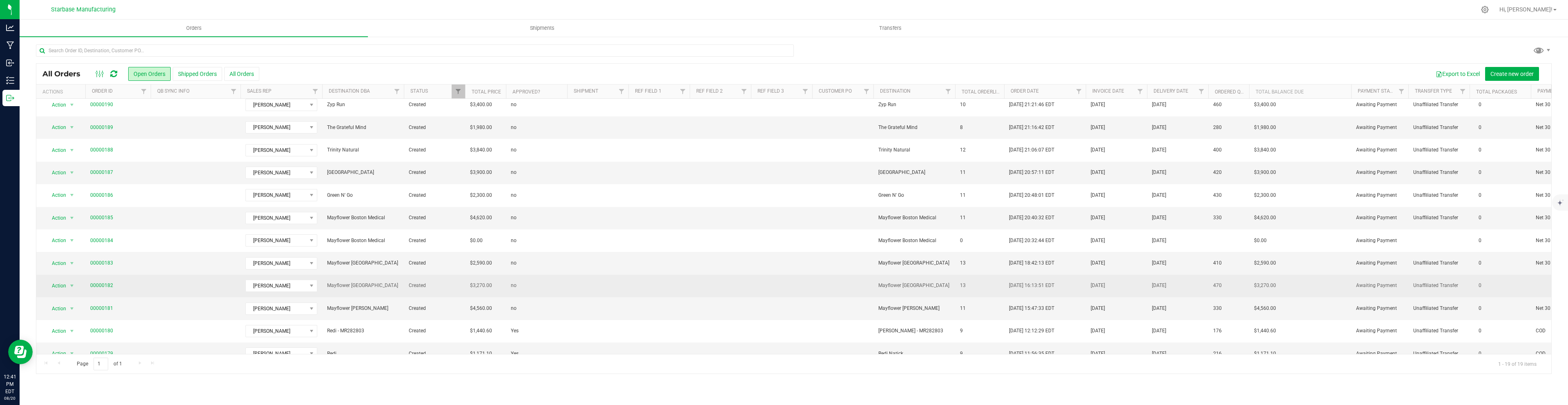
scroll to position [95, 0]
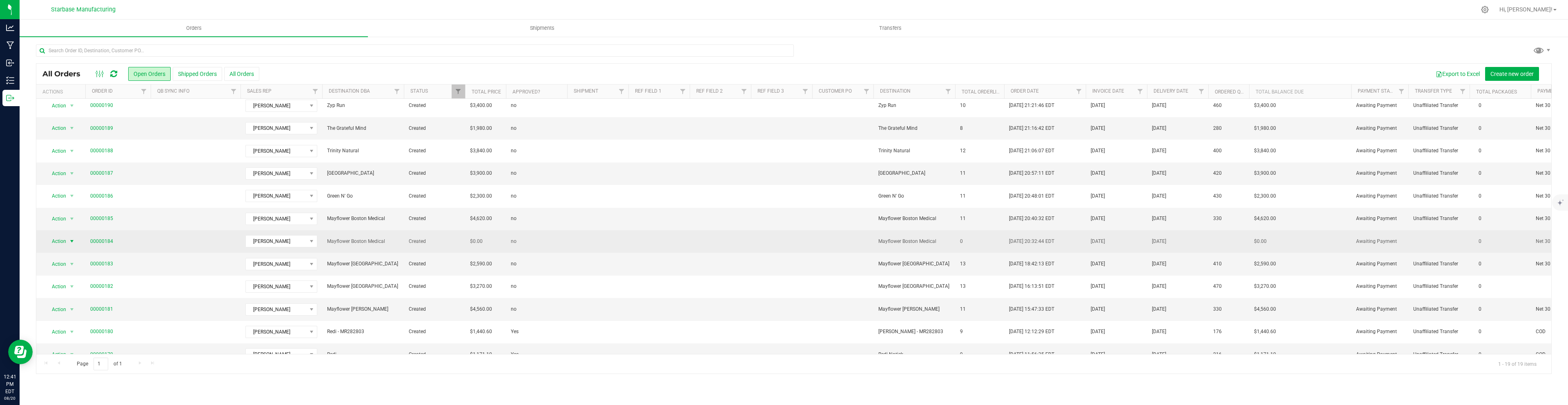
click at [74, 242] on span "select" at bounding box center [72, 241] width 7 height 7
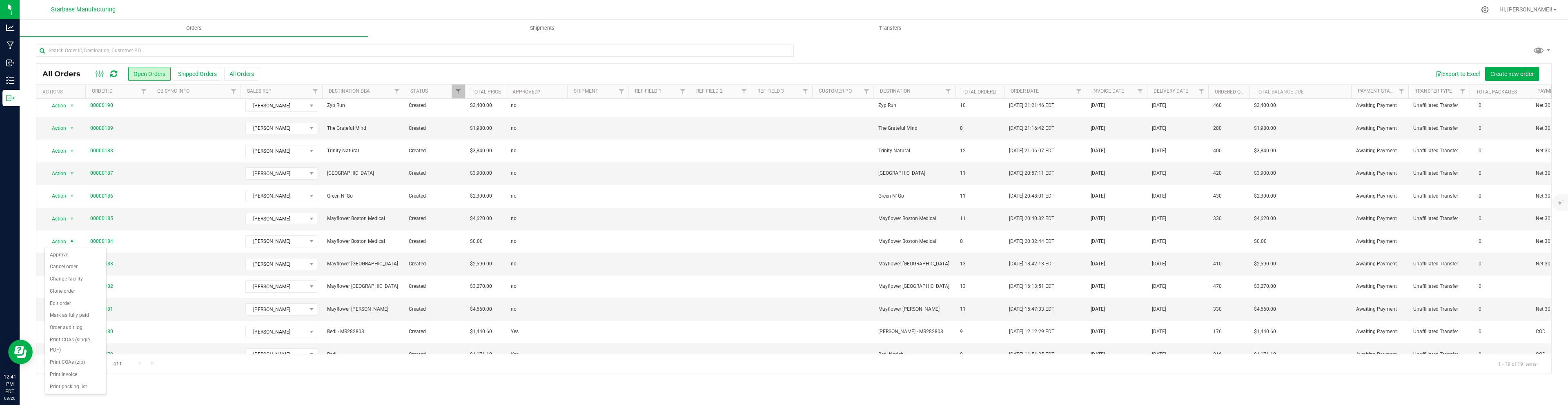
click at [281, 390] on div "Orders Shipments Transfers All Orders Open Orders Shipped Orders" at bounding box center [794, 212] width 1549 height 386
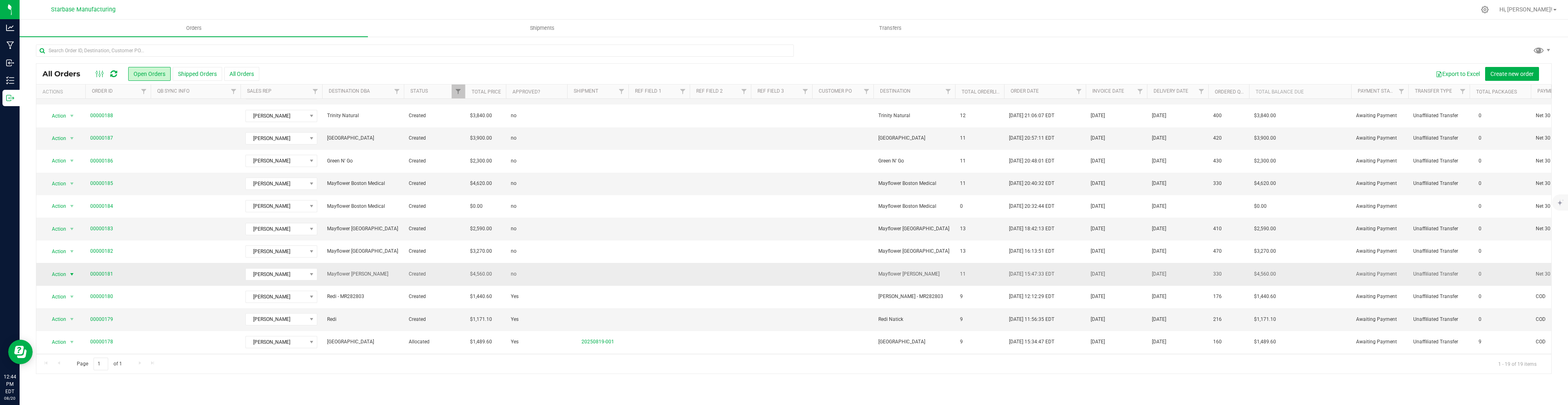
scroll to position [133, 0]
click at [72, 272] on span "select" at bounding box center [72, 272] width 7 height 7
click at [59, 125] on li "Approve" at bounding box center [75, 126] width 61 height 12
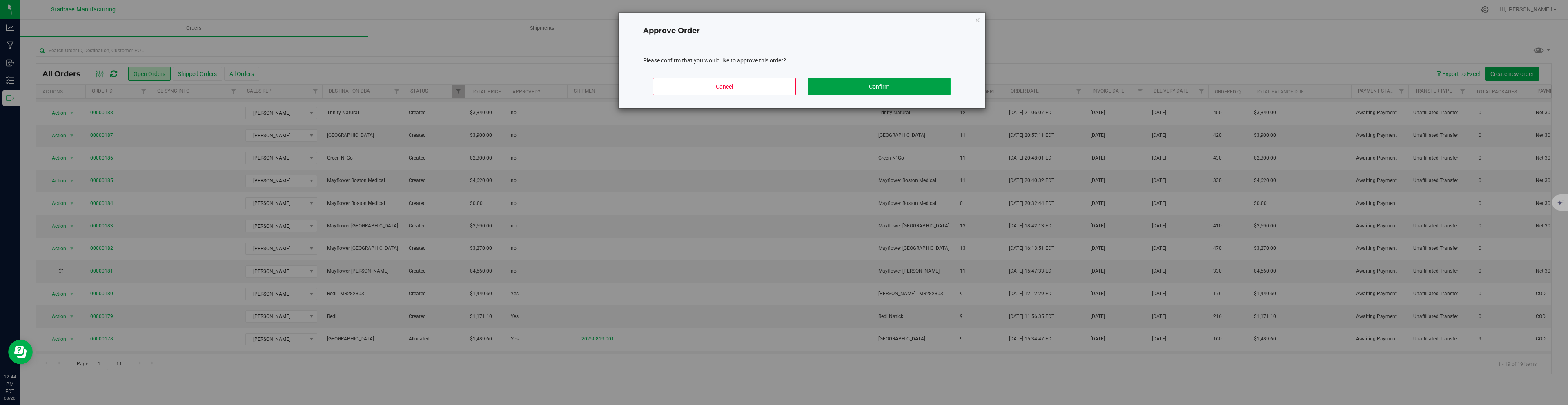
click at [884, 90] on button "Confirm" at bounding box center [879, 86] width 143 height 17
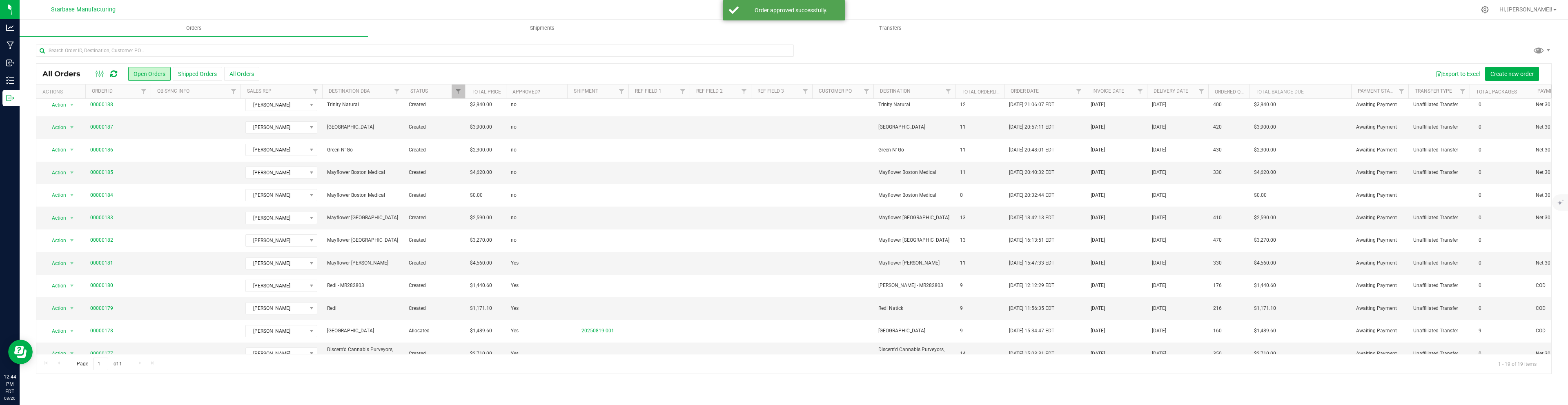
scroll to position [140, 0]
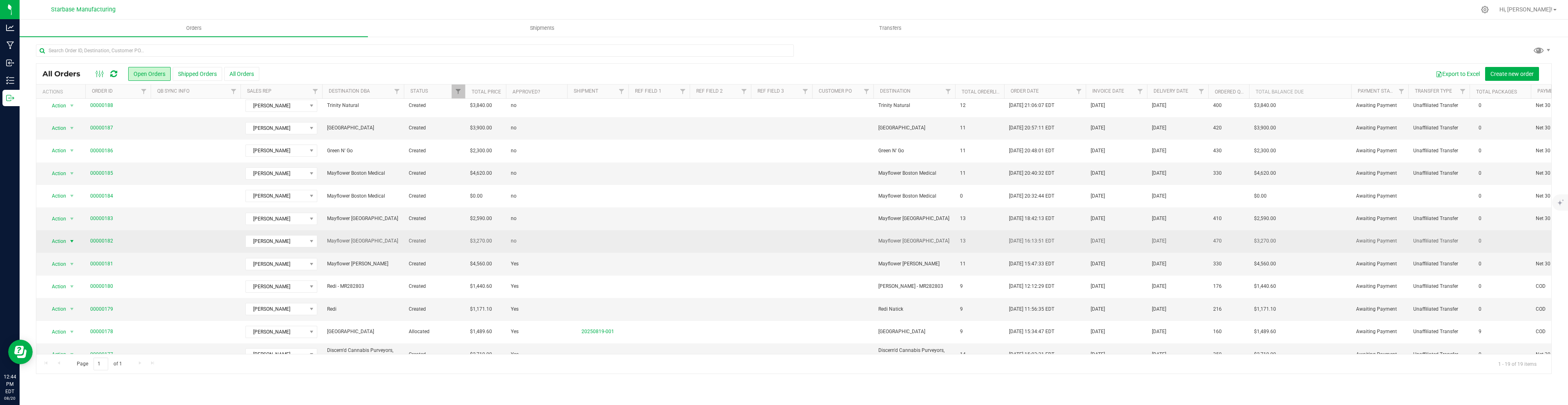
click at [72, 241] on span "select" at bounding box center [72, 241] width 7 height 7
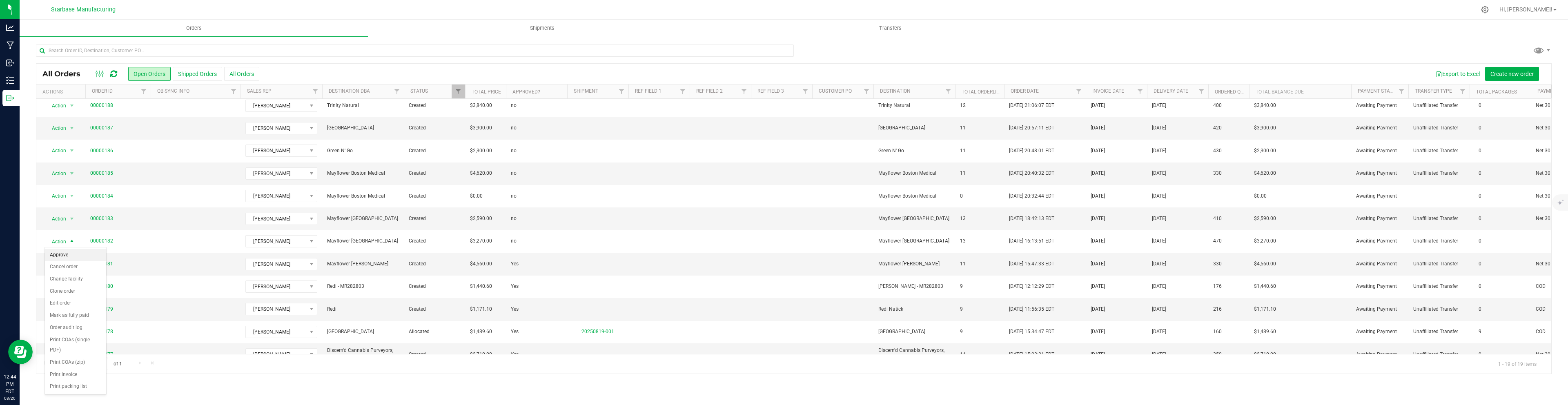
click at [70, 256] on li "Approve" at bounding box center [75, 255] width 61 height 12
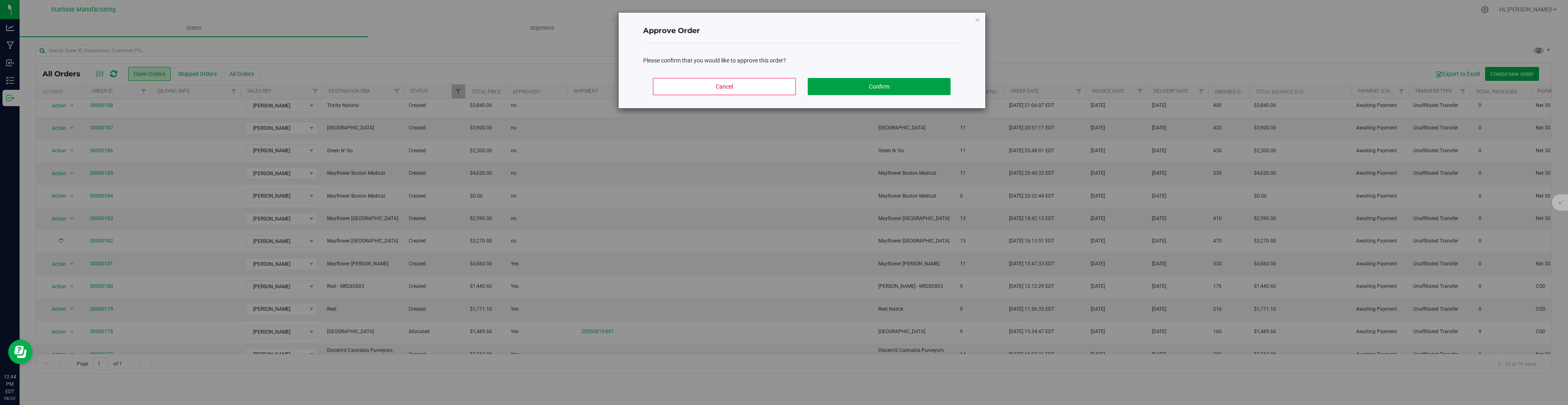
click at [839, 90] on button "Confirm" at bounding box center [879, 86] width 143 height 17
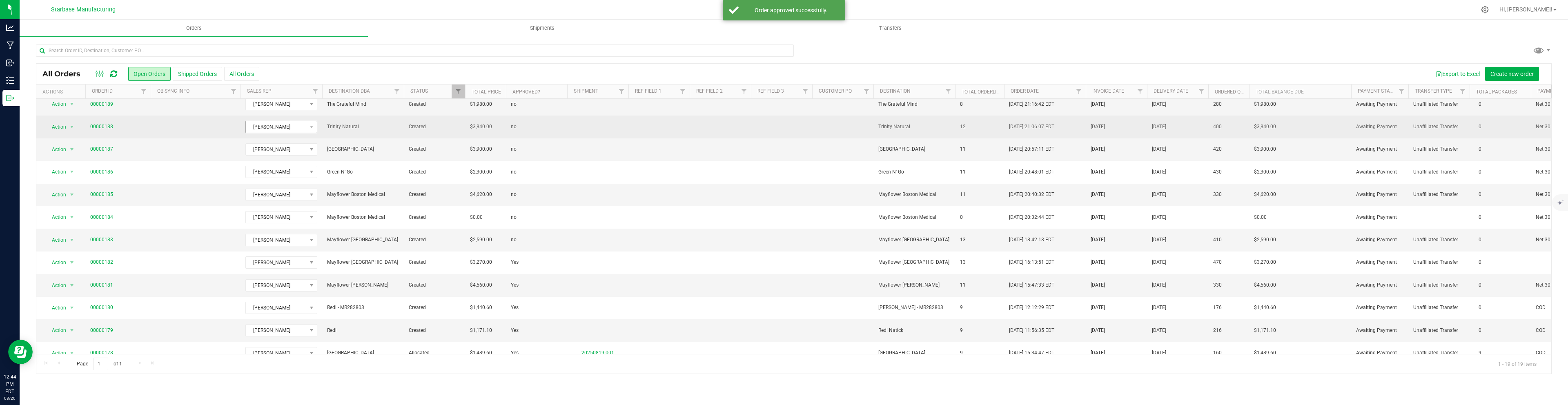
scroll to position [118, 0]
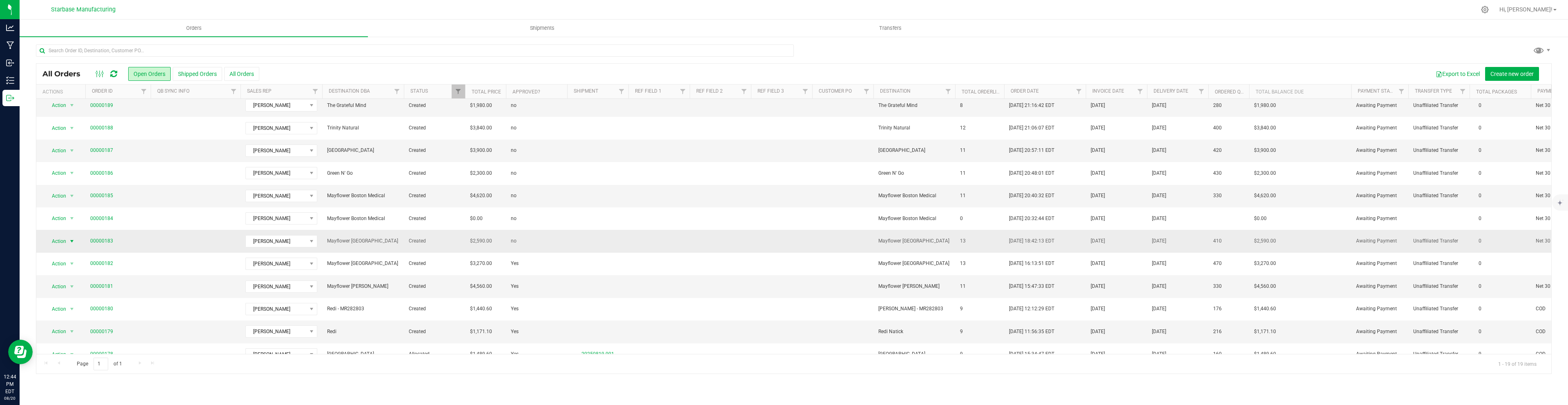
click at [69, 241] on span "select" at bounding box center [72, 241] width 7 height 7
click at [67, 254] on li "Approve" at bounding box center [75, 255] width 61 height 12
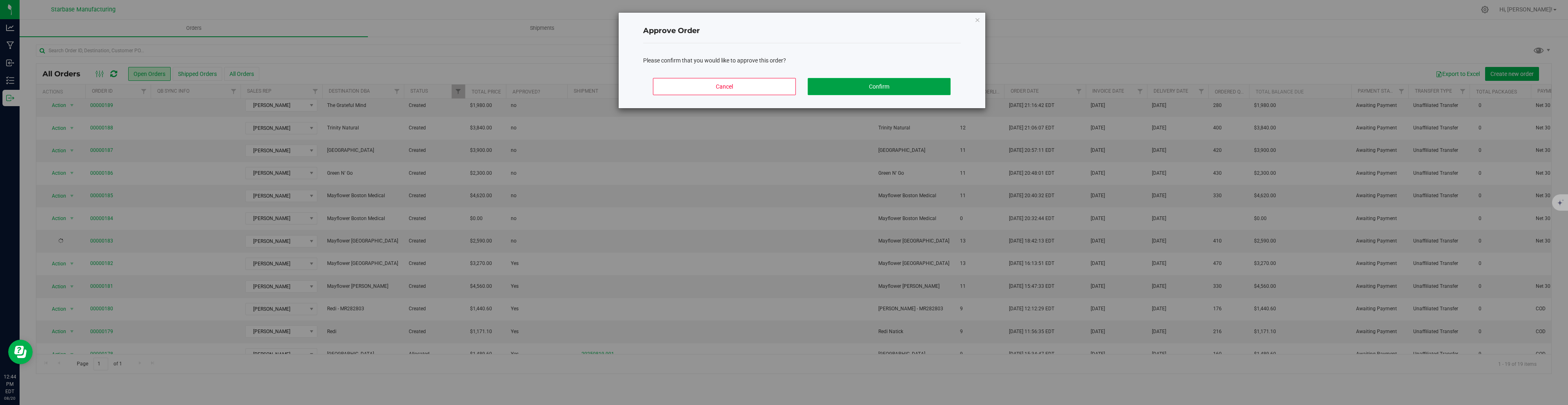
click at [868, 81] on button "Confirm" at bounding box center [879, 86] width 143 height 17
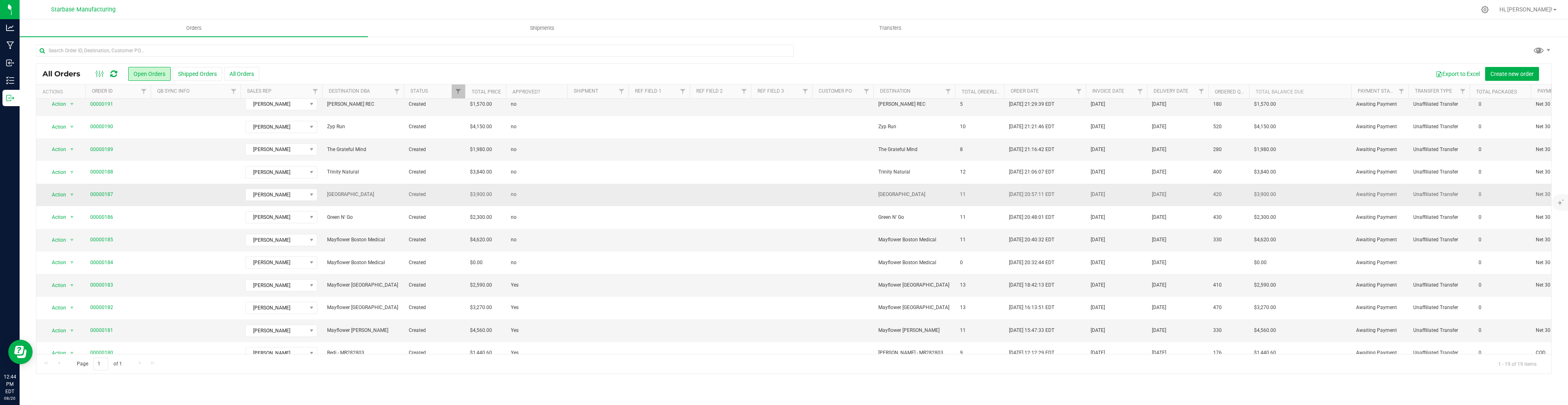
scroll to position [75, 0]
click at [72, 236] on span "select" at bounding box center [72, 238] width 7 height 7
click at [71, 252] on li "Approve" at bounding box center [75, 252] width 61 height 12
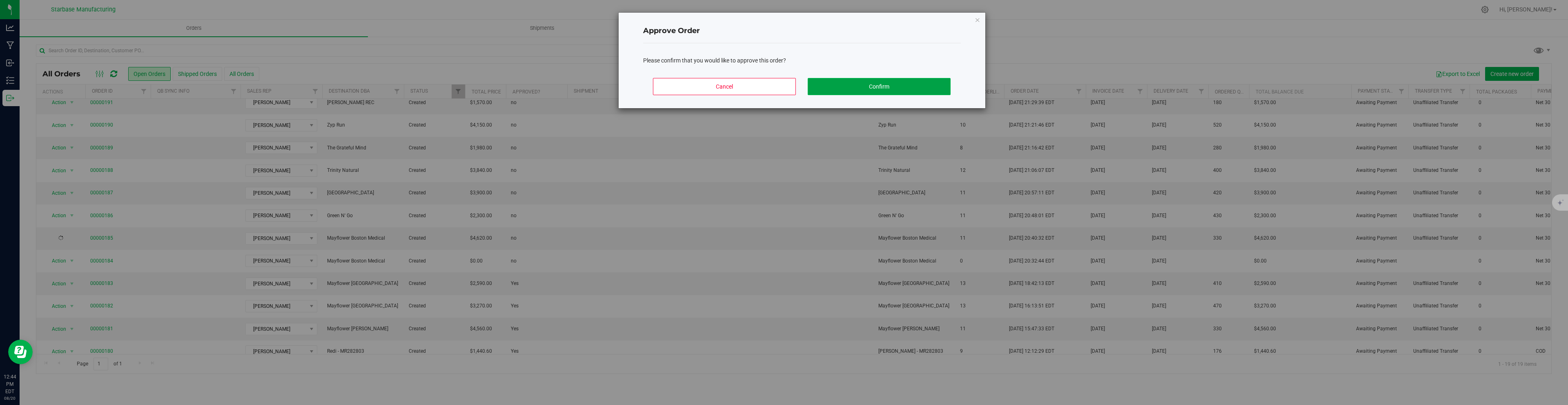
click at [911, 89] on button "Confirm" at bounding box center [879, 86] width 143 height 17
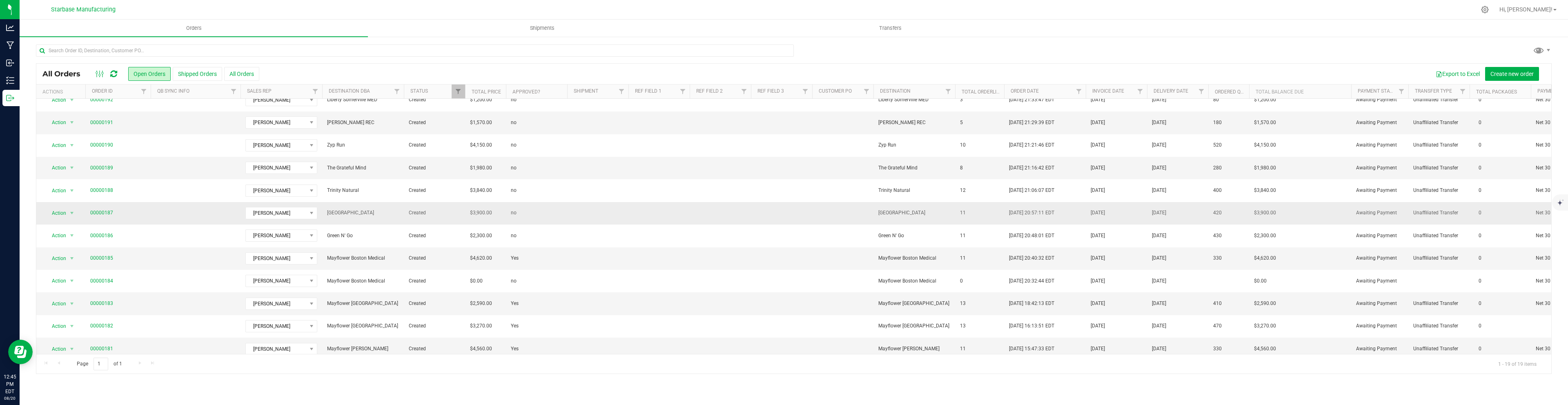
scroll to position [57, 0]
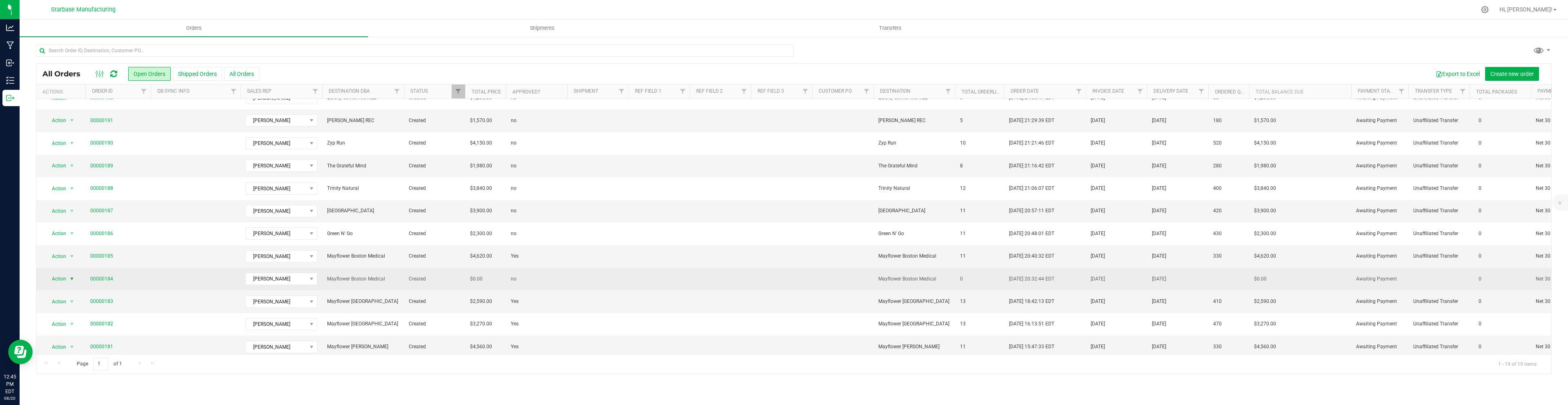
click at [72, 279] on span "select" at bounding box center [72, 279] width 7 height 7
click at [103, 278] on link "00000184" at bounding box center [102, 279] width 23 height 8
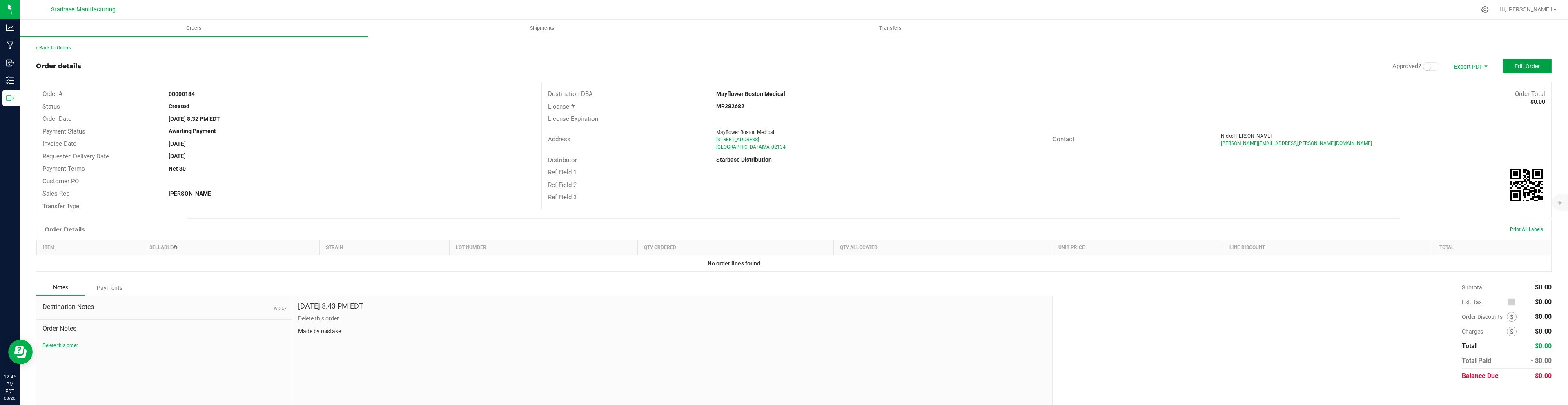
click at [1511, 72] on button "Edit Order" at bounding box center [1527, 66] width 49 height 15
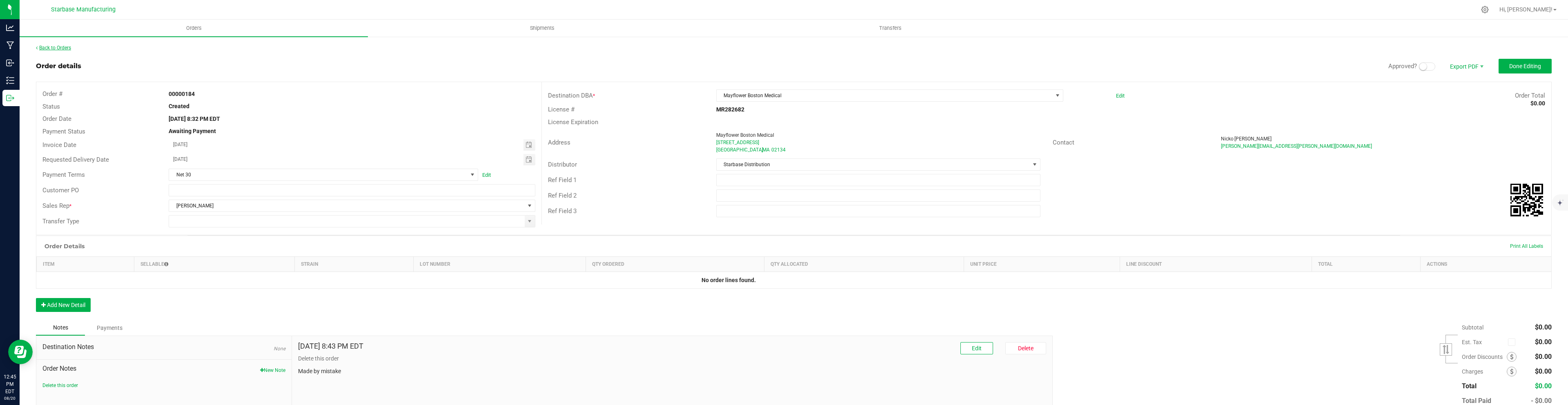
click at [47, 48] on link "Back to Orders" at bounding box center [54, 48] width 35 height 5
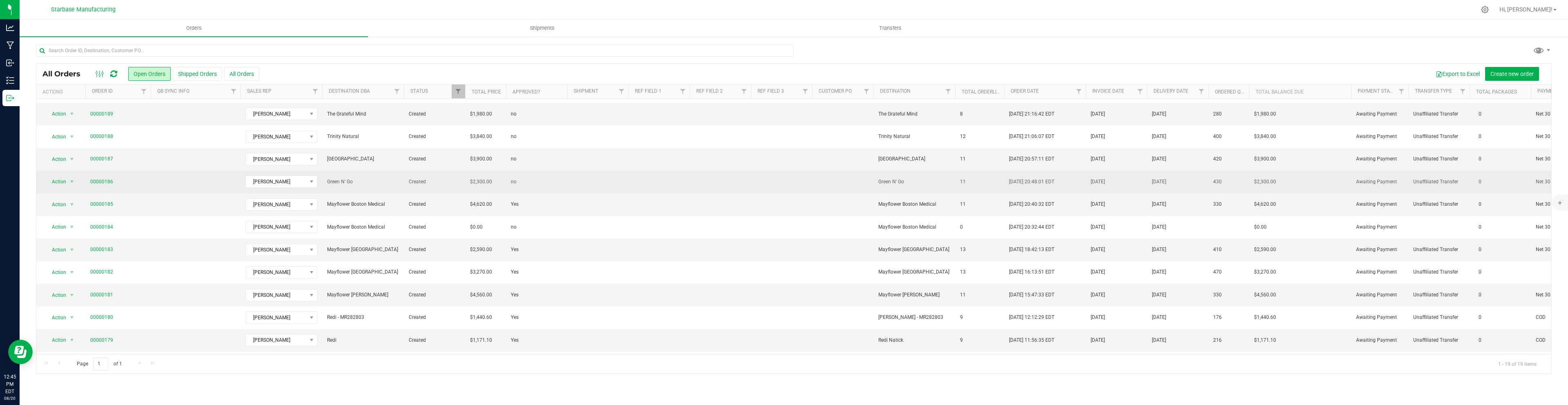
scroll to position [118, 0]
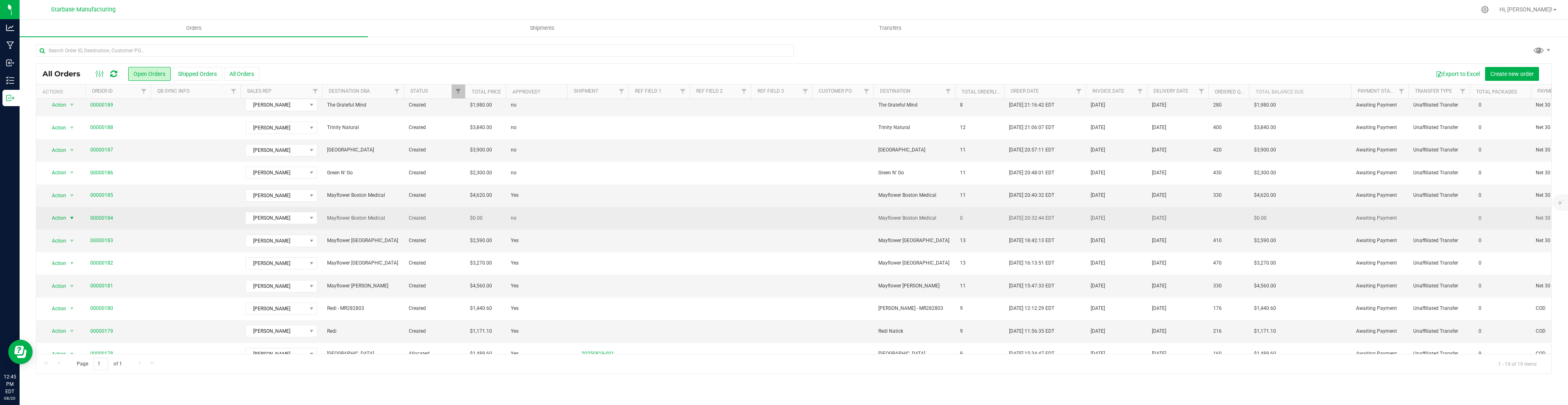
click at [72, 218] on span "select" at bounding box center [72, 218] width 7 height 7
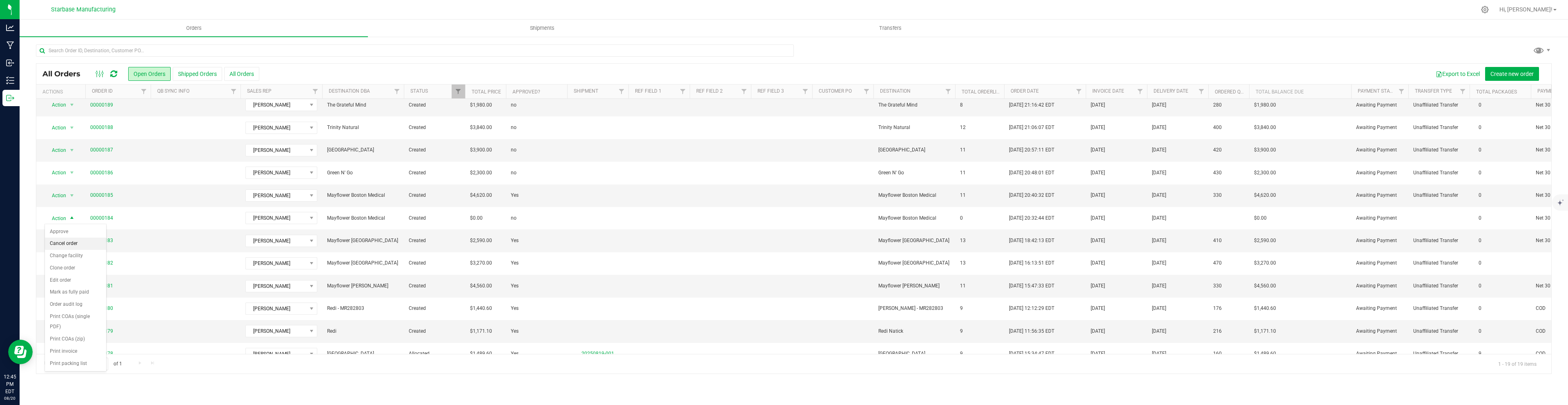
click at [72, 242] on li "Cancel order" at bounding box center [75, 244] width 61 height 12
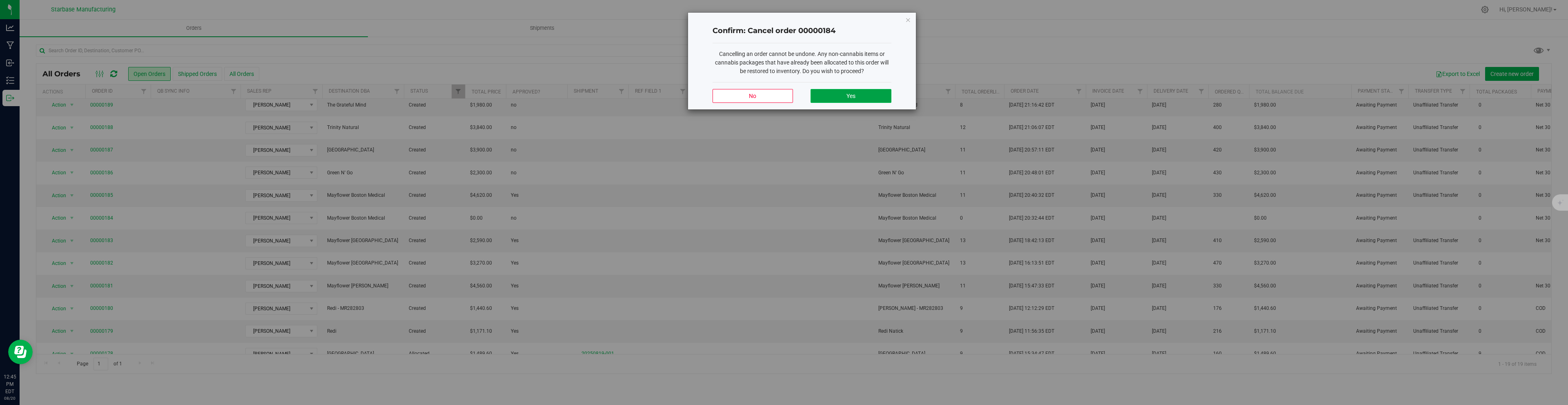
click at [877, 94] on button "Yes" at bounding box center [851, 96] width 80 height 14
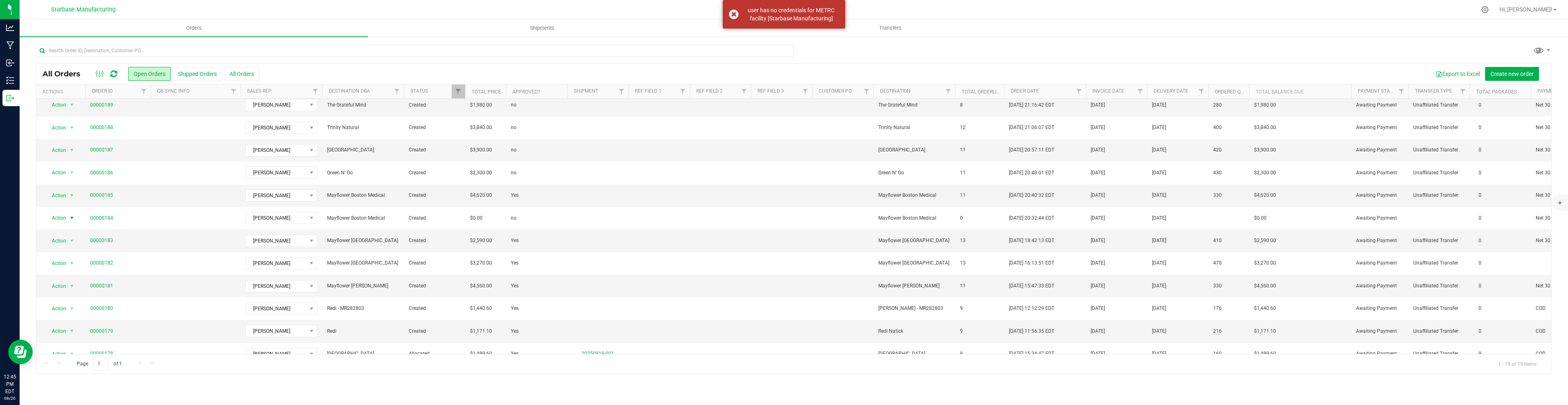
click at [810, 68] on div "Export to Excel Create new order" at bounding box center [902, 74] width 1286 height 14
